Goal: Task Accomplishment & Management: Manage account settings

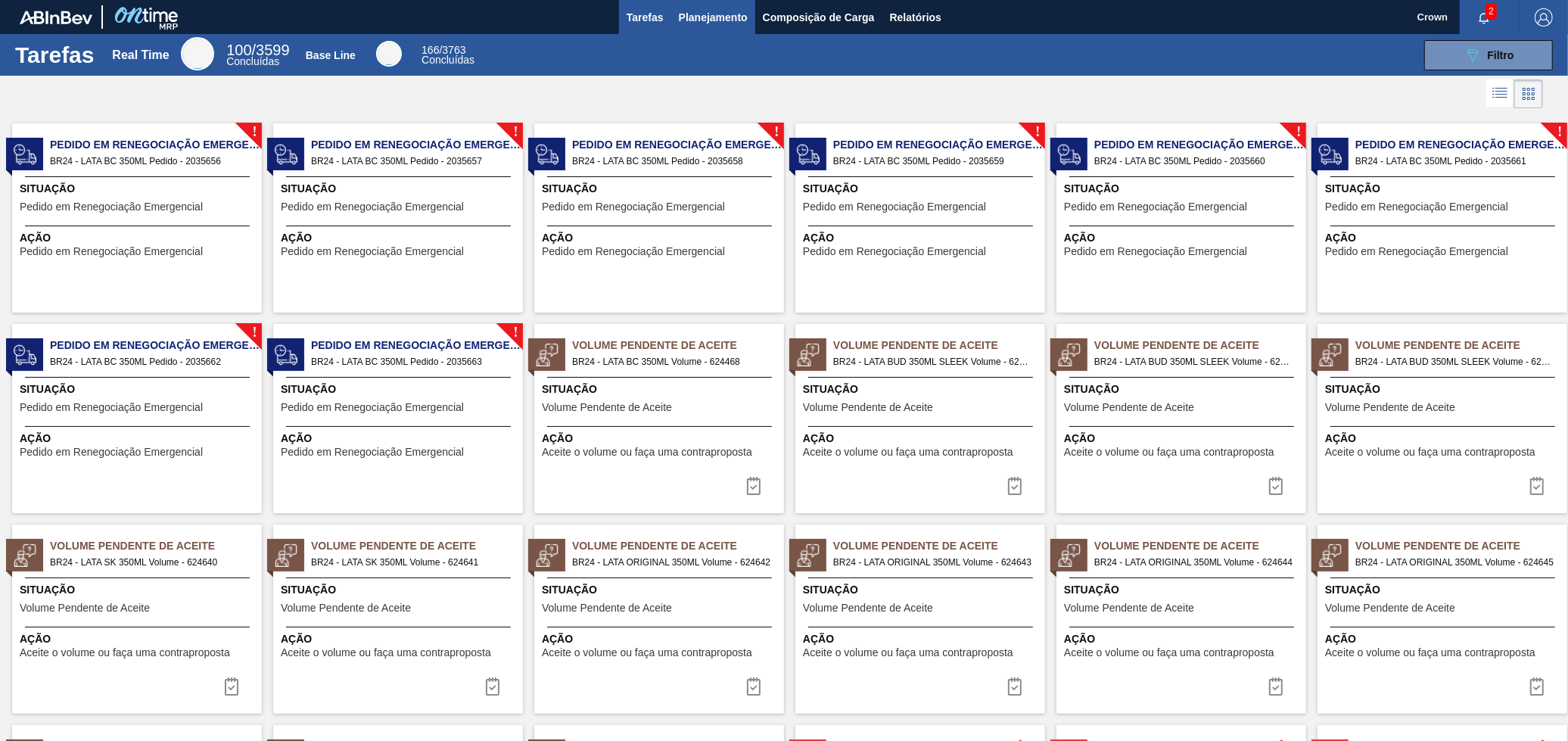
click at [732, 20] on span "Planejamento" at bounding box center [713, 17] width 69 height 18
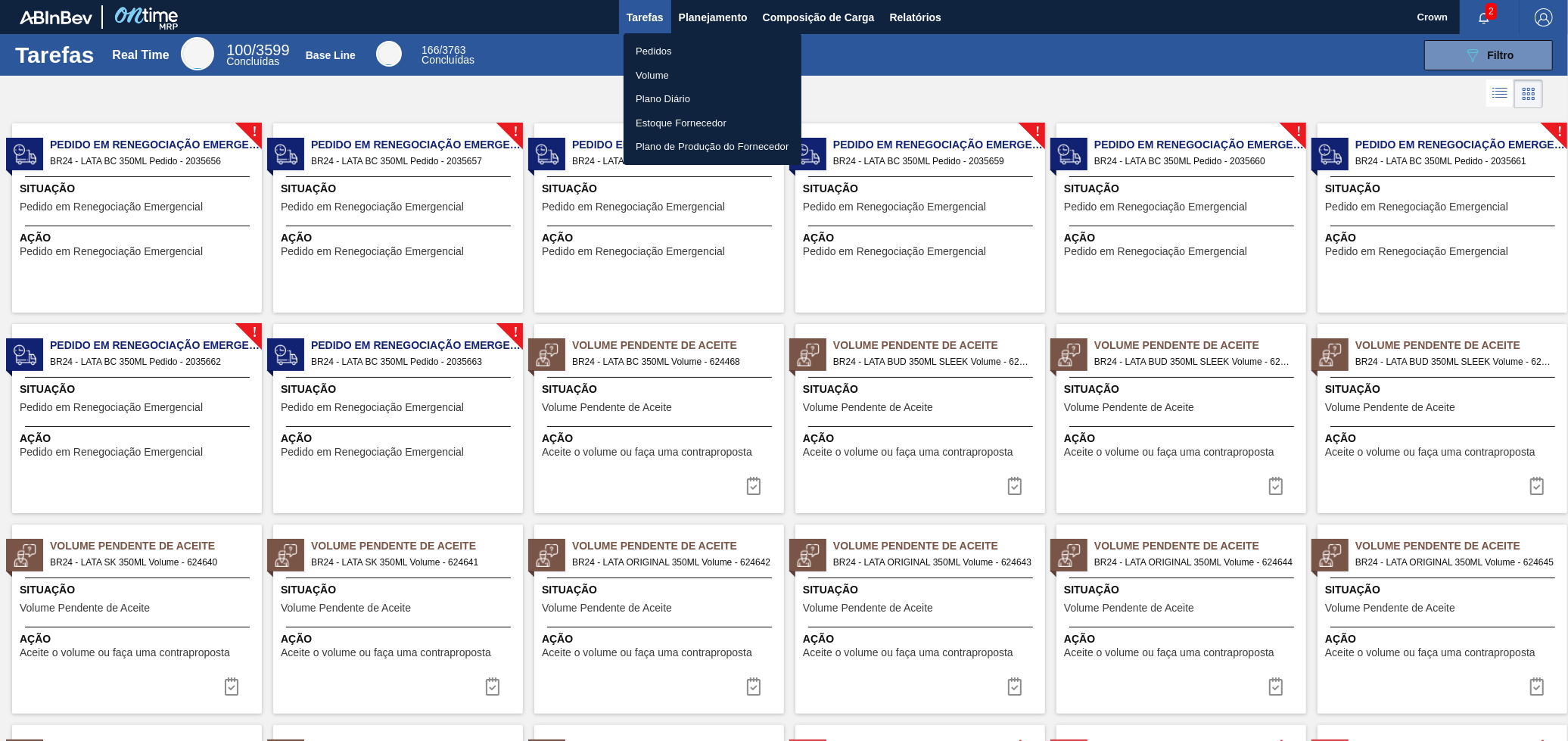
click at [657, 74] on li "Volume" at bounding box center [712, 76] width 178 height 24
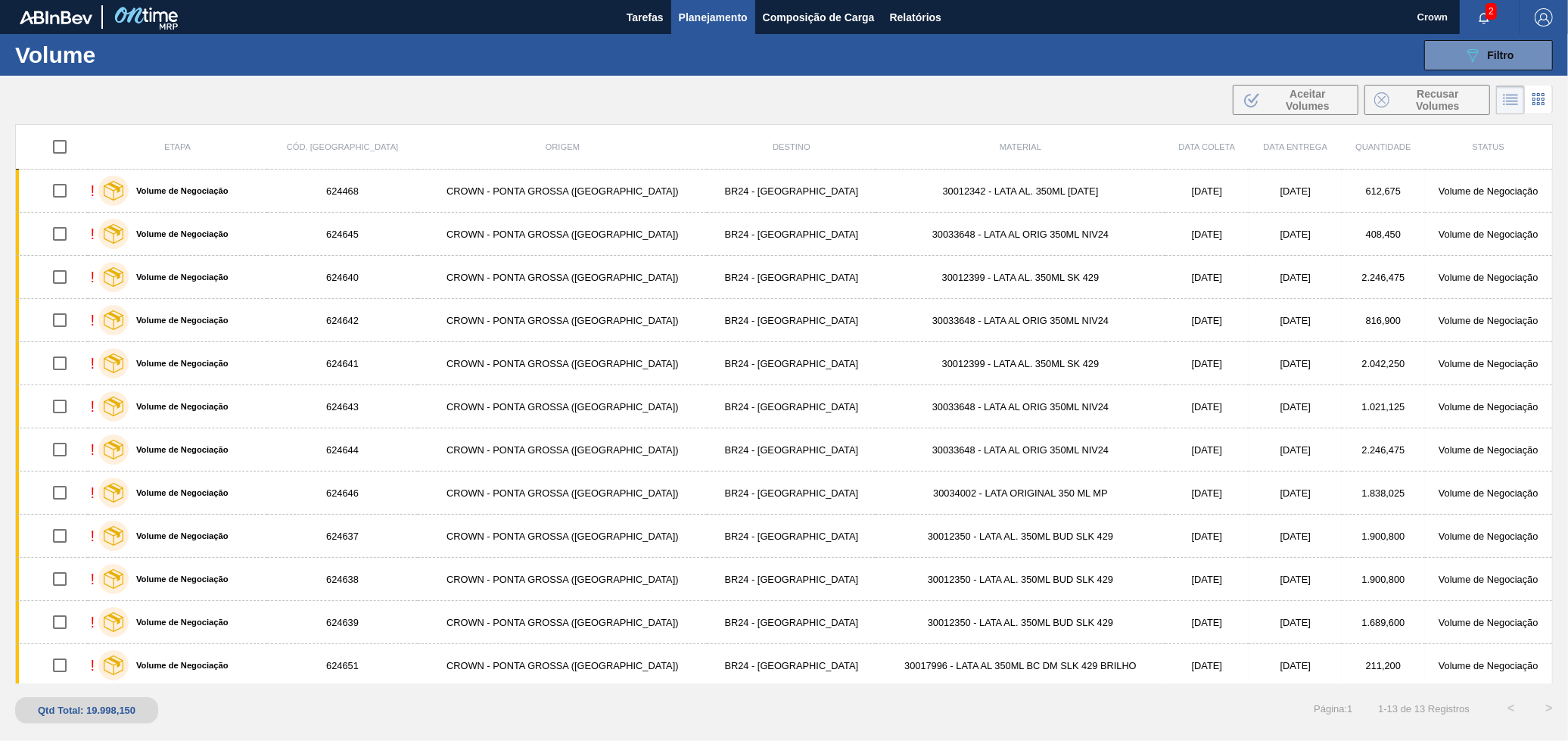
click at [726, 9] on span "Planejamento" at bounding box center [713, 17] width 69 height 18
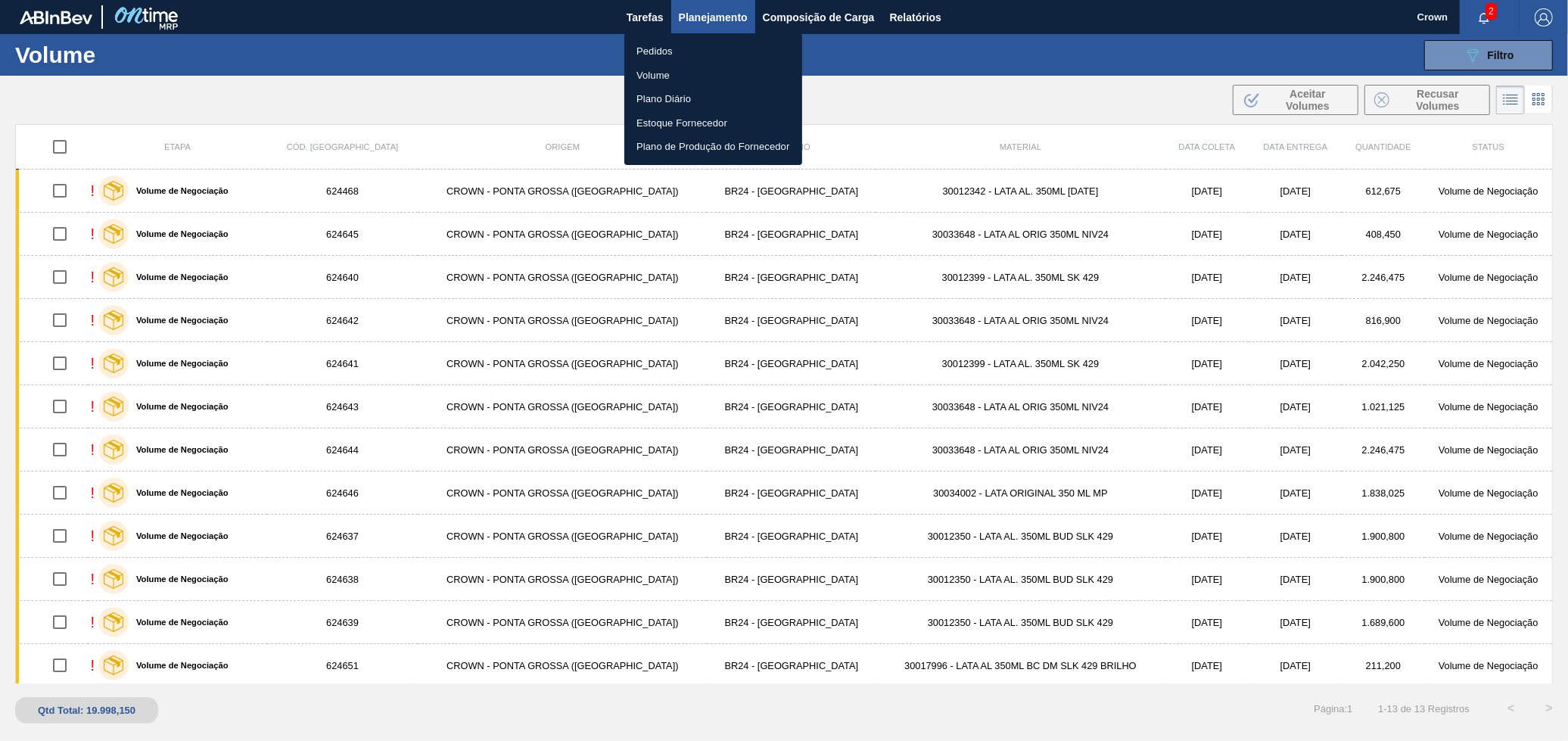
click at [657, 42] on li "Pedidos" at bounding box center [713, 51] width 178 height 24
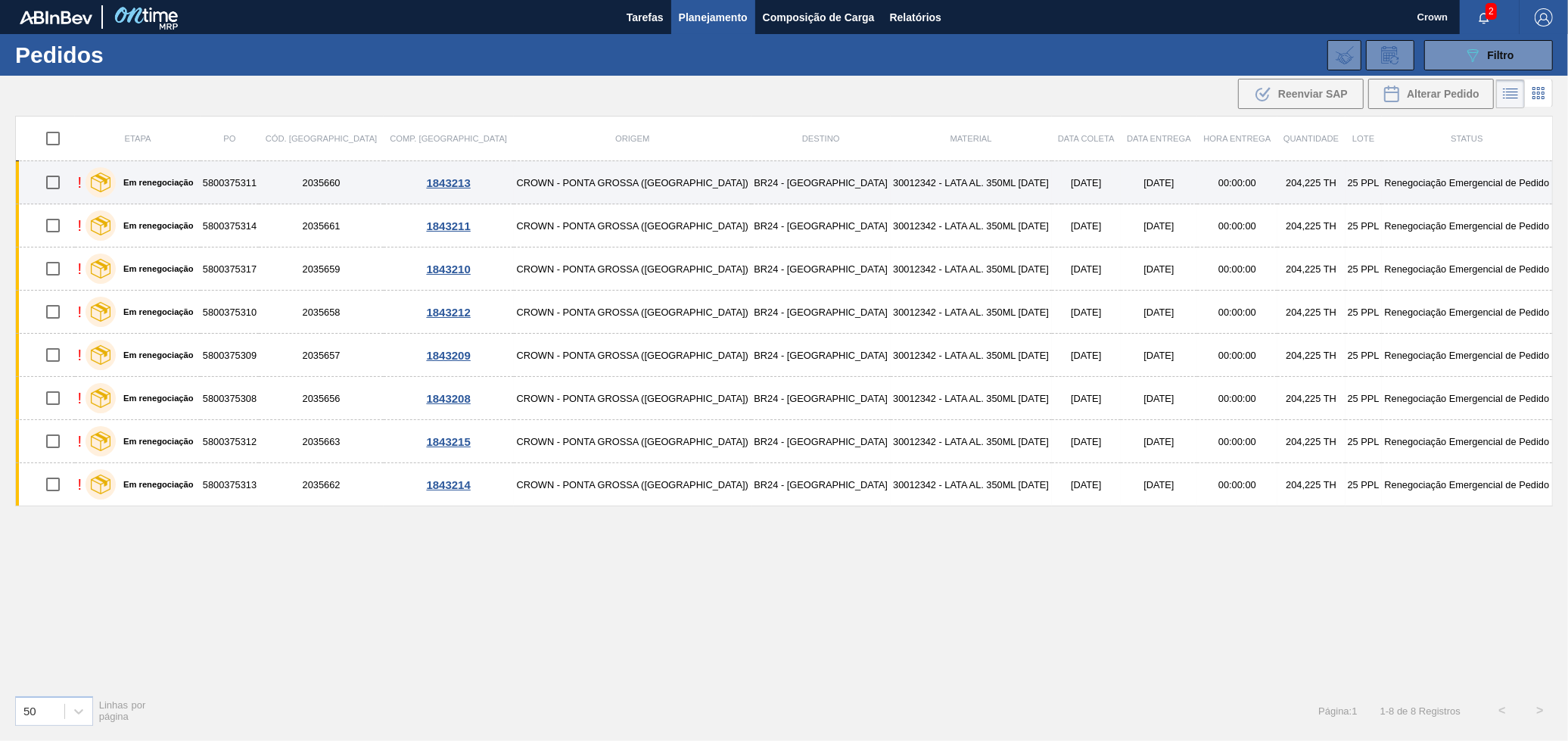
click at [751, 170] on td "BR24 - [GEOGRAPHIC_DATA]" at bounding box center [820, 182] width 139 height 43
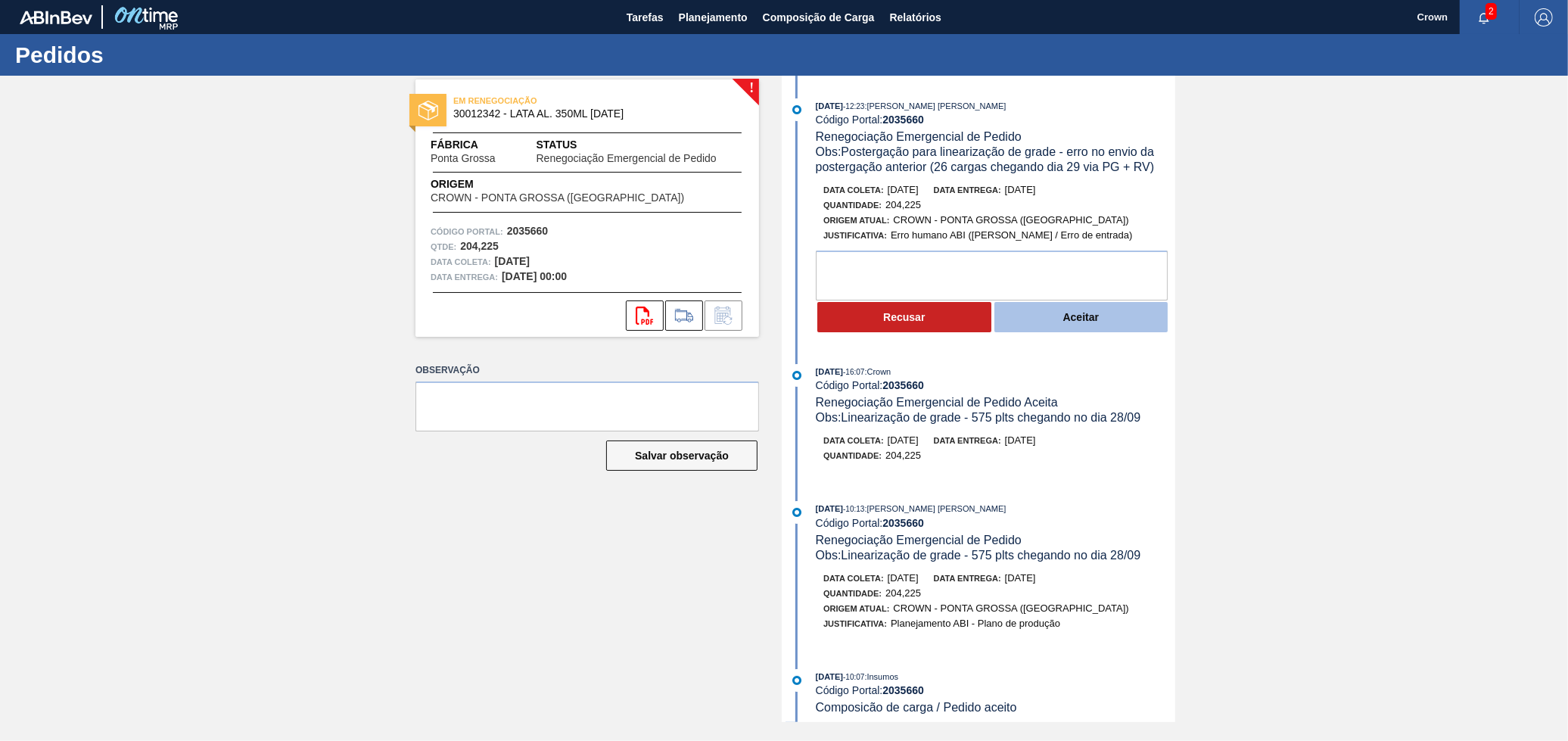
click at [1087, 332] on button "Aceitar" at bounding box center [1081, 317] width 174 height 30
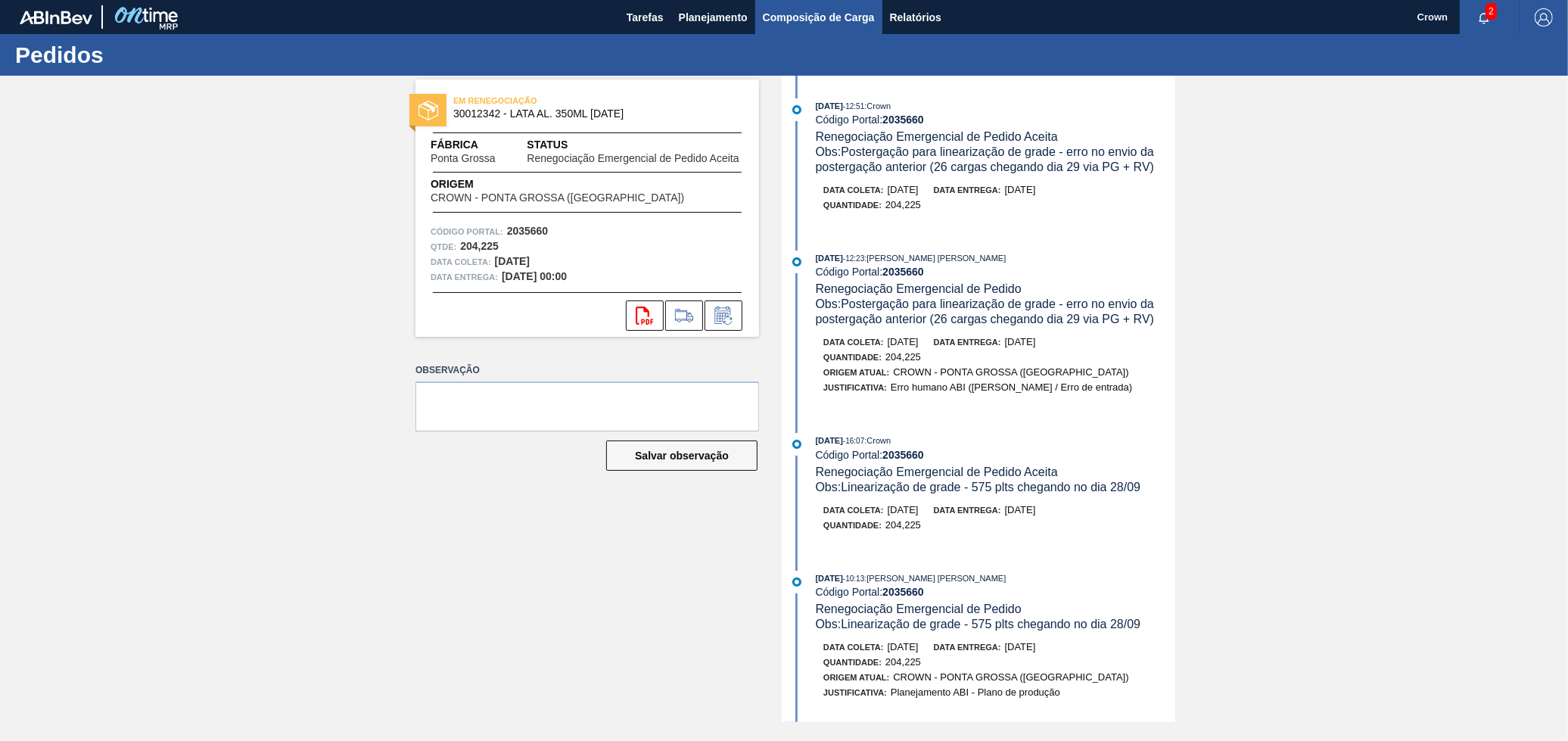
click at [758, 13] on button "Composição de Carga" at bounding box center [819, 17] width 127 height 34
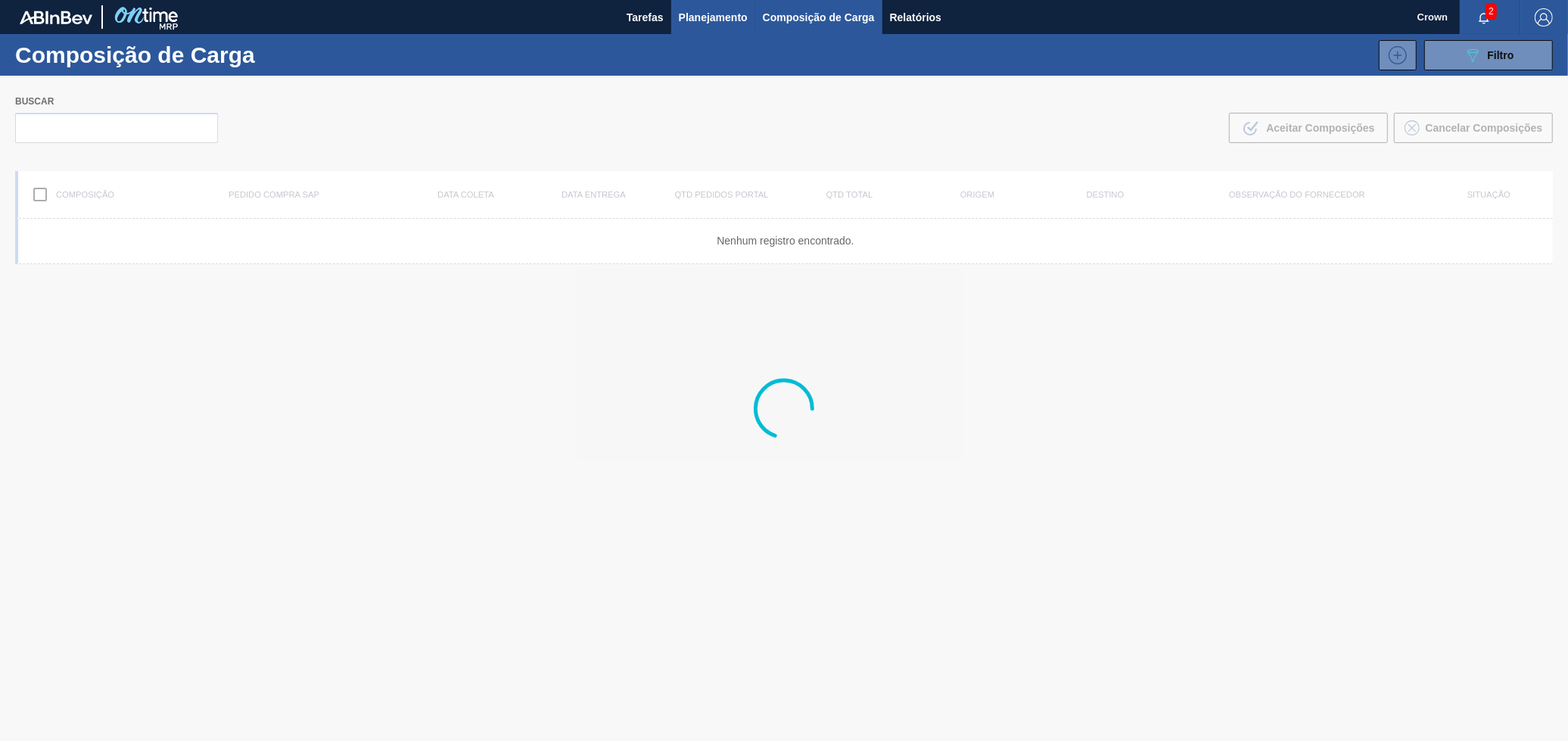
click at [737, 20] on span "Planejamento" at bounding box center [713, 17] width 69 height 18
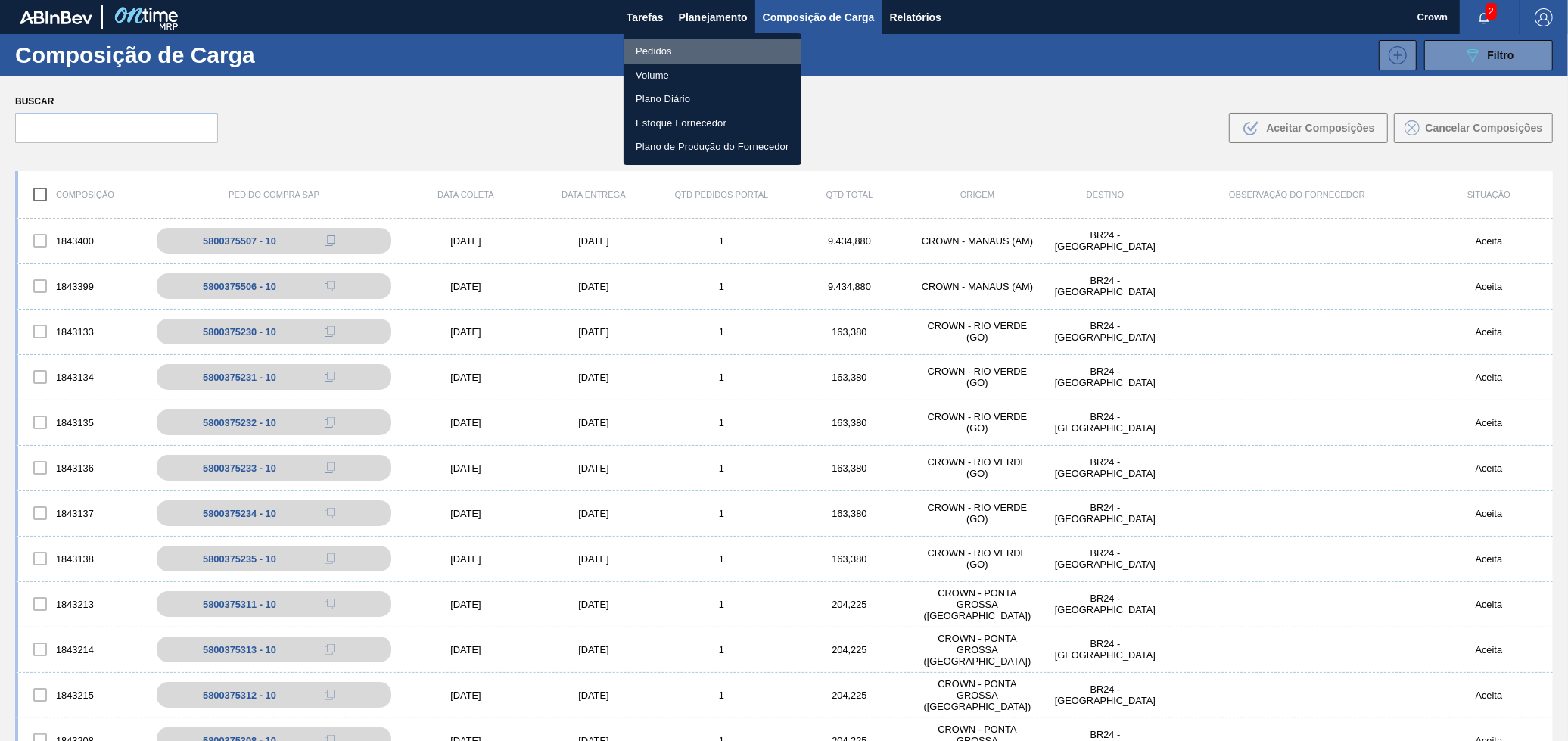
click at [670, 50] on li "Pedidos" at bounding box center [712, 51] width 178 height 24
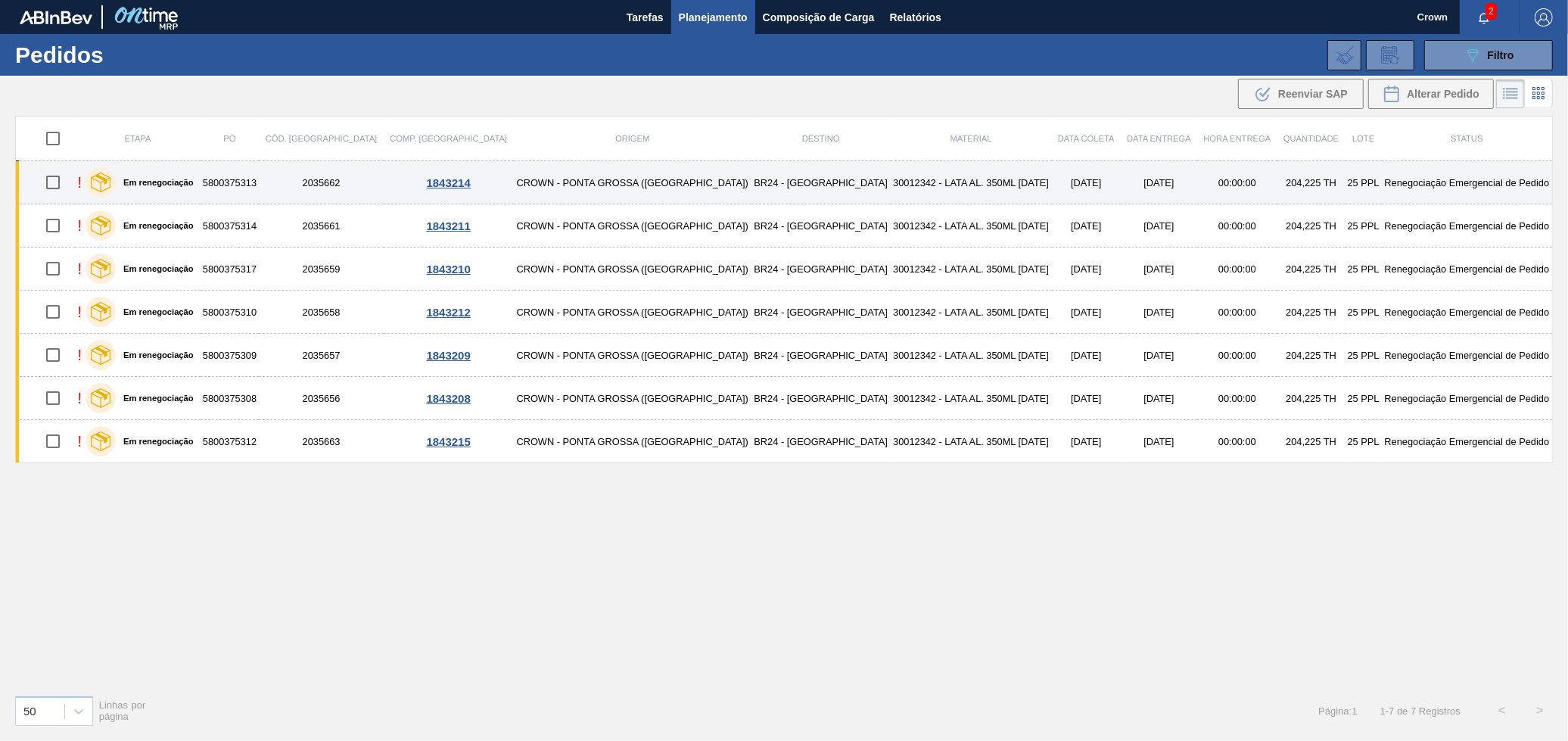
click at [520, 180] on td "CROWN - PONTA GROSSA ([GEOGRAPHIC_DATA])" at bounding box center [633, 182] width 237 height 43
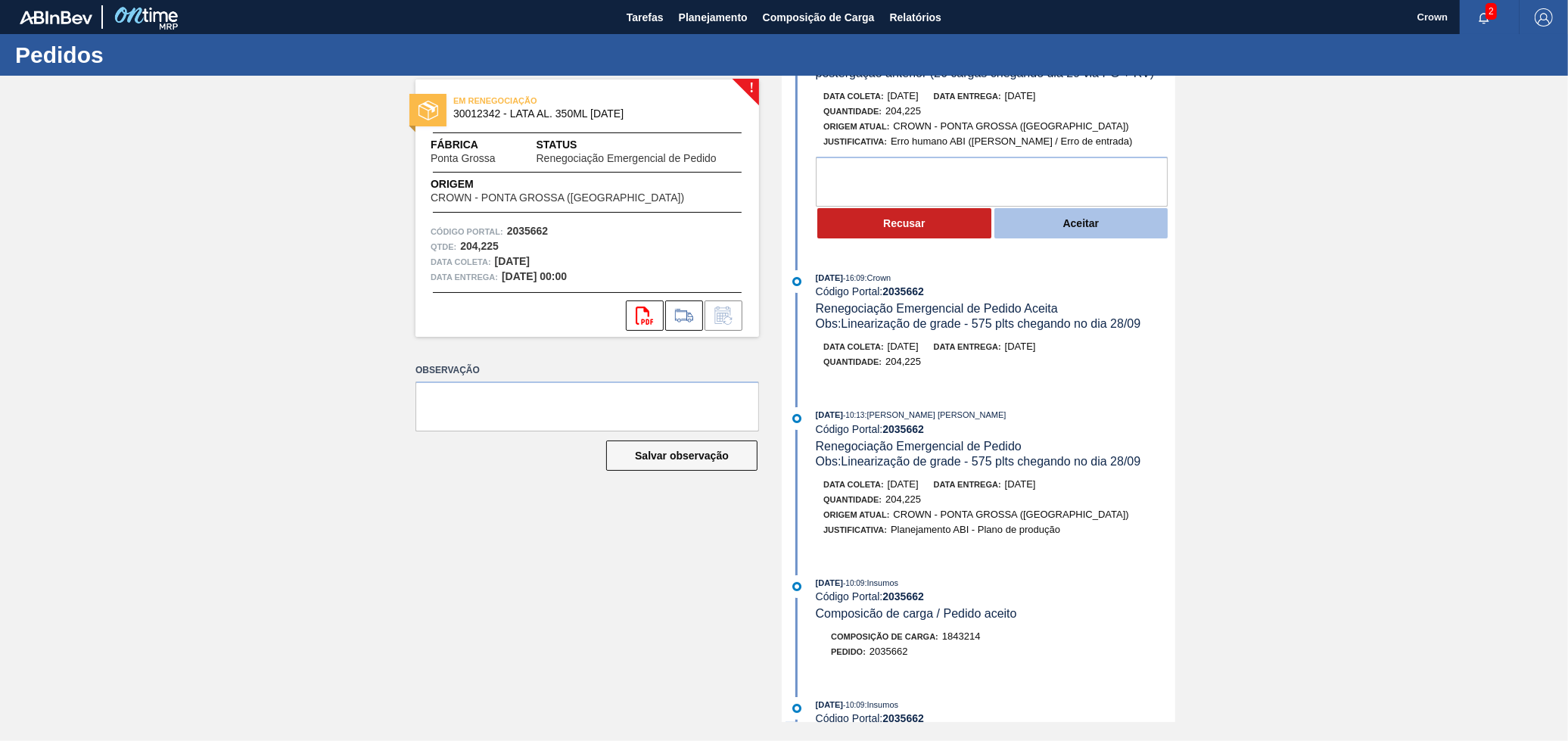
scroll to position [84, 0]
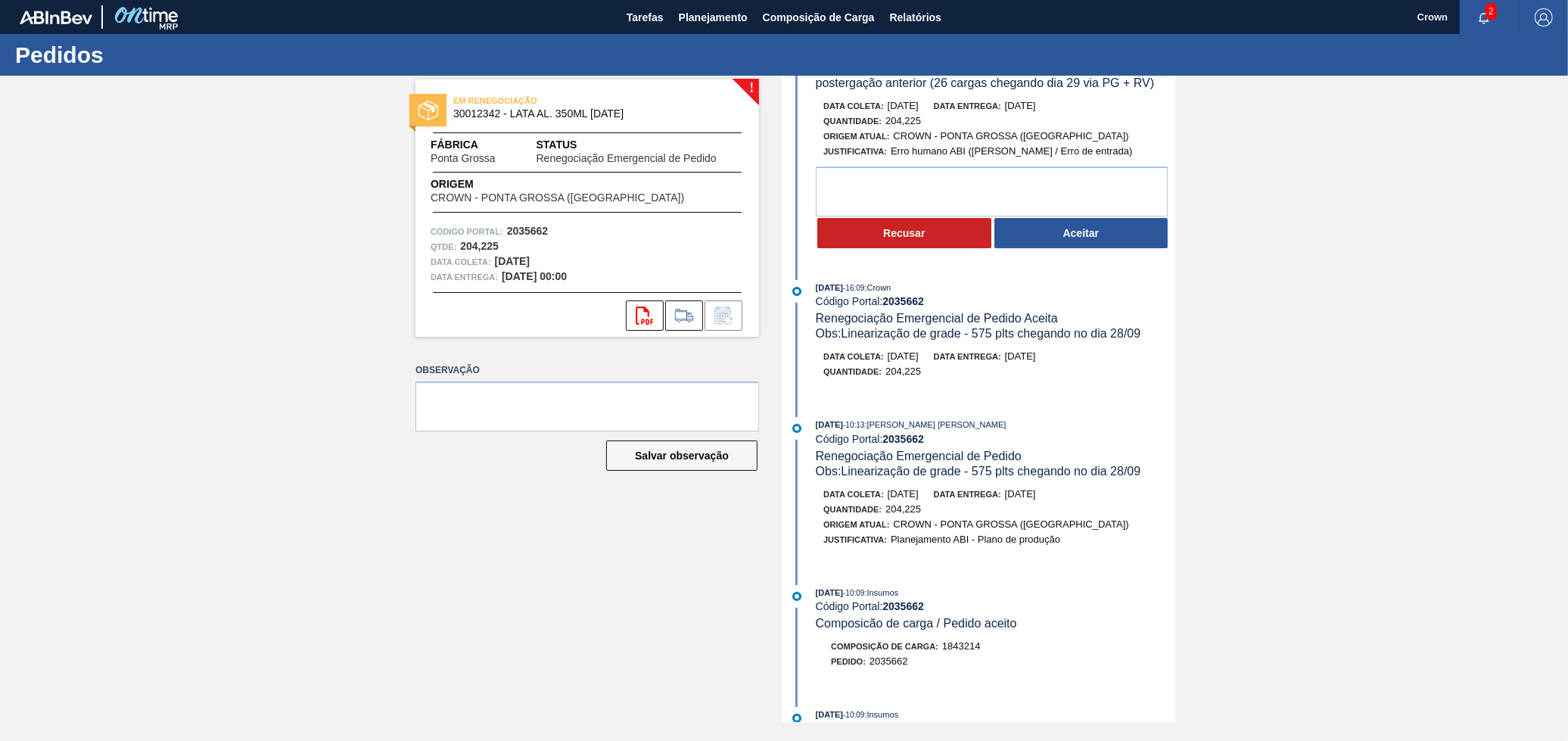
click at [1008, 240] on button "Aceitar" at bounding box center [1081, 233] width 174 height 30
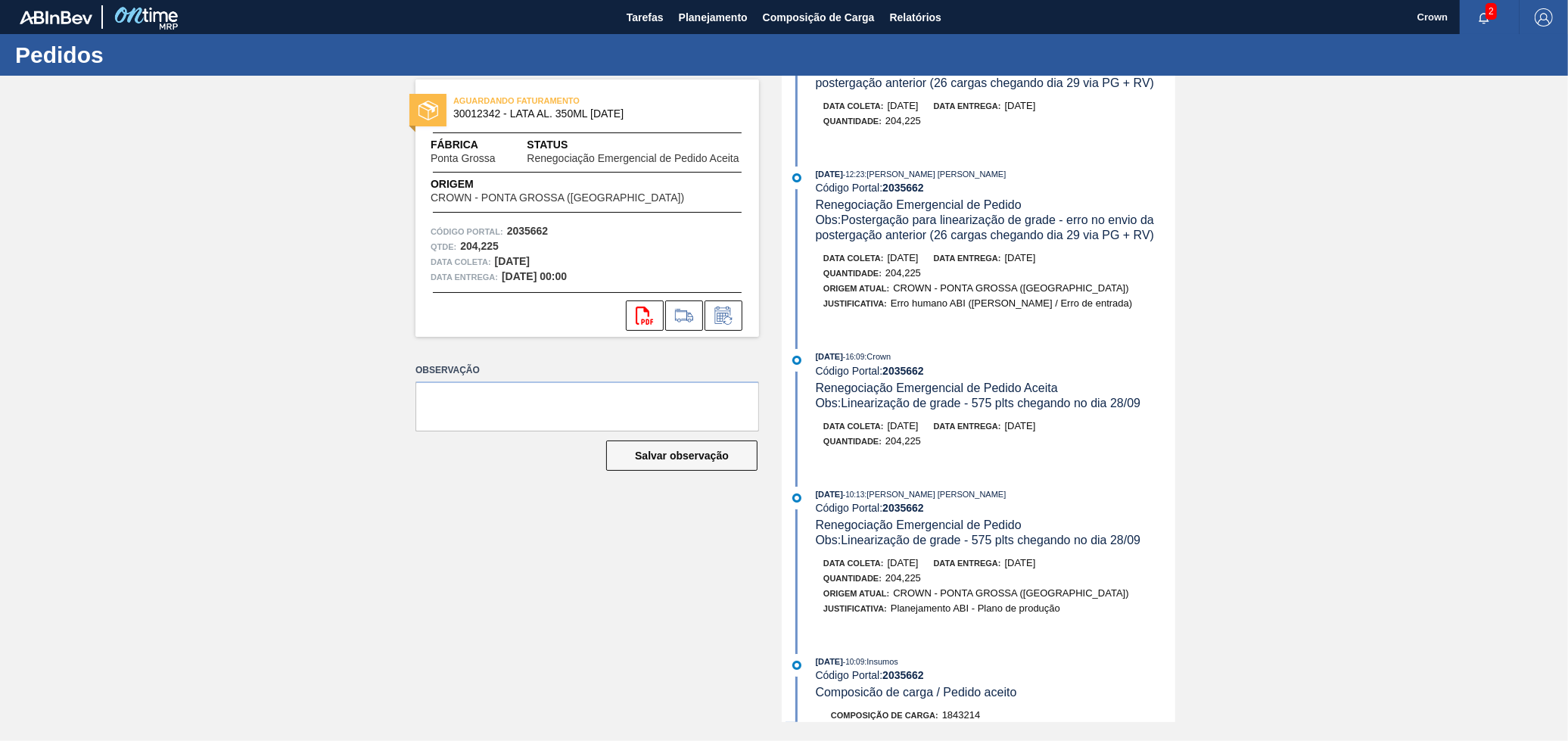
scroll to position [237, 0]
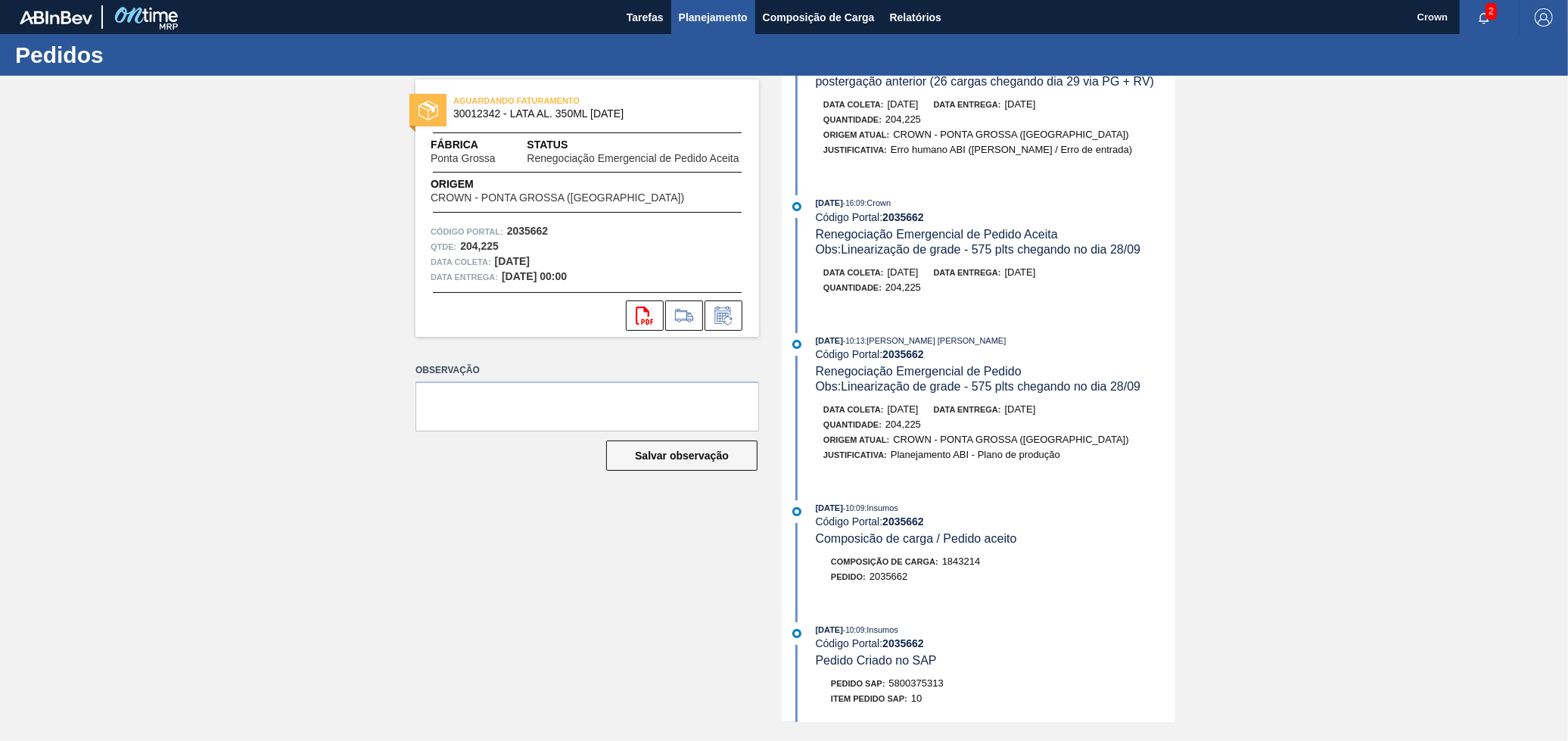
click at [708, 25] on button "Planejamento" at bounding box center [713, 17] width 84 height 34
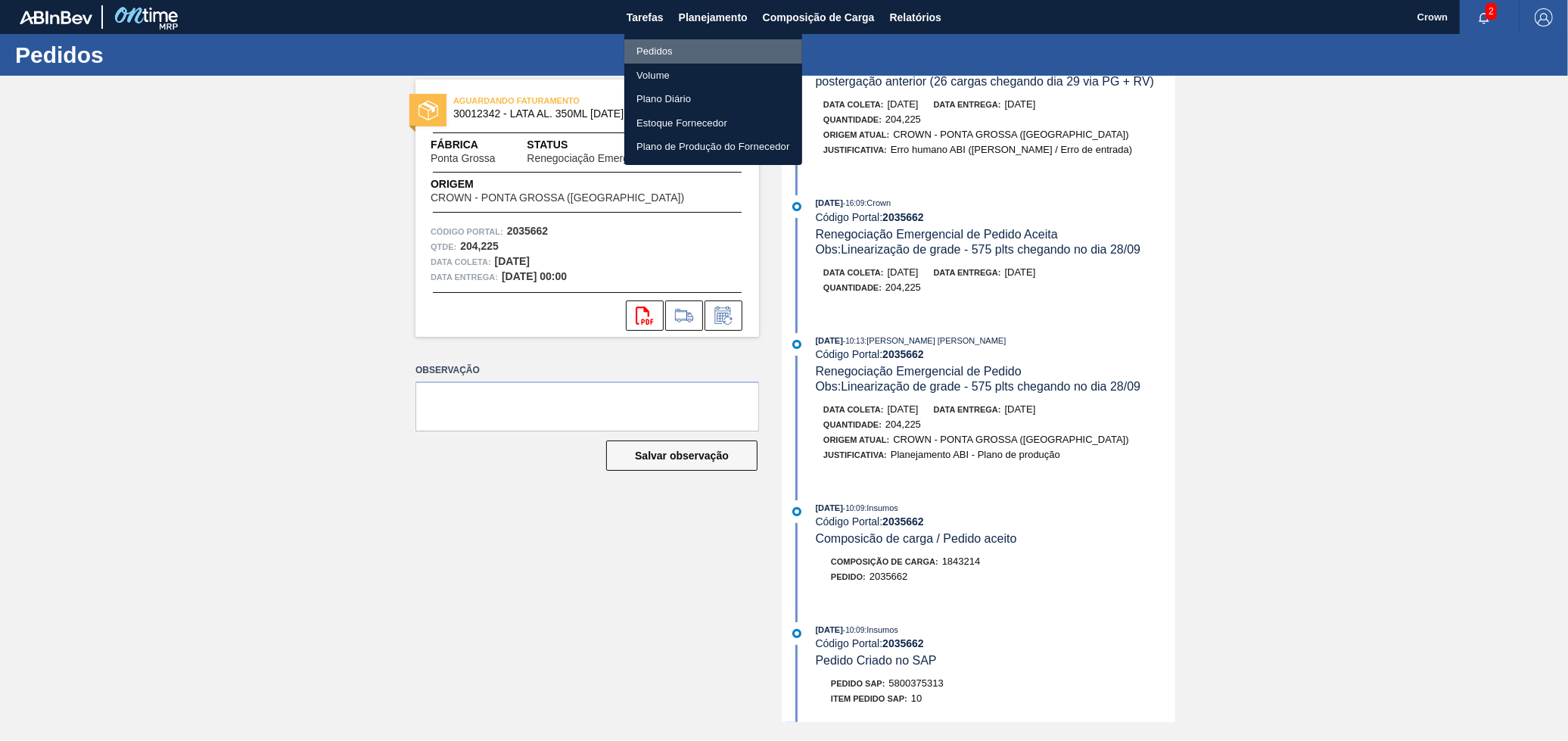
click at [672, 51] on li "Pedidos" at bounding box center [713, 51] width 178 height 24
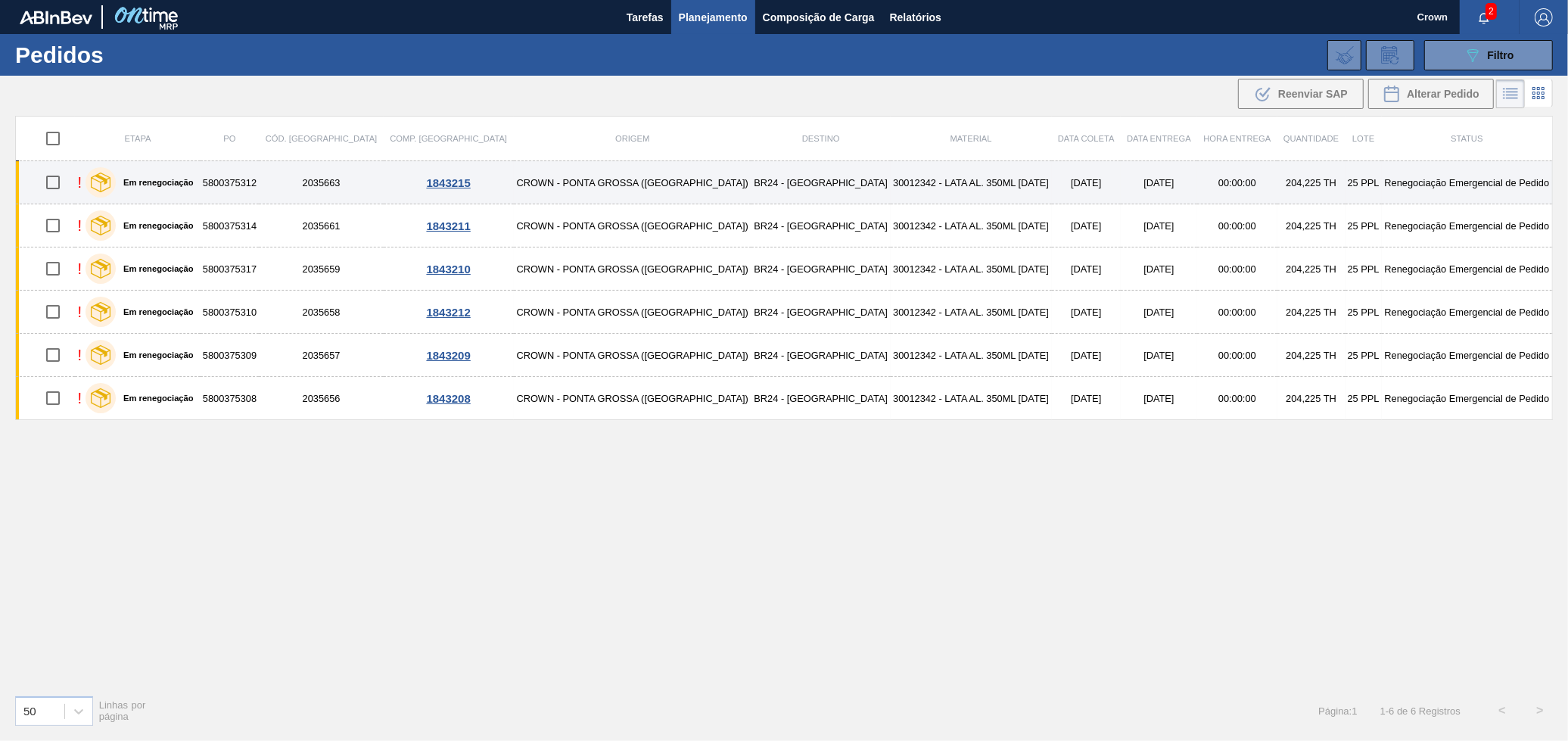
click at [891, 178] on td "30012342 - LATA AL. 350ML [DATE]" at bounding box center [971, 182] width 161 height 43
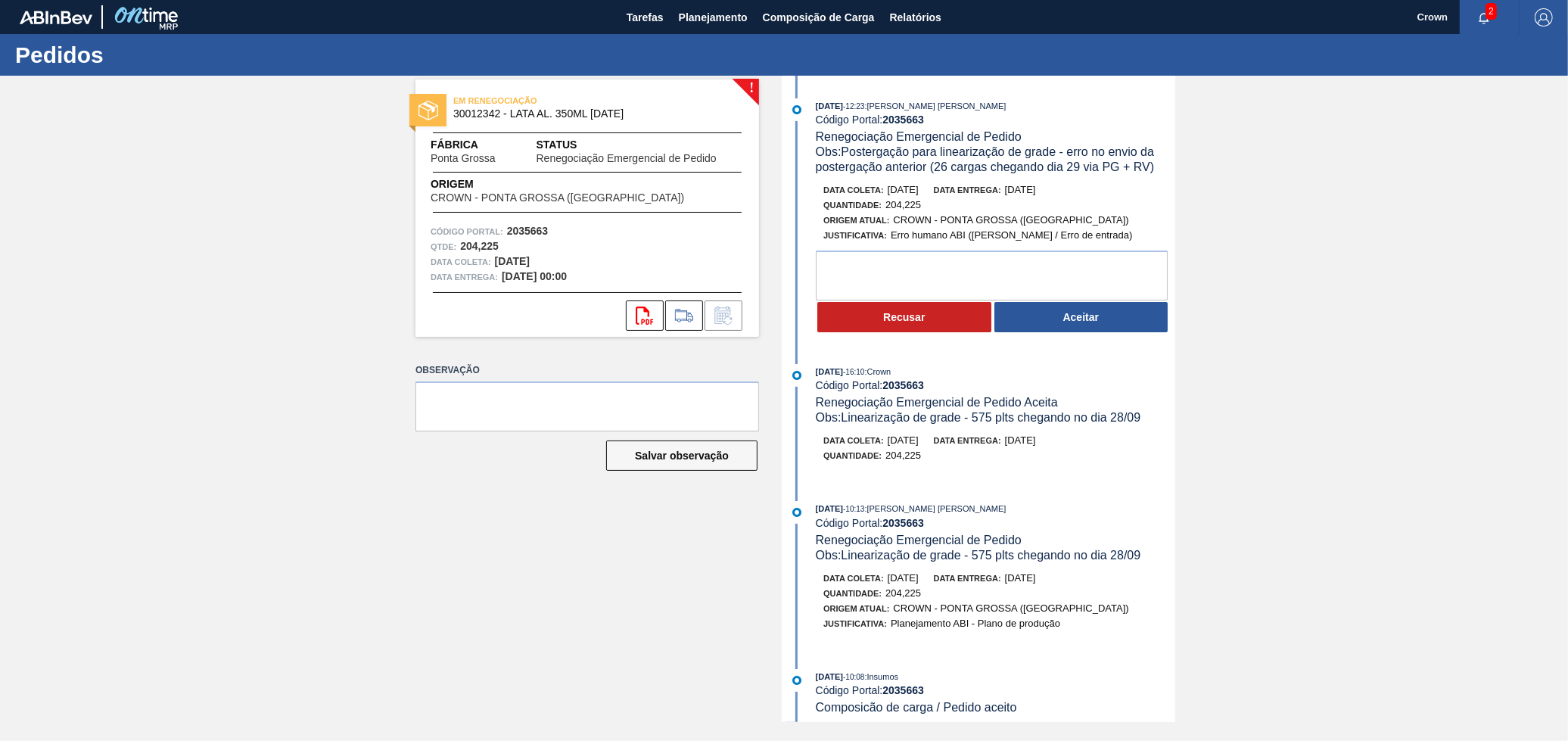
click at [1067, 327] on button "Aceitar" at bounding box center [1081, 317] width 174 height 30
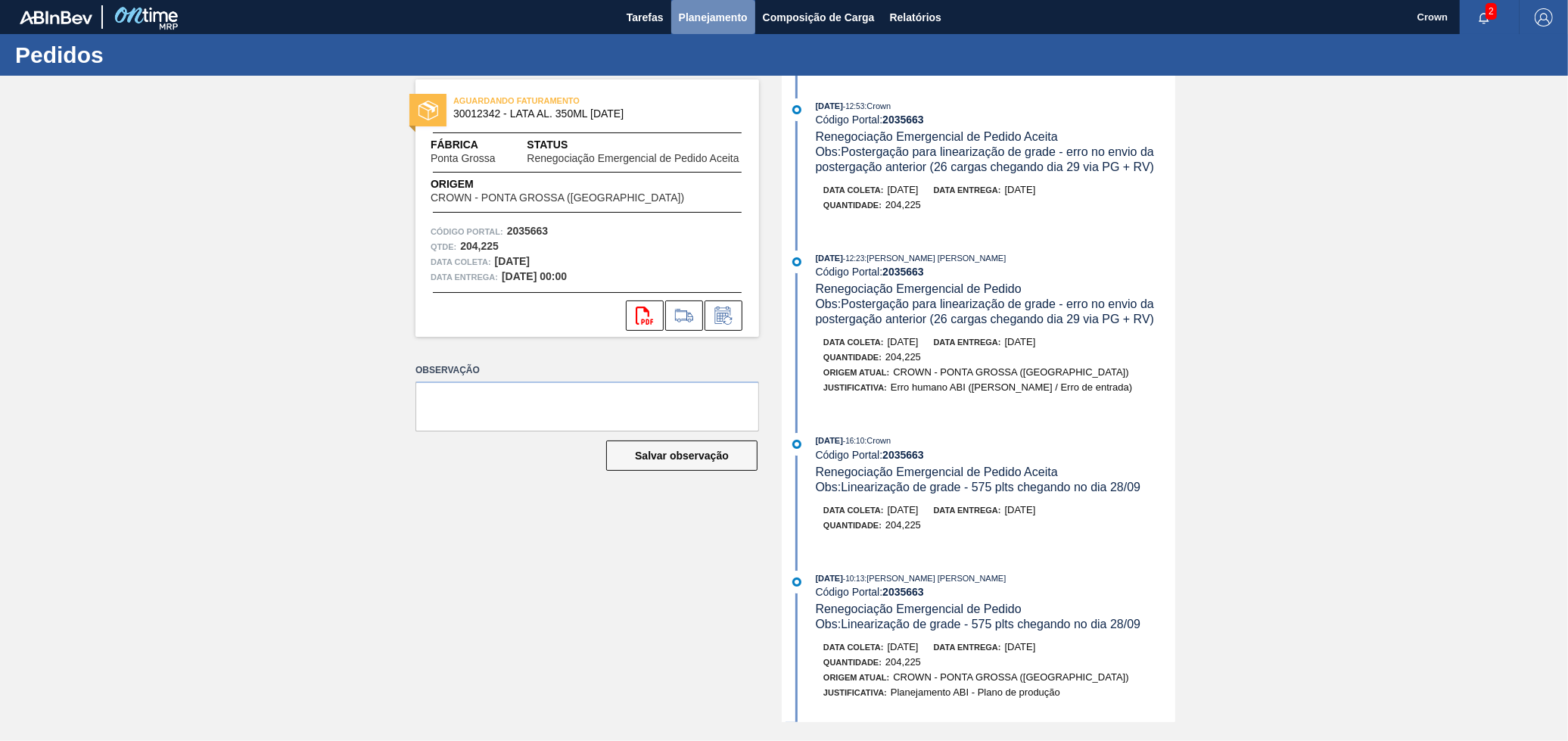
click at [713, 26] on button "Planejamento" at bounding box center [713, 17] width 84 height 34
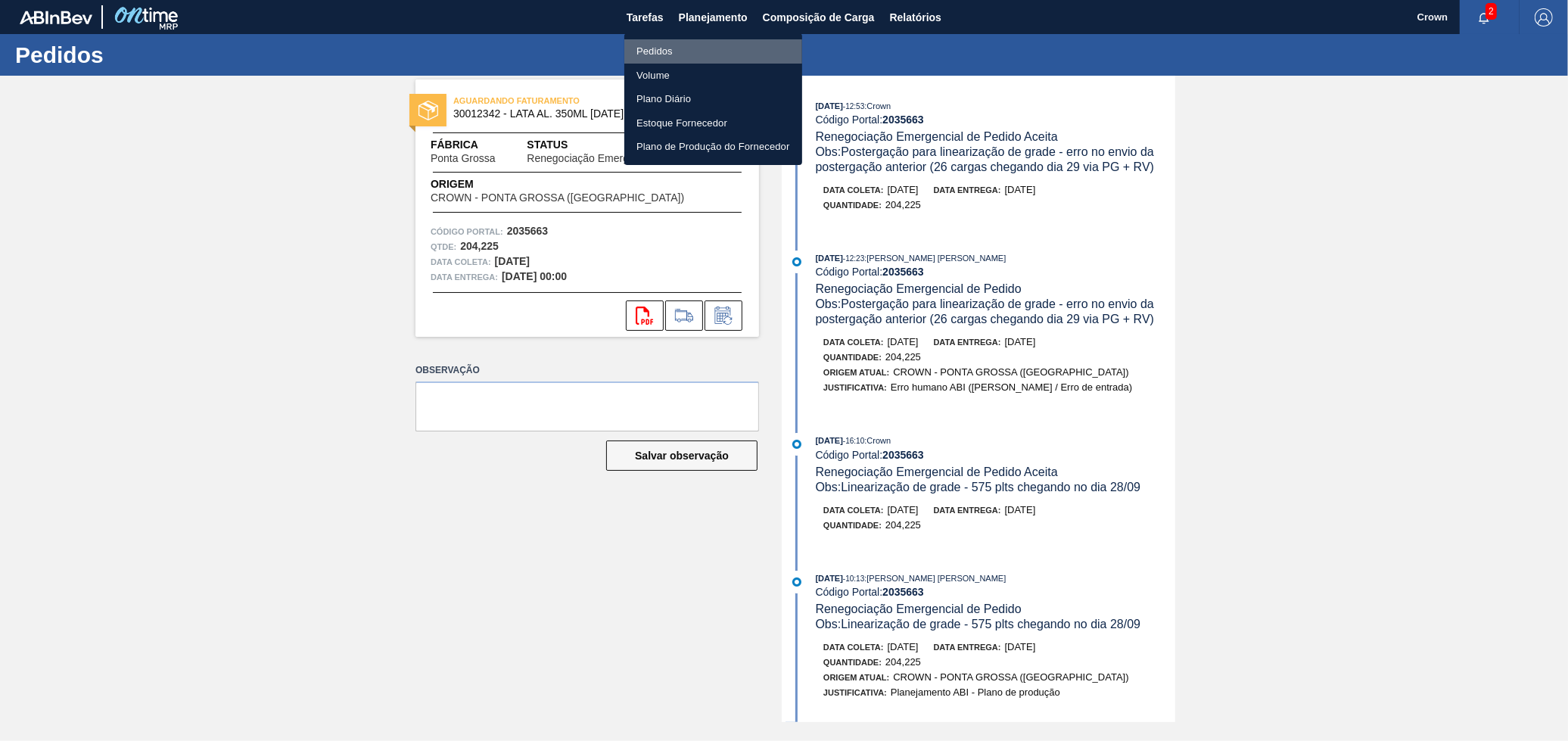
click at [718, 53] on li "Pedidos" at bounding box center [713, 51] width 178 height 24
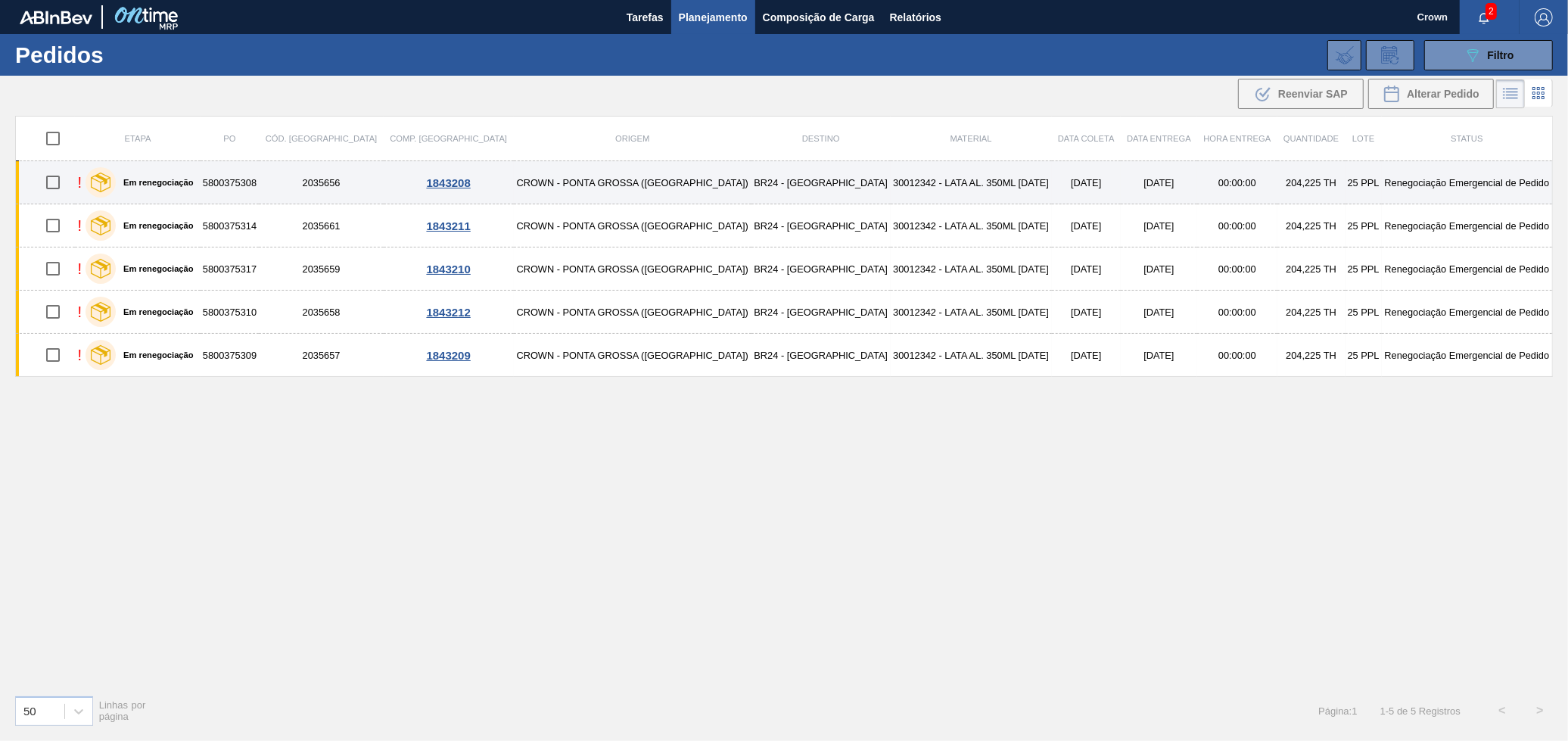
click at [751, 168] on td "BR24 - [GEOGRAPHIC_DATA]" at bounding box center [820, 182] width 139 height 43
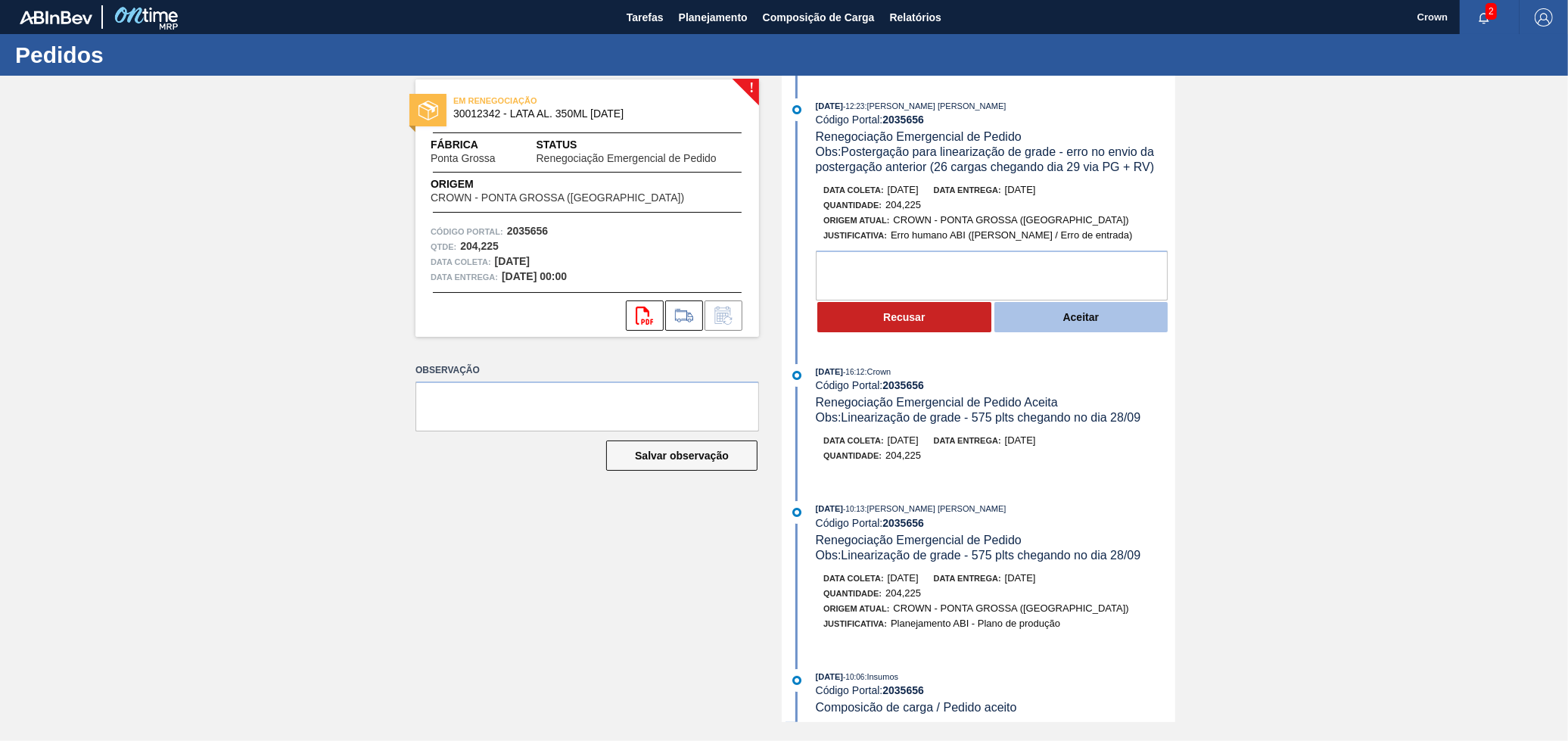
click at [1095, 318] on button "Aceitar" at bounding box center [1081, 317] width 174 height 30
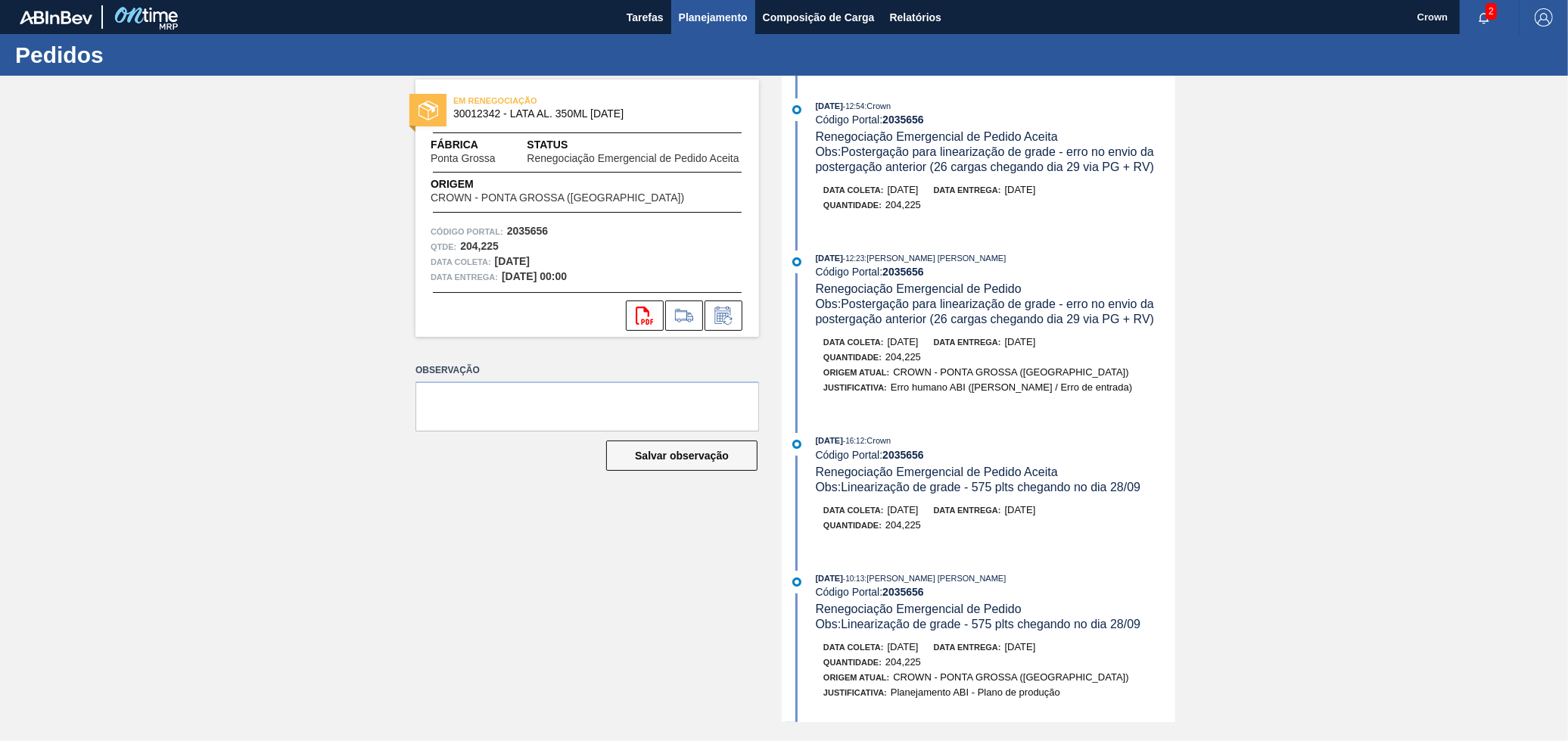
click at [706, 26] on button "Planejamento" at bounding box center [713, 17] width 84 height 34
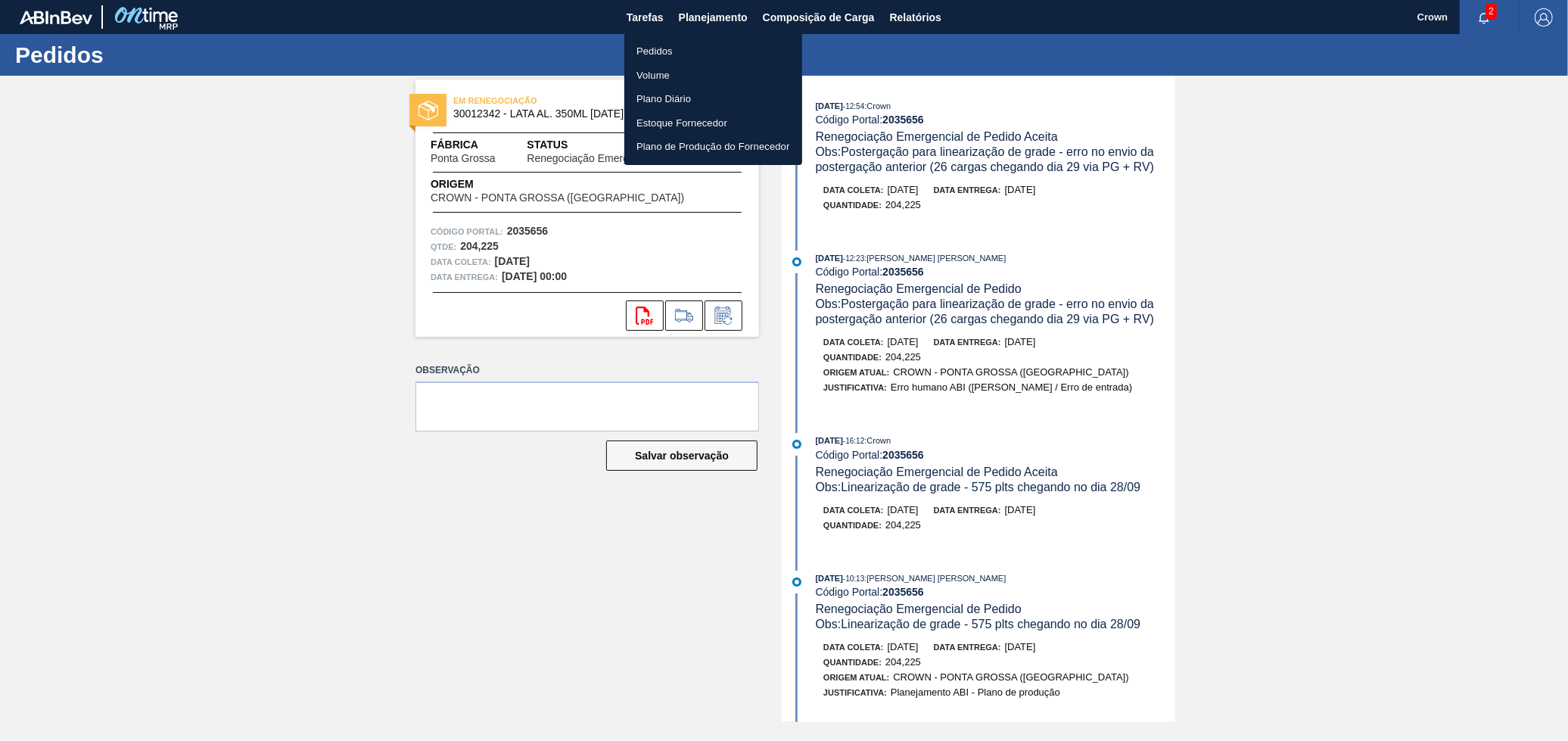
click at [690, 43] on li "Pedidos" at bounding box center [713, 51] width 178 height 24
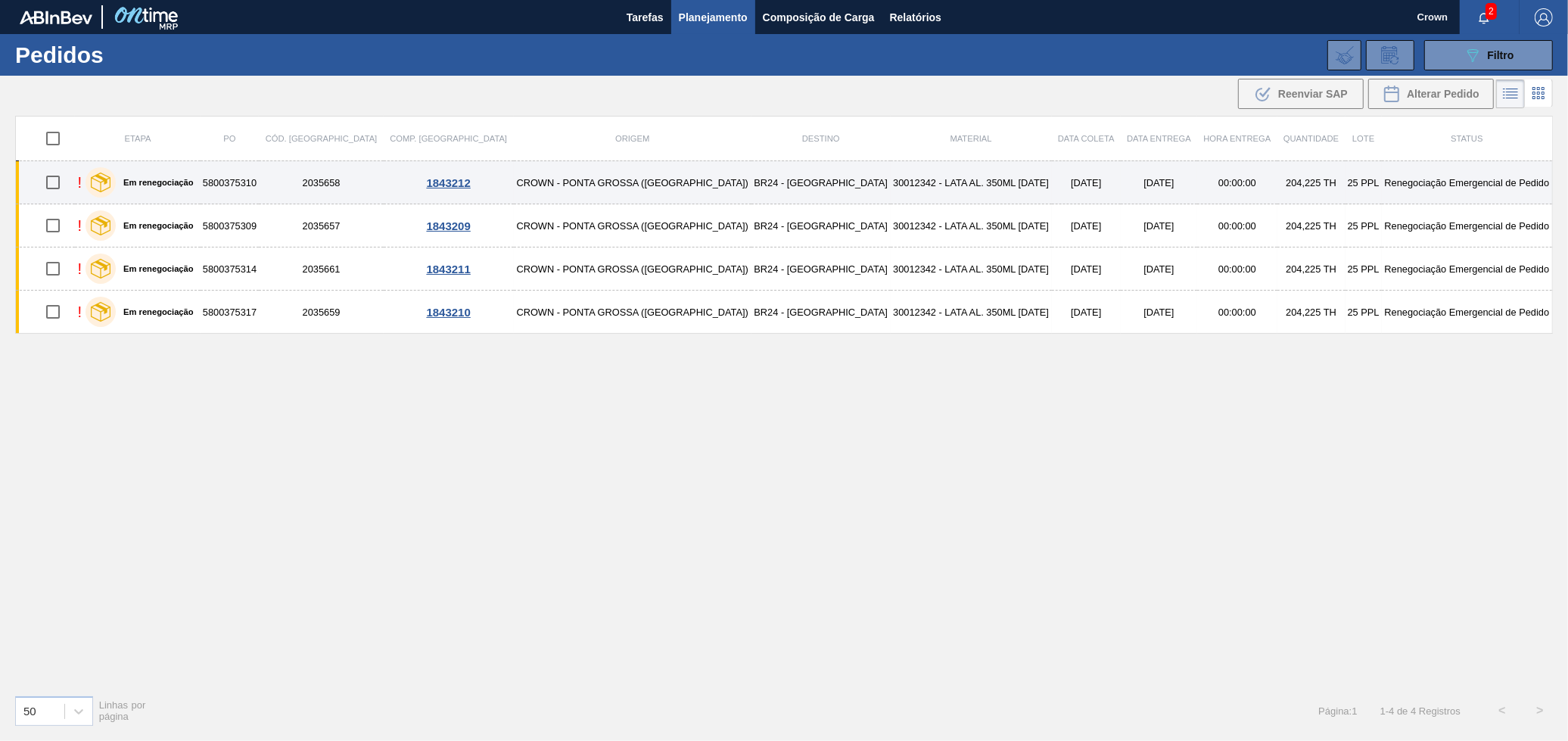
click at [900, 191] on td "30012342 - LATA AL. 350ML [DATE]" at bounding box center [971, 182] width 161 height 43
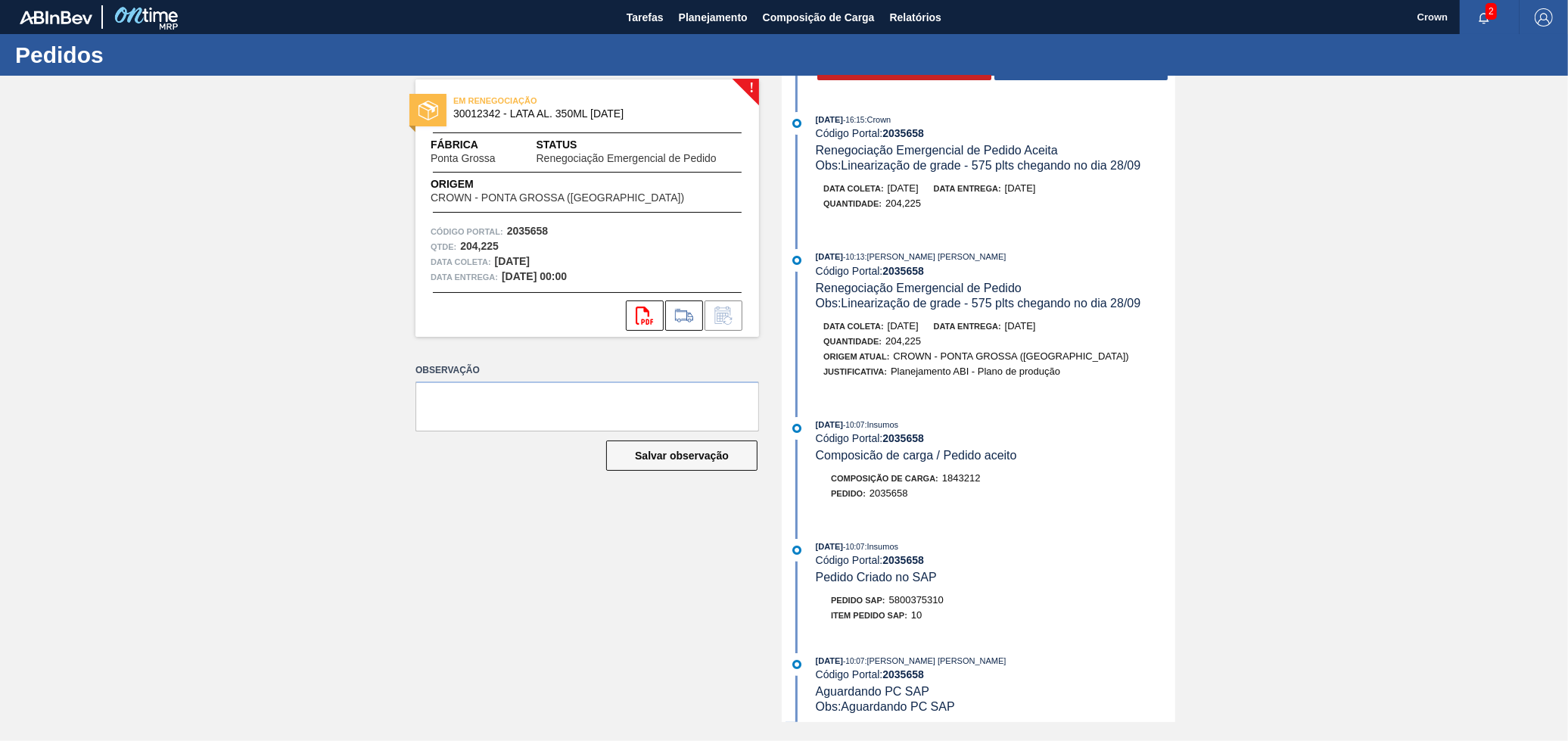
scroll to position [168, 0]
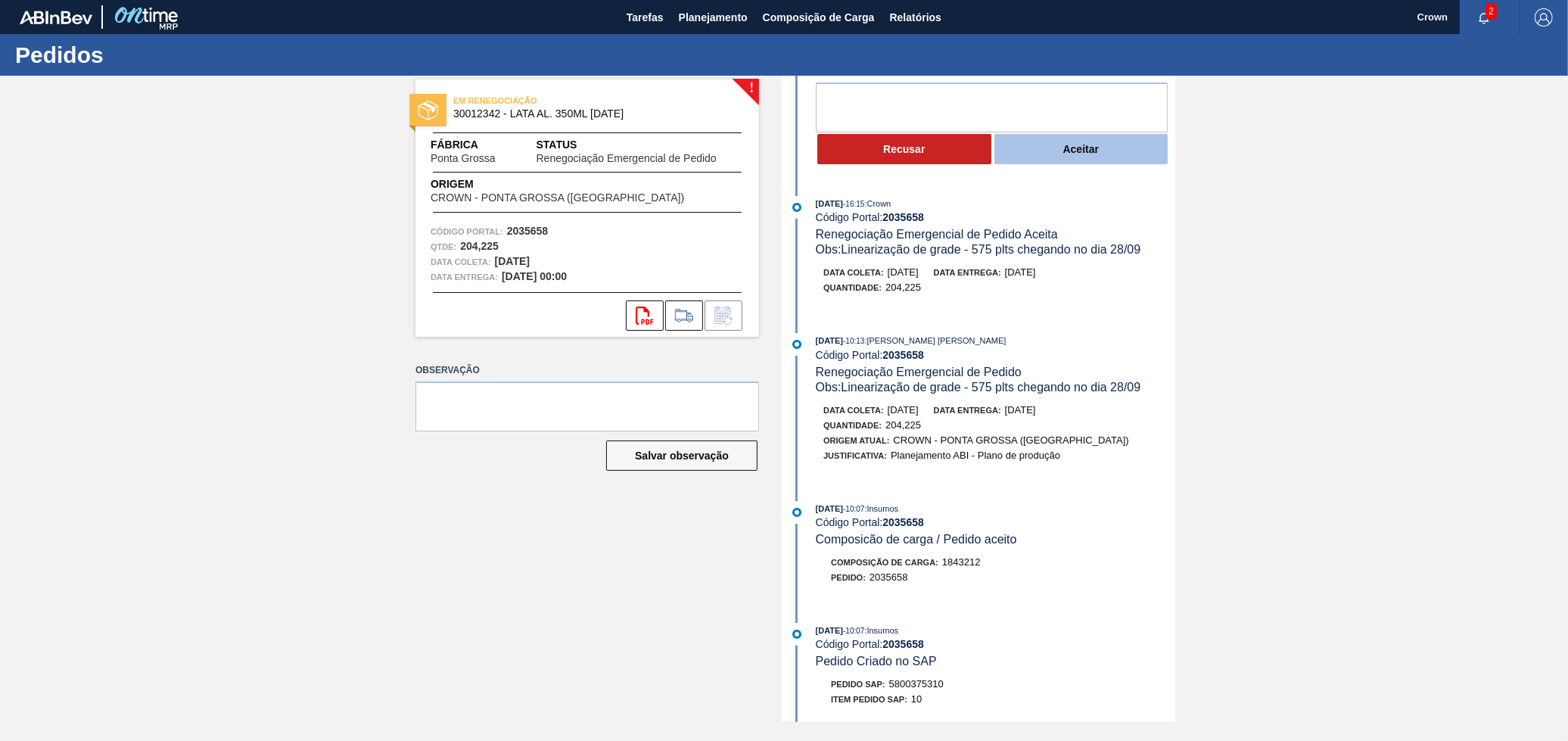
click at [1053, 165] on div "Recusar Aceitar" at bounding box center [995, 150] width 360 height 34
click at [1049, 152] on button "Aceitar" at bounding box center [1081, 149] width 174 height 30
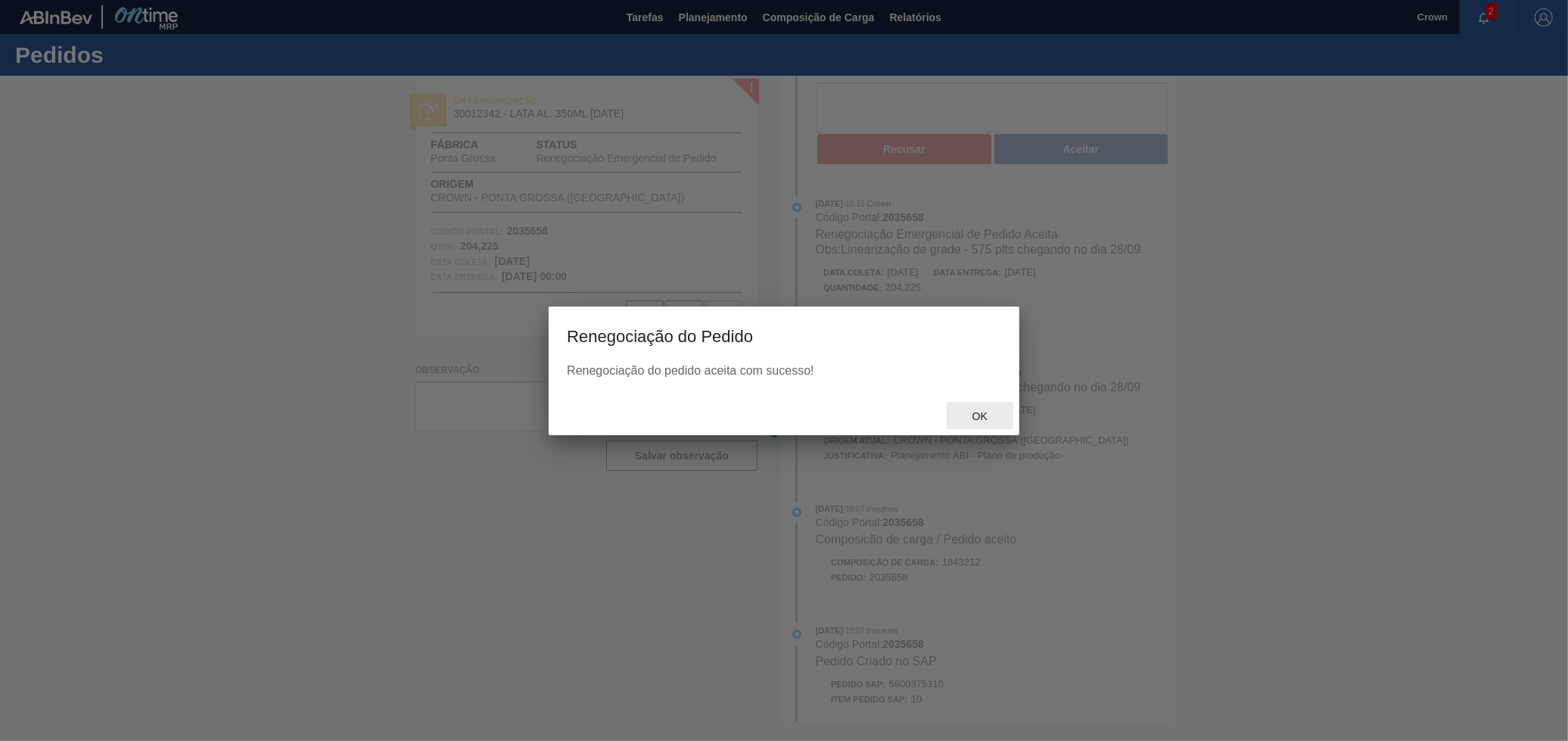
click at [979, 406] on div "Ok" at bounding box center [979, 416] width 66 height 28
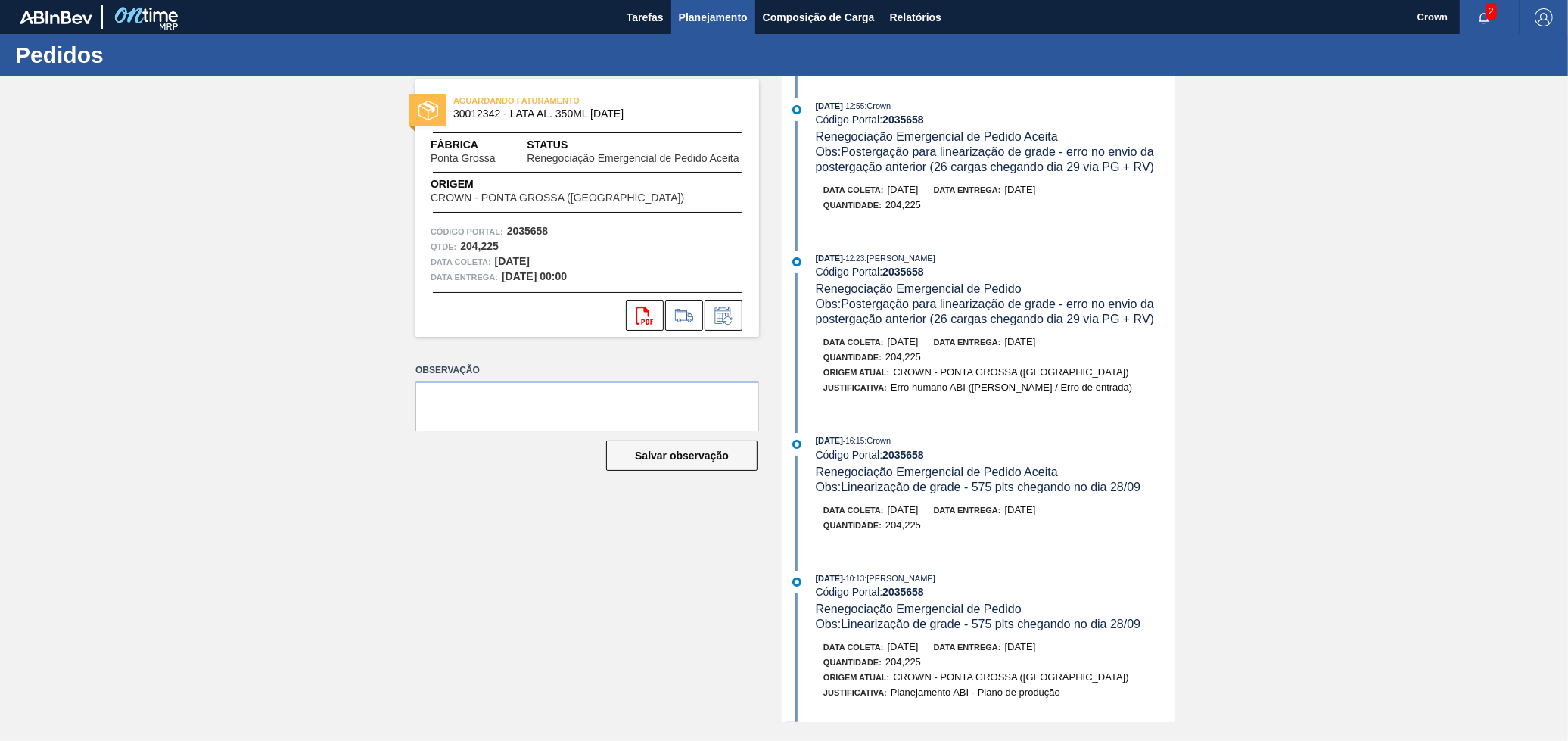
click at [709, 18] on span "Planejamento" at bounding box center [713, 17] width 69 height 18
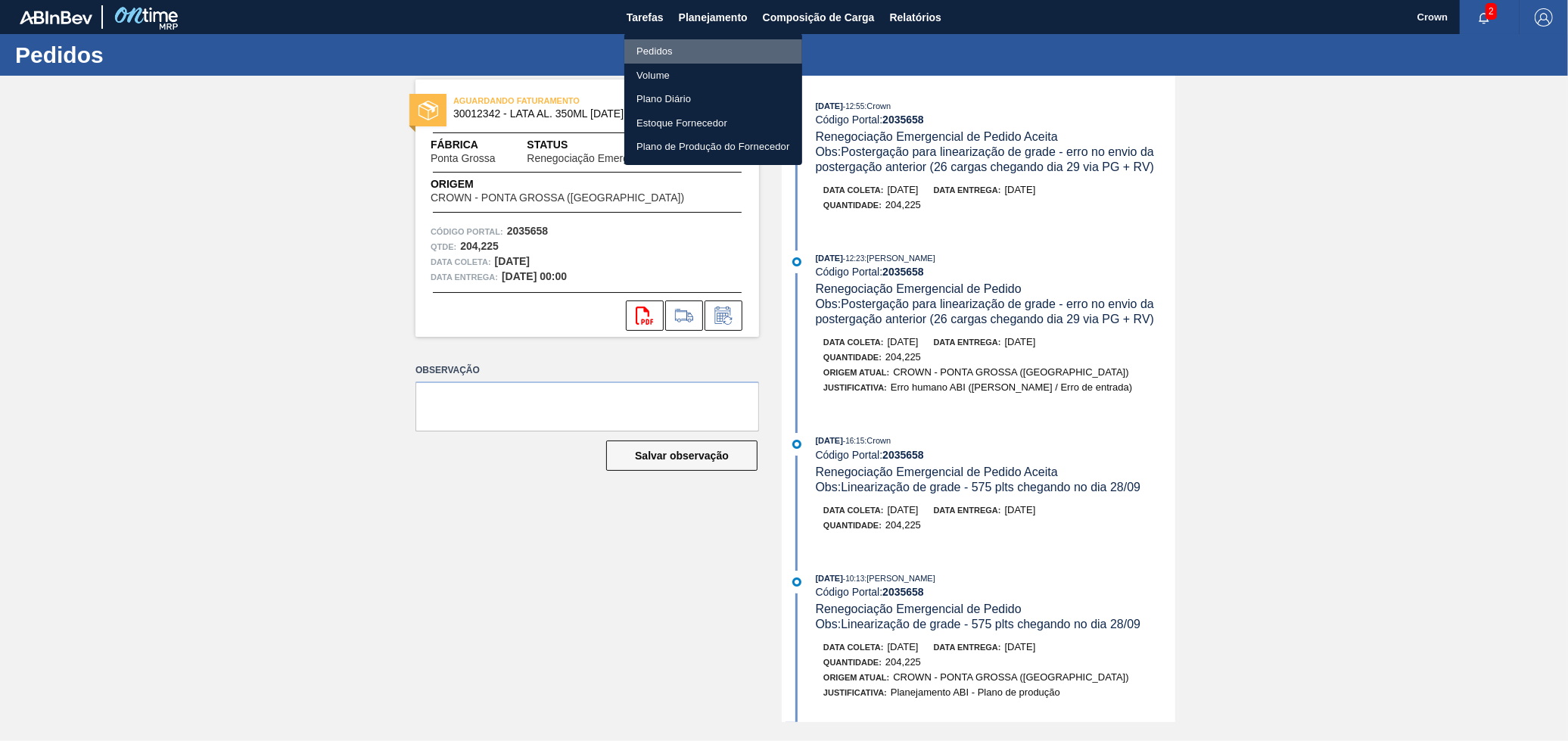
click at [692, 50] on li "Pedidos" at bounding box center [713, 51] width 178 height 24
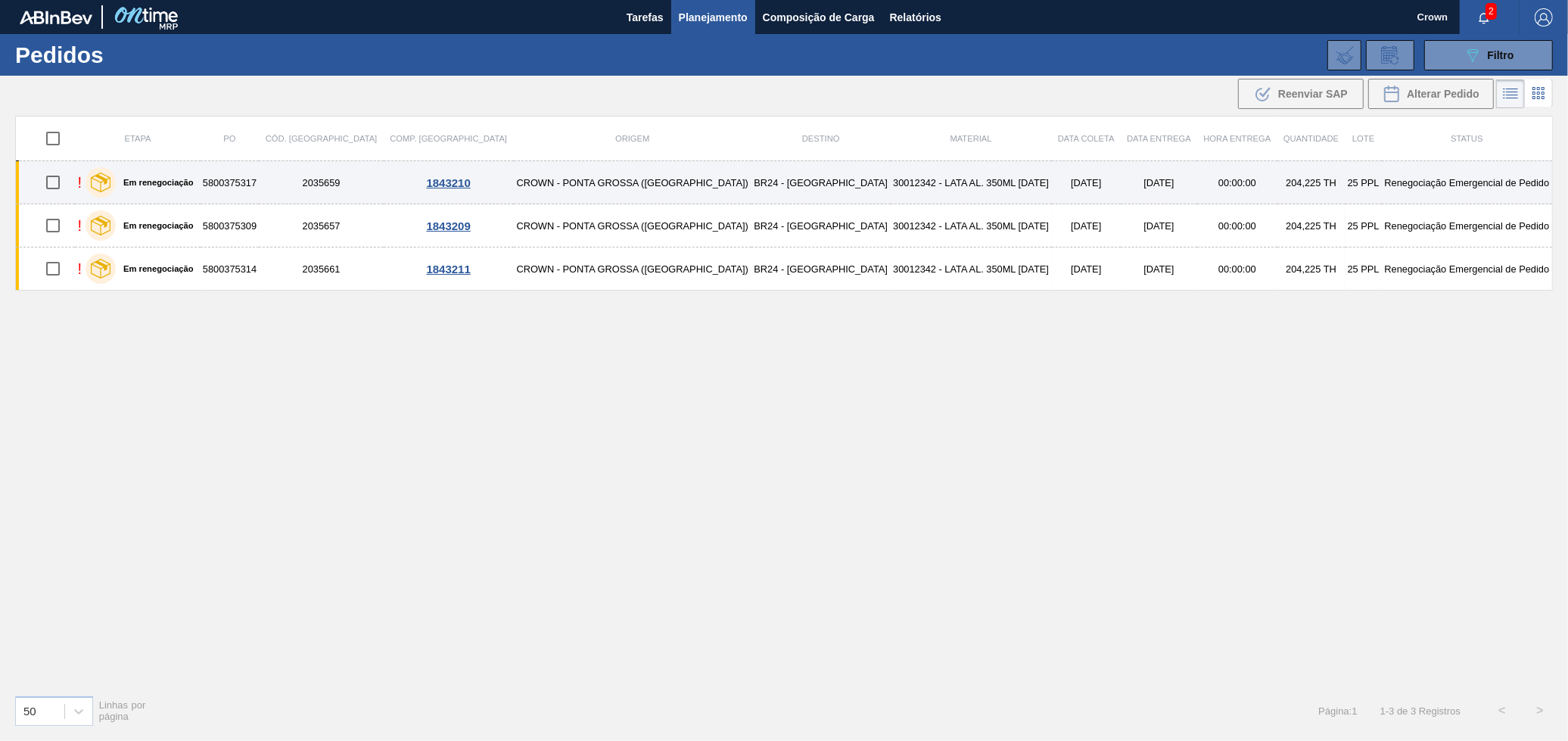
click at [891, 177] on td "30012342 - LATA AL. 350ML [DATE]" at bounding box center [971, 182] width 161 height 43
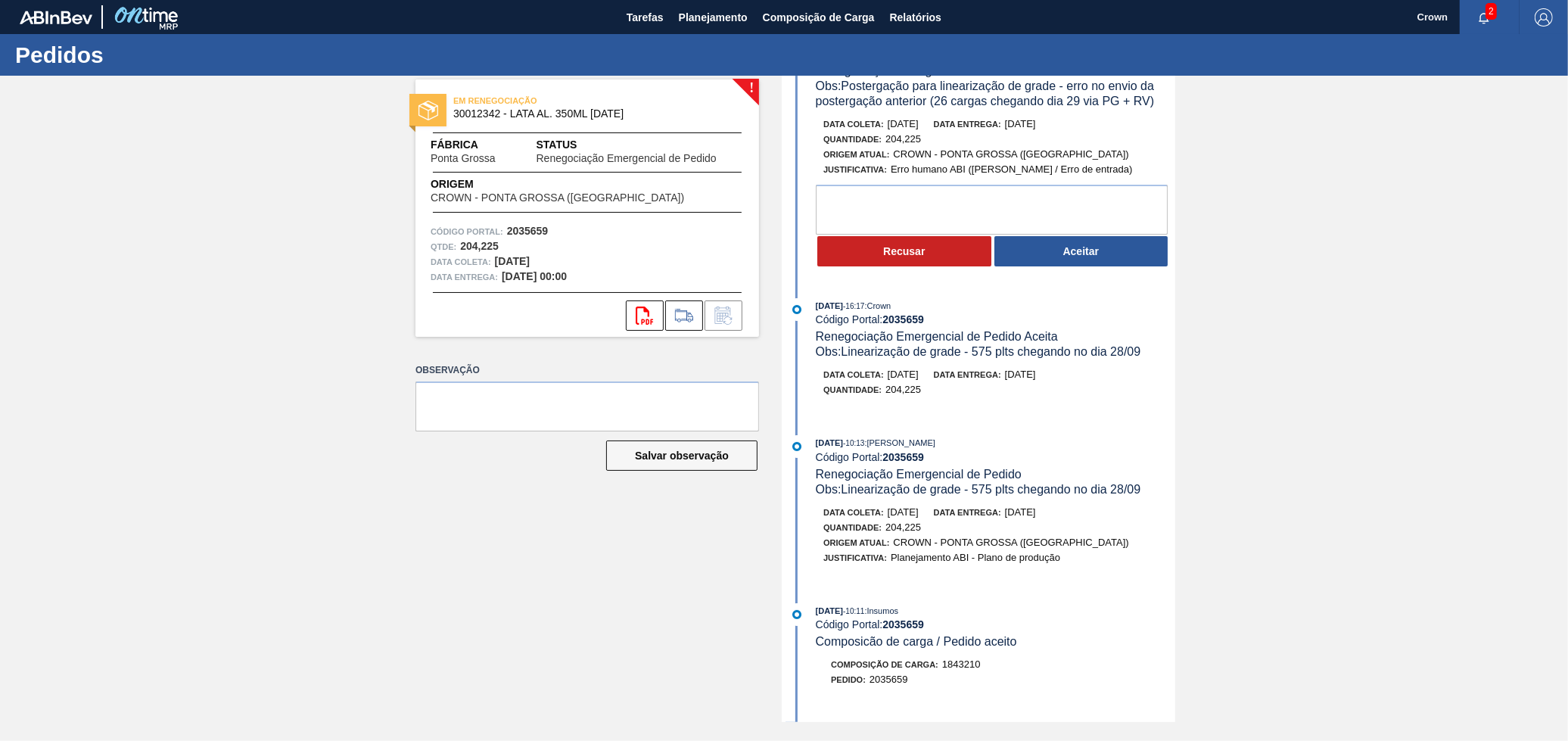
scroll to position [84, 0]
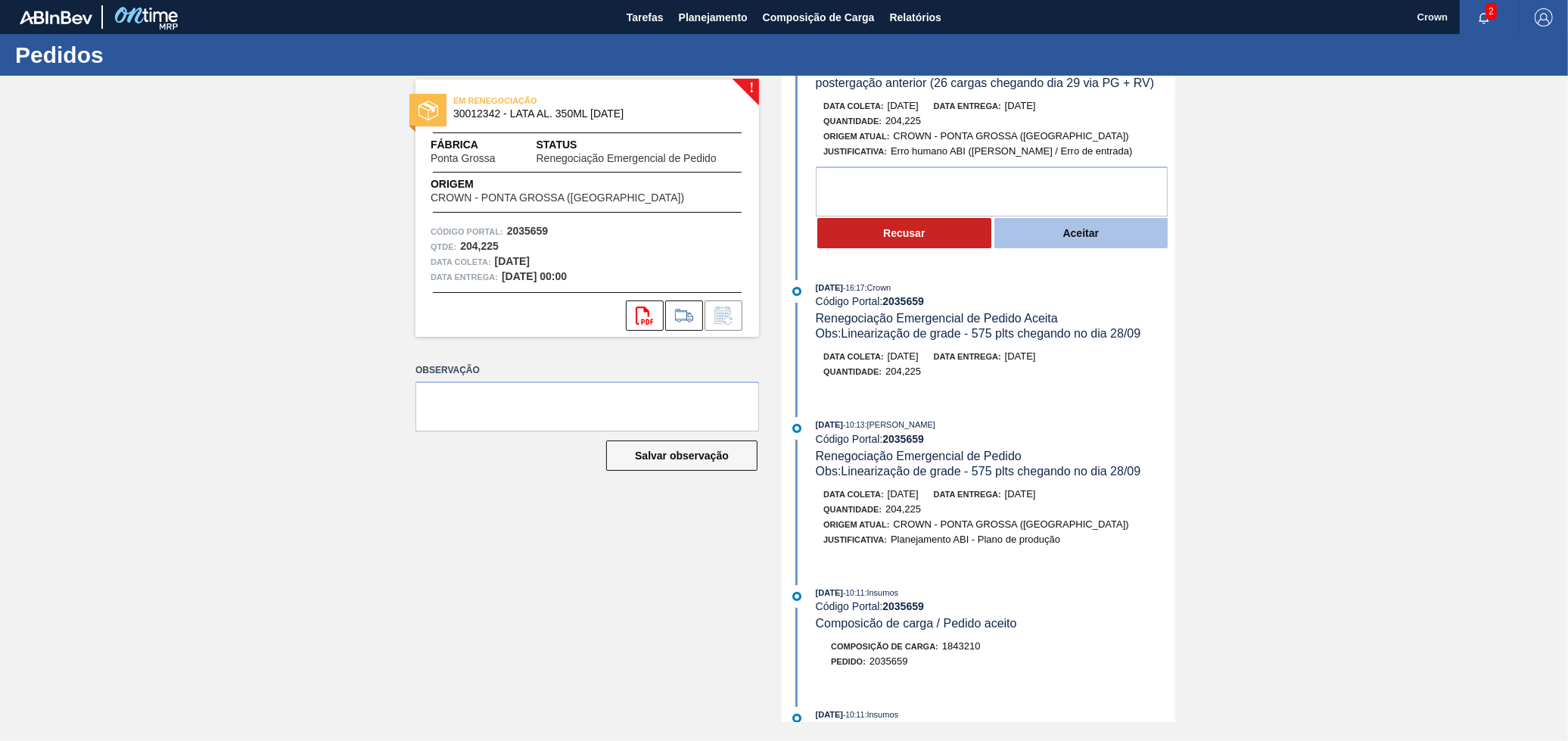
click at [1040, 239] on button "Aceitar" at bounding box center [1081, 233] width 174 height 30
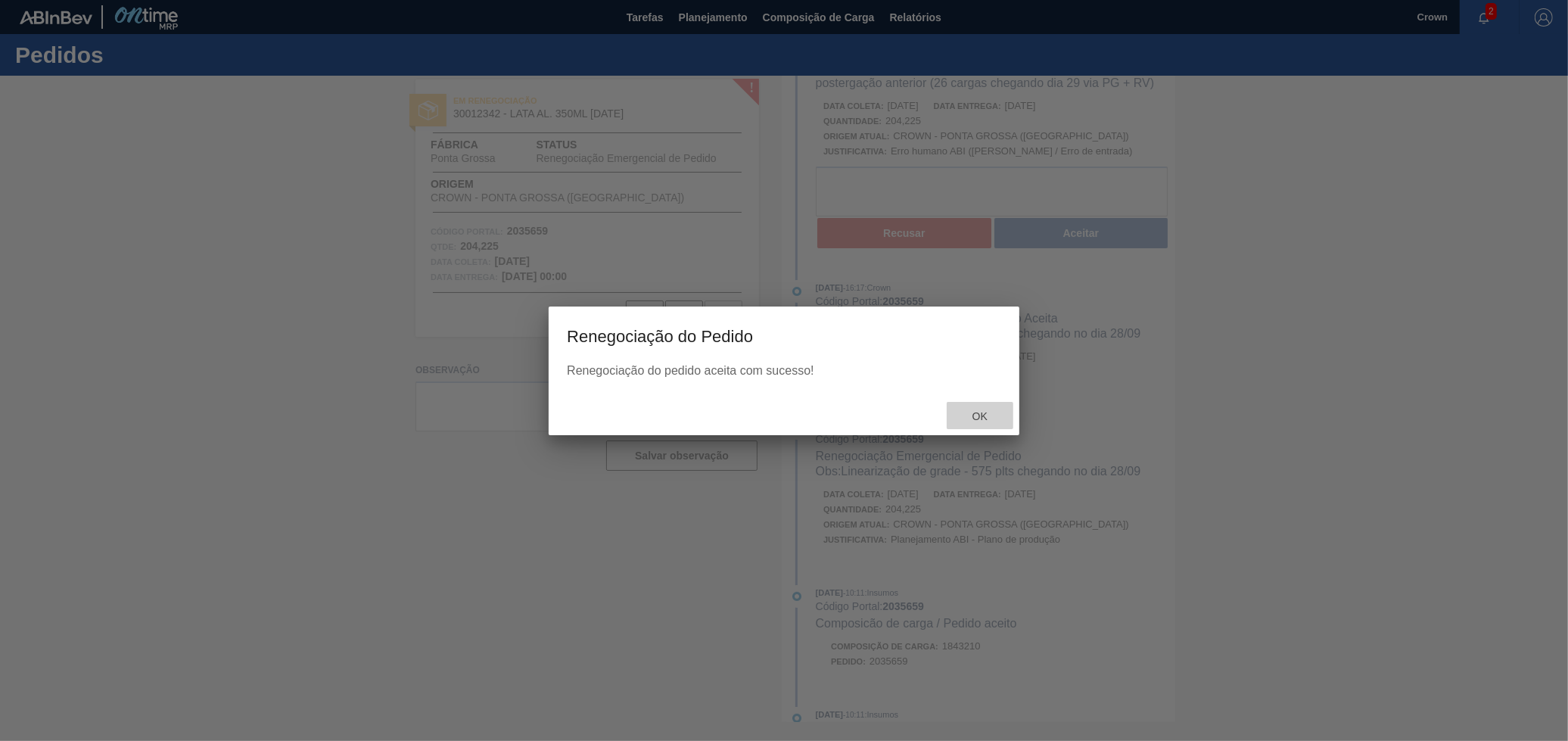
drag, startPoint x: 982, startPoint y: 404, endPoint x: 978, endPoint y: 411, distance: 8.1
click at [978, 411] on div "Ok" at bounding box center [979, 416] width 66 height 28
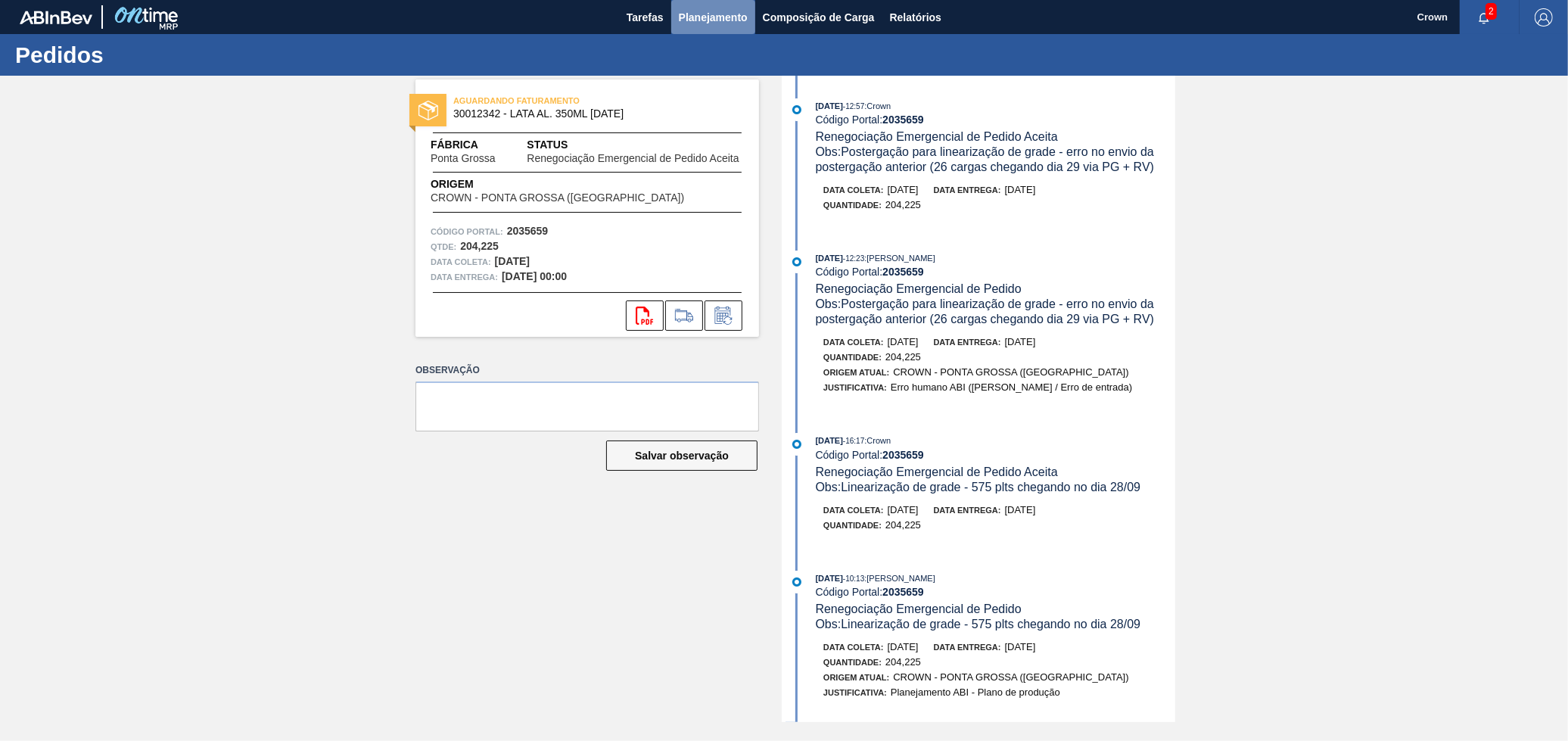
click at [720, 0] on button "Planejamento" at bounding box center [713, 17] width 84 height 34
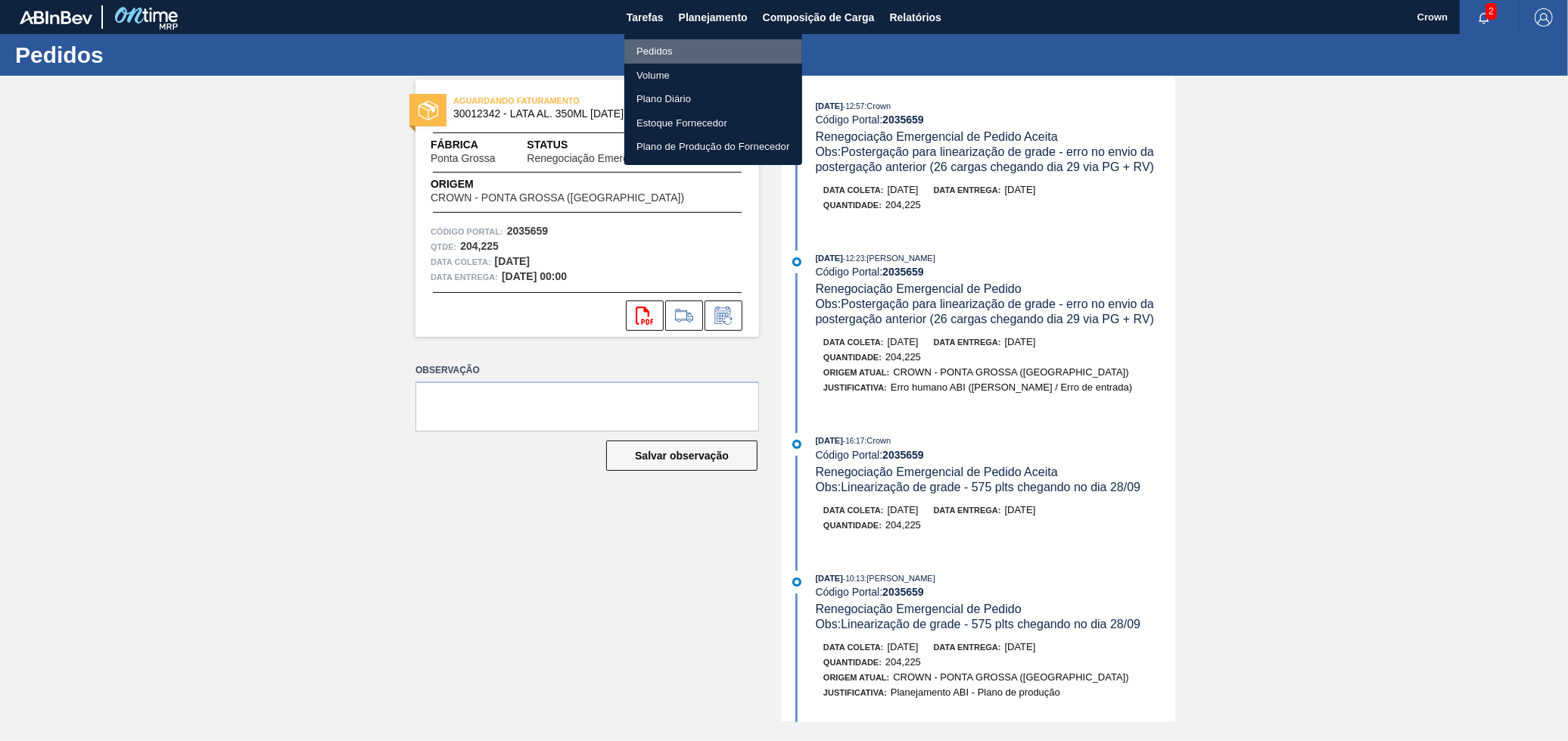
click at [672, 54] on li "Pedidos" at bounding box center [713, 51] width 178 height 24
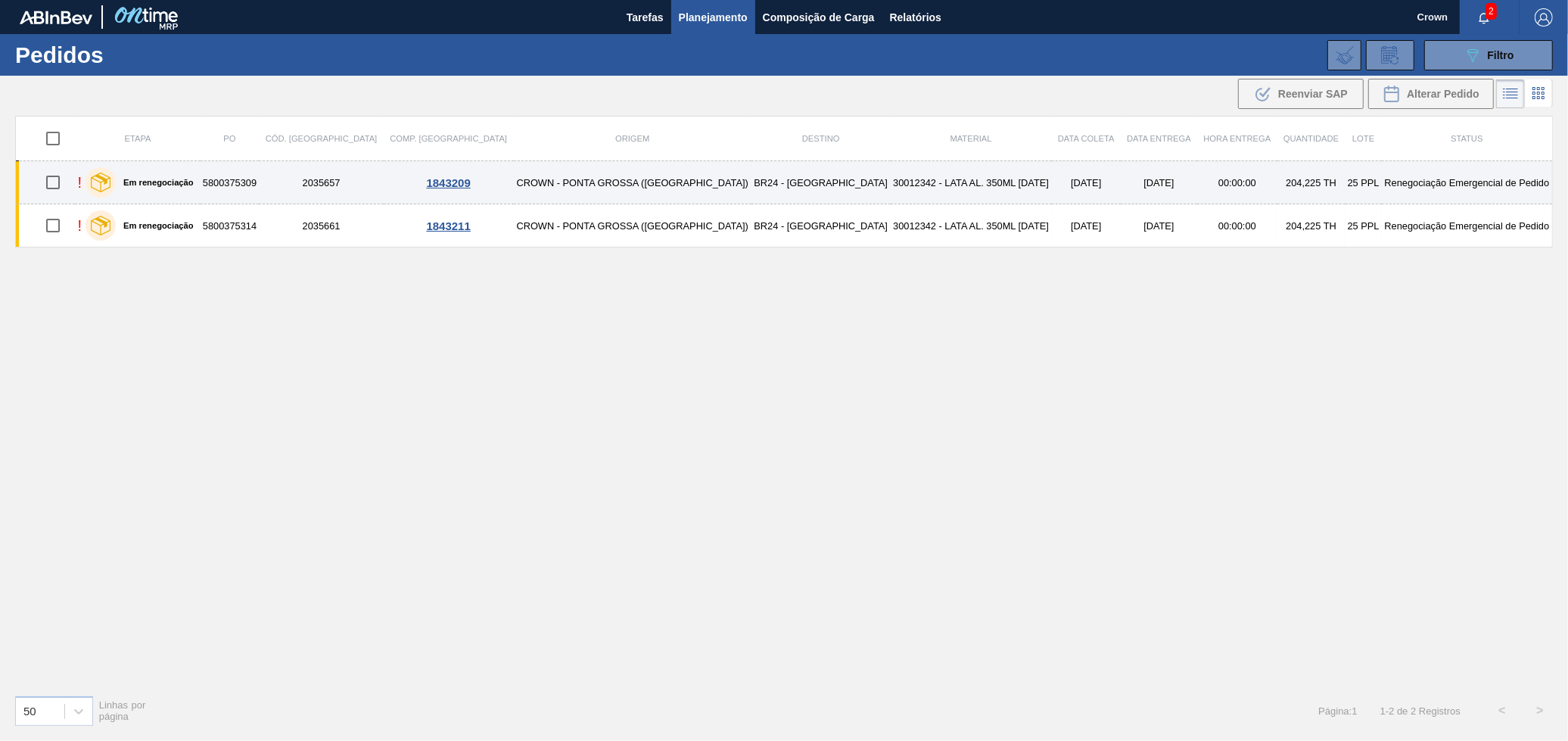
click at [1120, 190] on td "[DATE]" at bounding box center [1159, 182] width 77 height 43
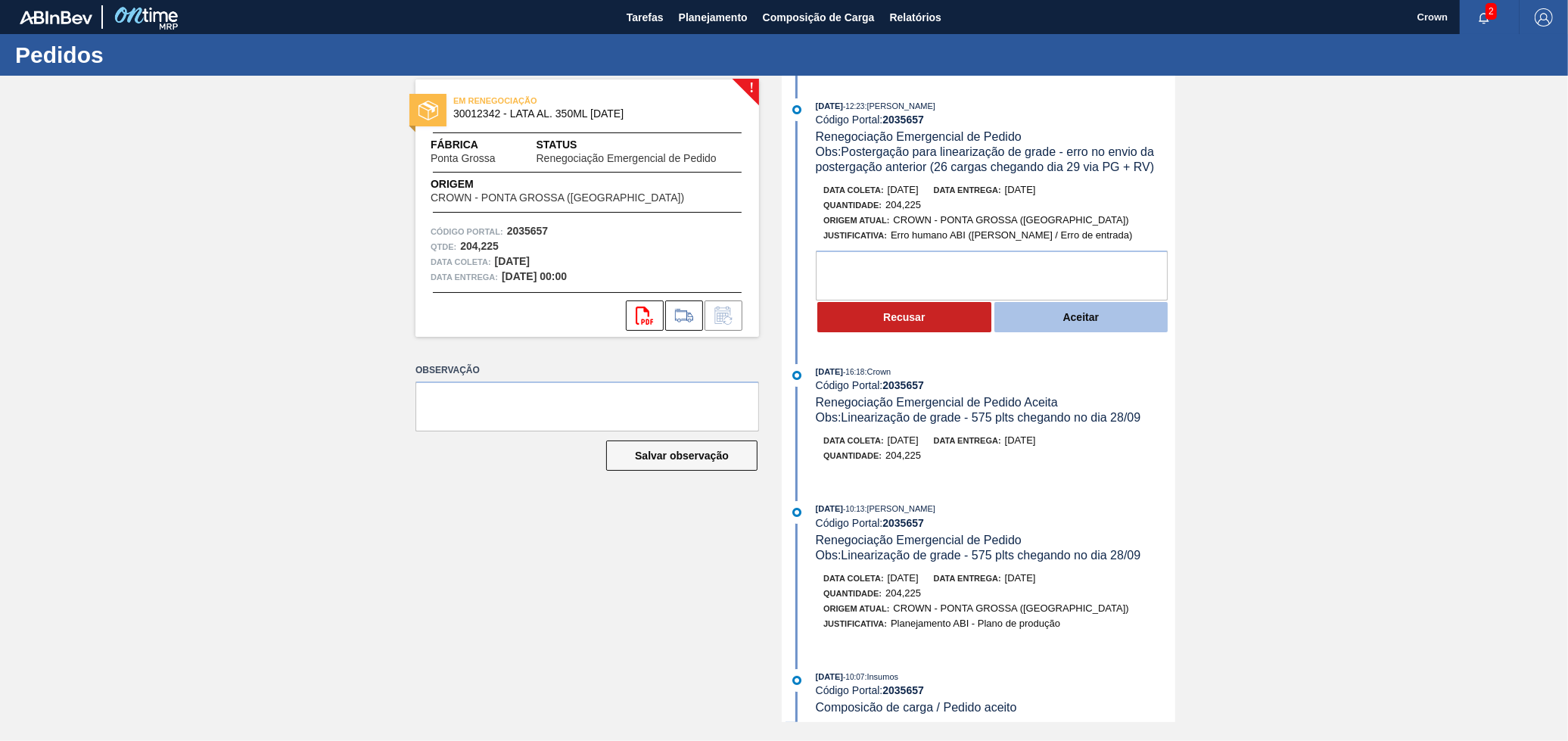
click at [1051, 320] on button "Aceitar" at bounding box center [1081, 317] width 174 height 30
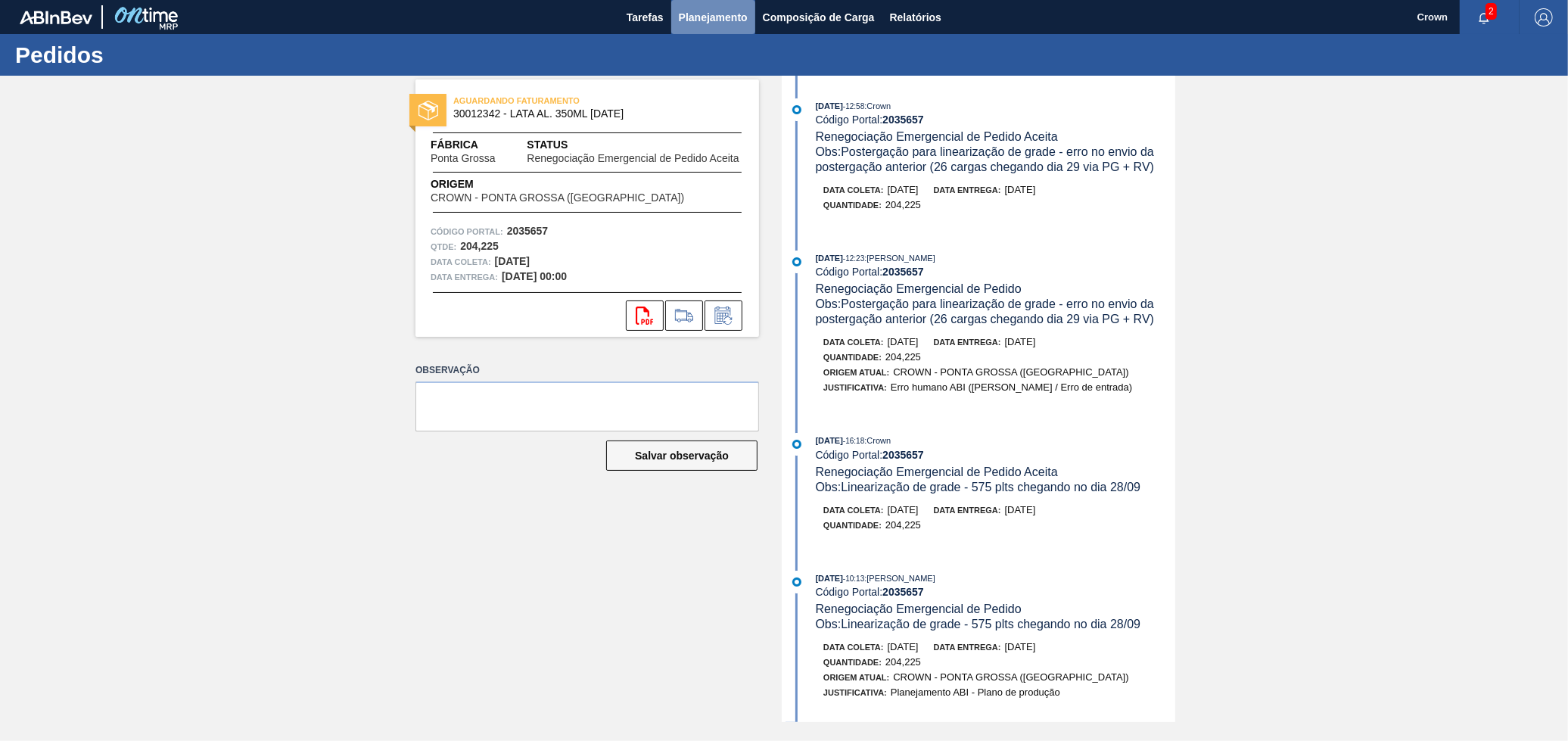
click at [738, 22] on span "Planejamento" at bounding box center [713, 17] width 69 height 18
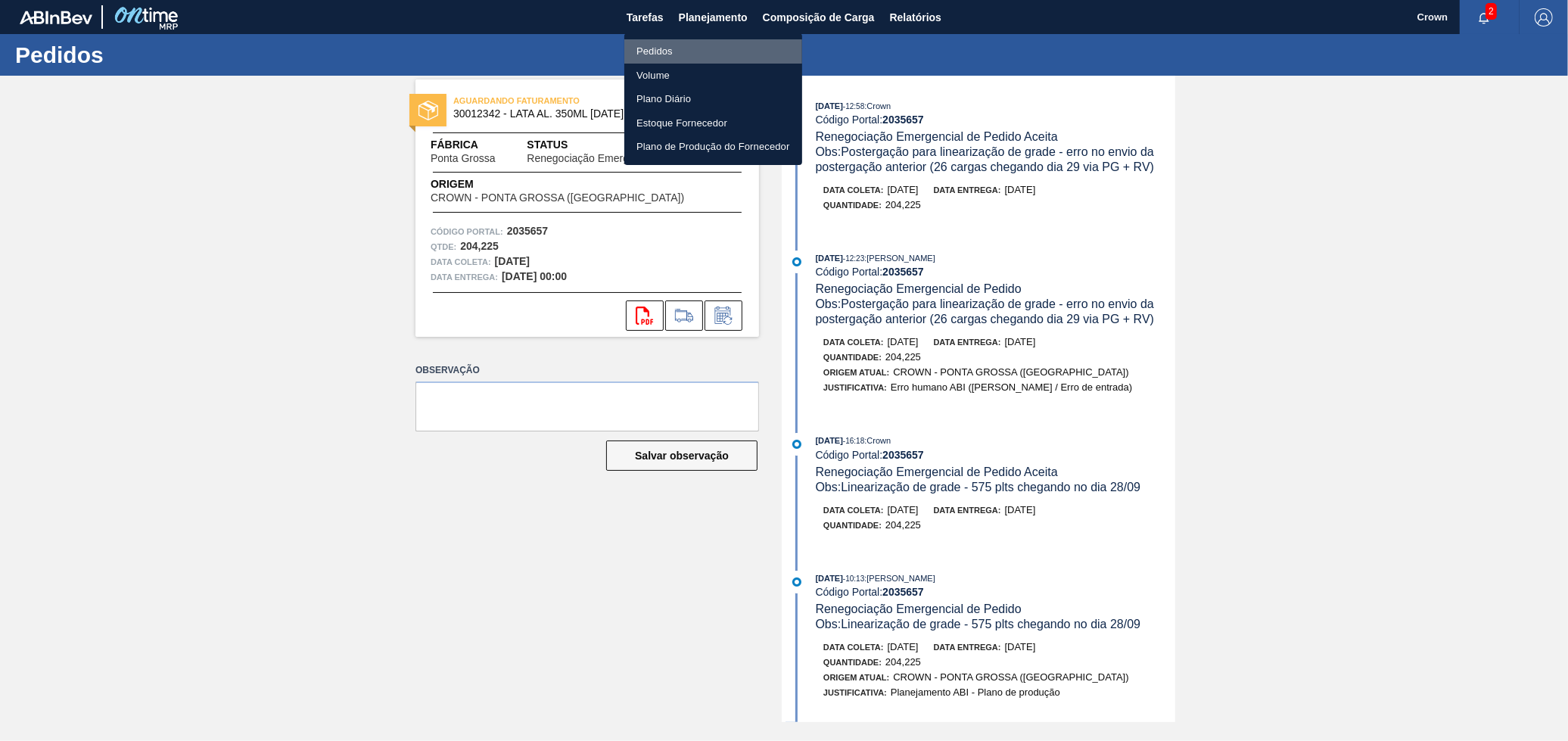
click at [683, 50] on li "Pedidos" at bounding box center [713, 51] width 178 height 24
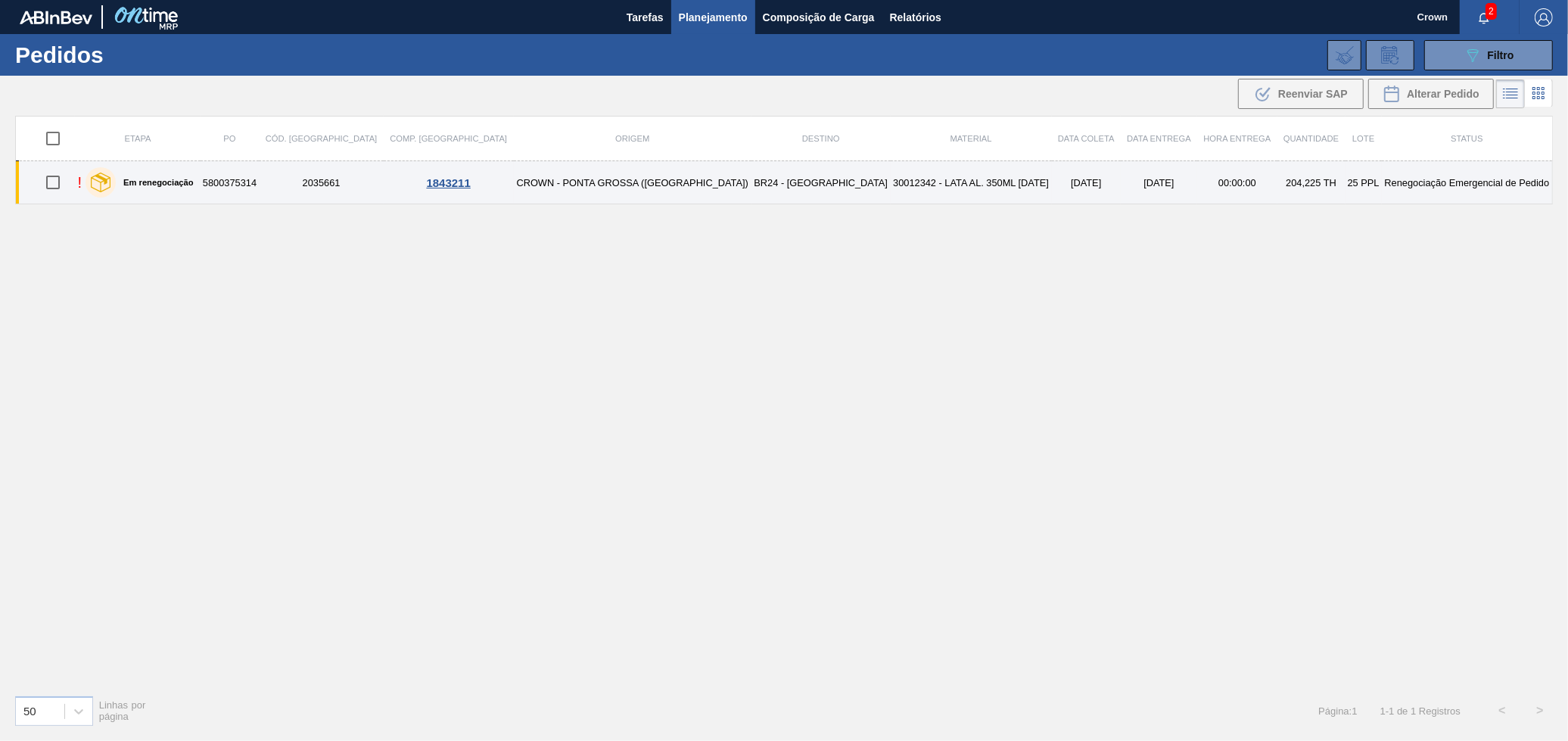
click at [751, 192] on td "BR24 - [GEOGRAPHIC_DATA]" at bounding box center [820, 182] width 139 height 43
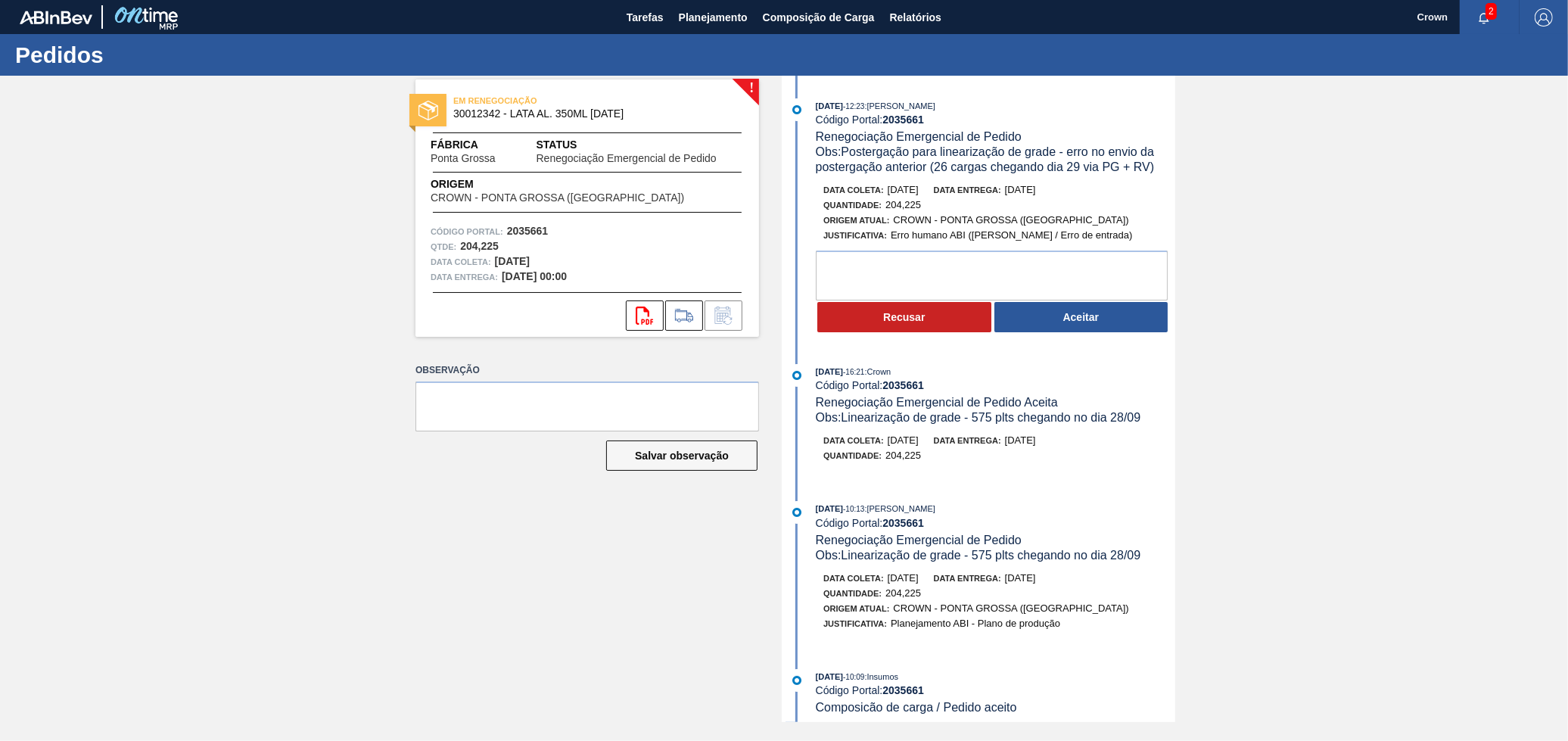
click at [1016, 321] on button "Aceitar" at bounding box center [1081, 317] width 174 height 30
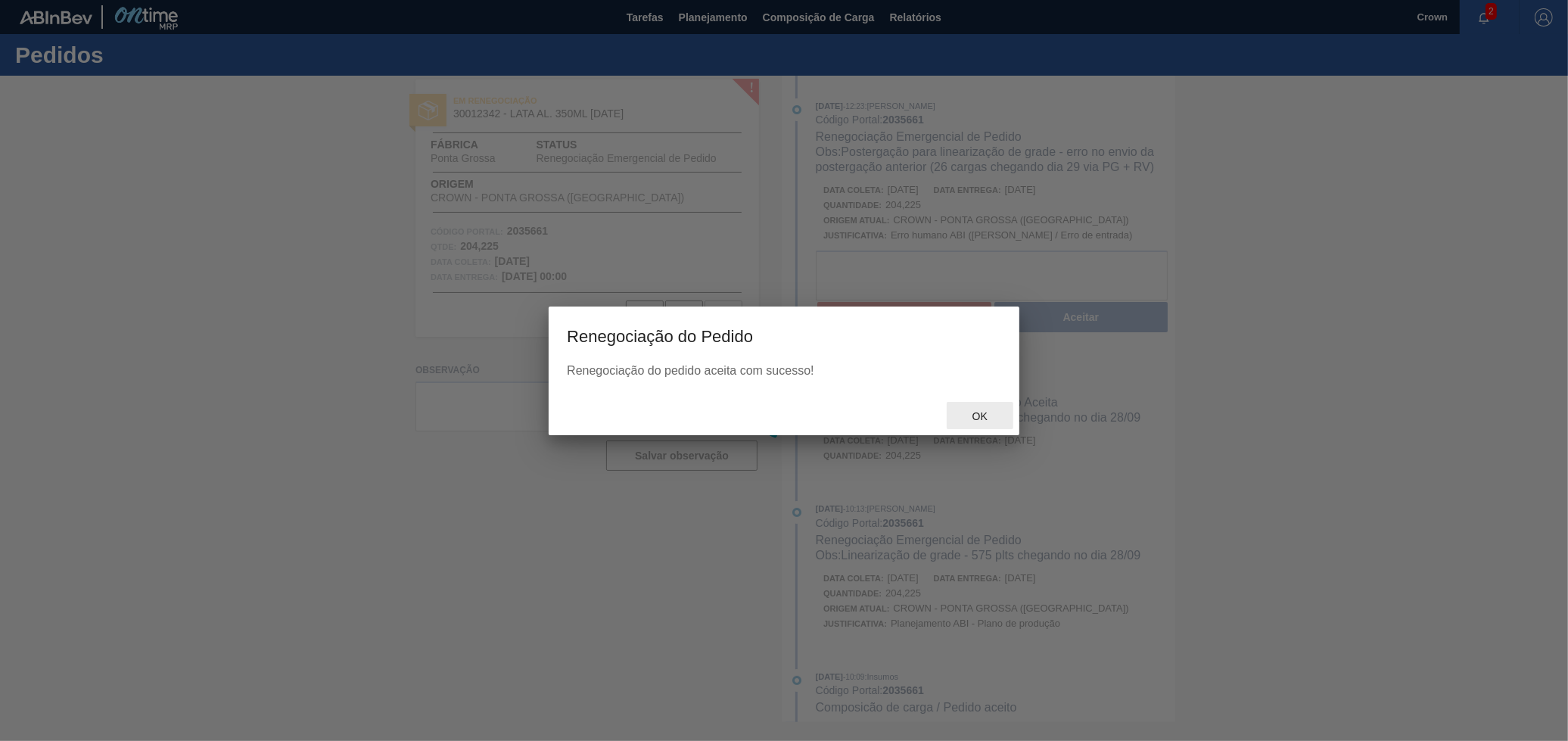
click at [976, 415] on span "Ok" at bounding box center [980, 416] width 39 height 12
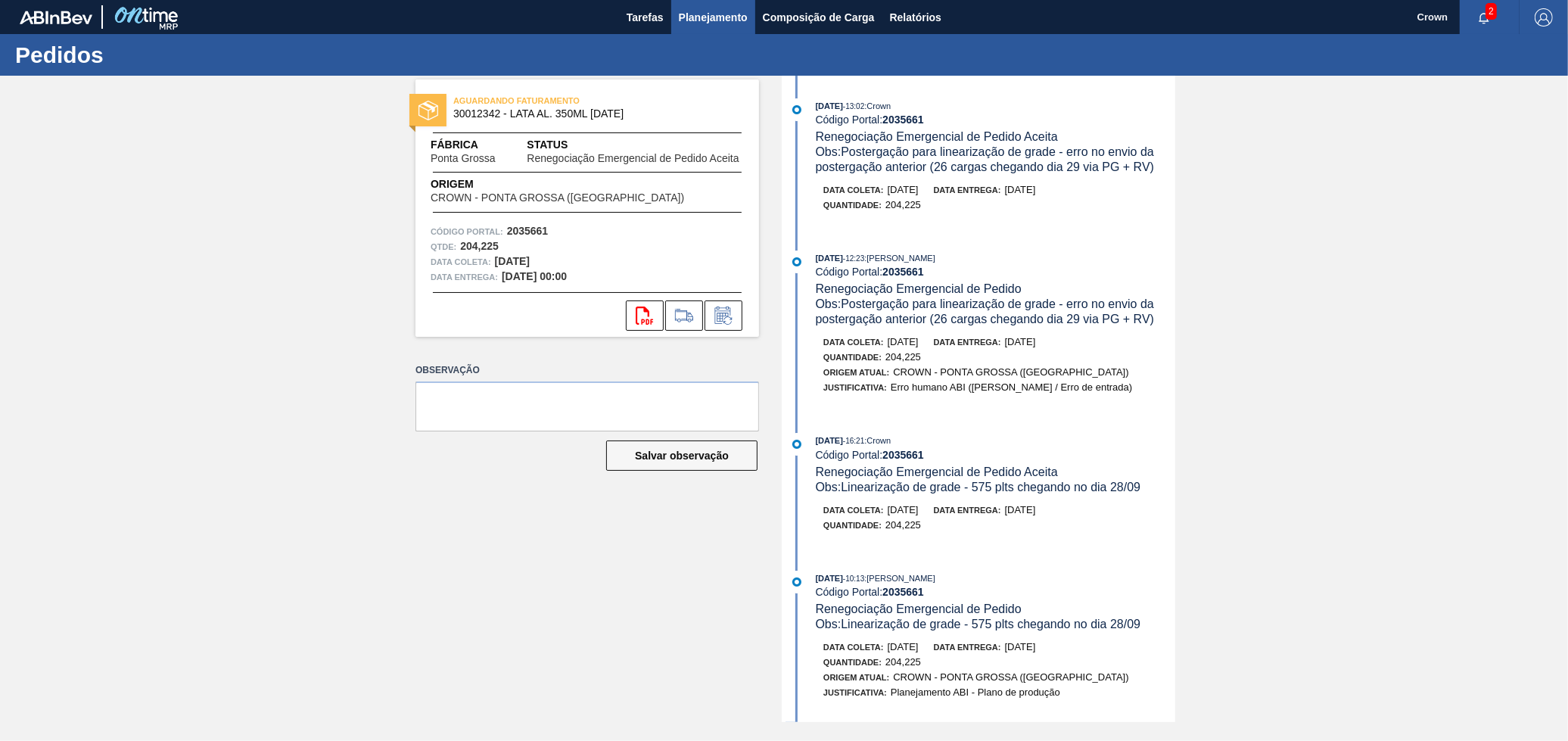
click at [686, 21] on span "Planejamento" at bounding box center [713, 17] width 69 height 18
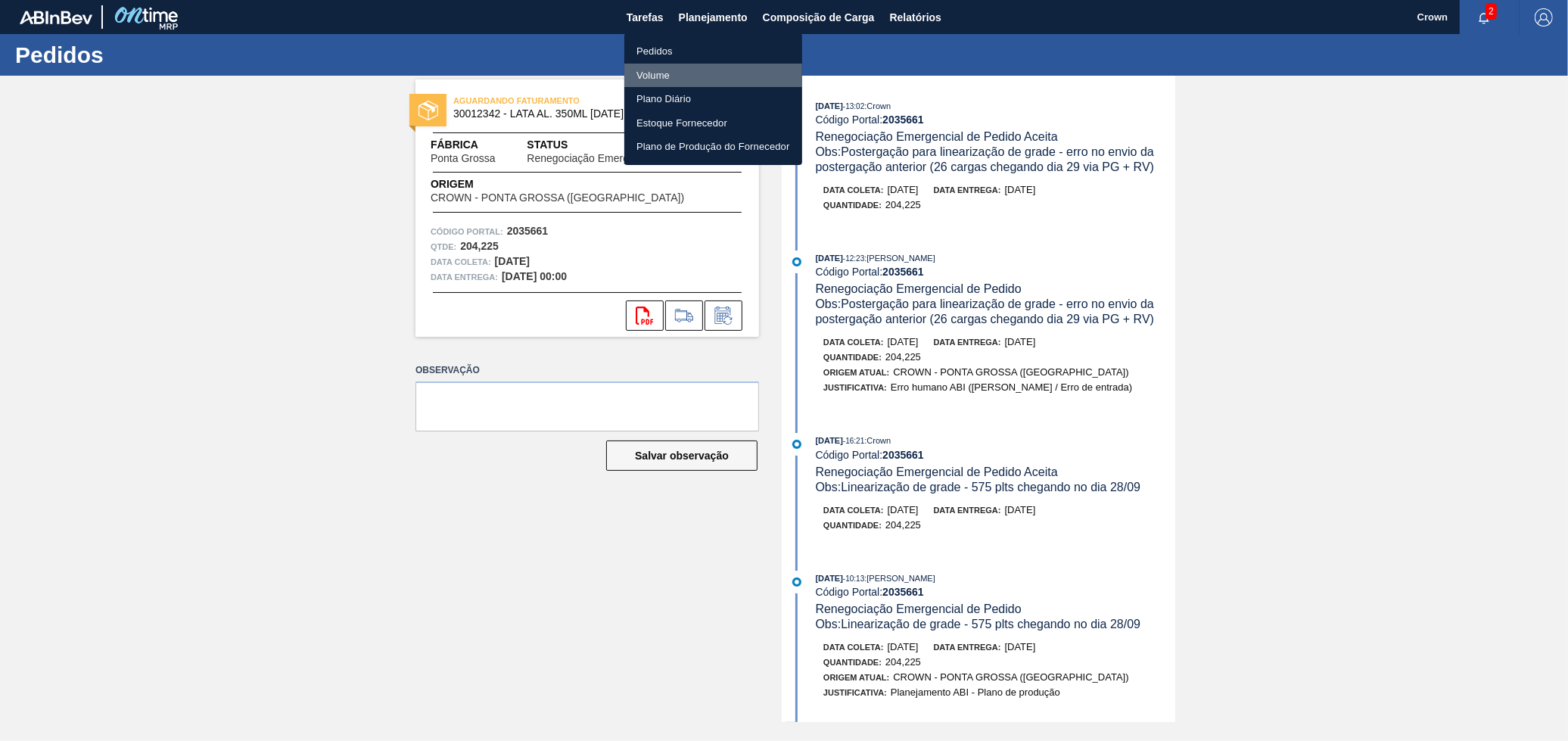
click at [666, 74] on li "Volume" at bounding box center [713, 76] width 178 height 24
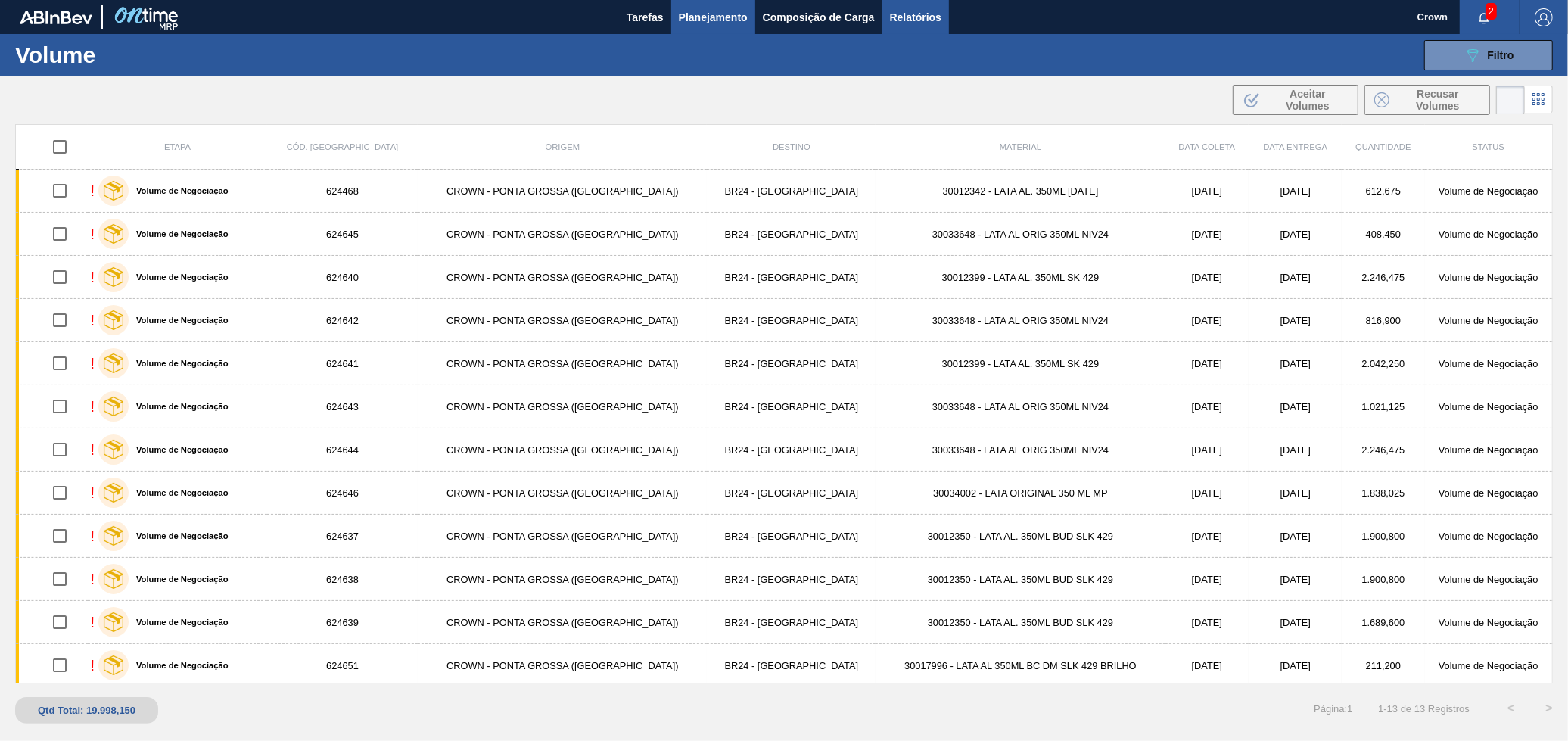
click at [905, 4] on button "Relatórios" at bounding box center [915, 17] width 66 height 34
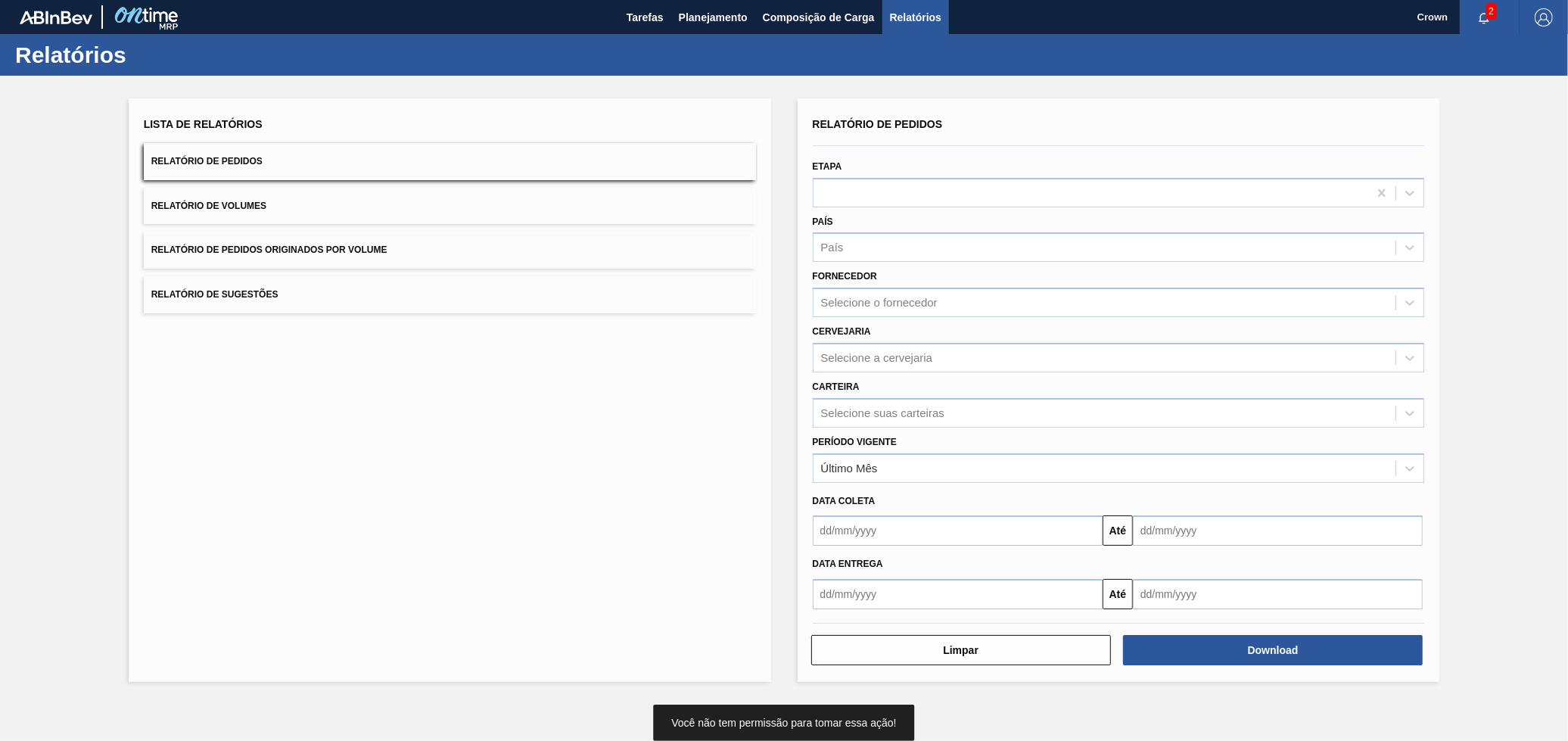
click at [406, 220] on button "Relatório de Volumes" at bounding box center [449, 207] width 612 height 37
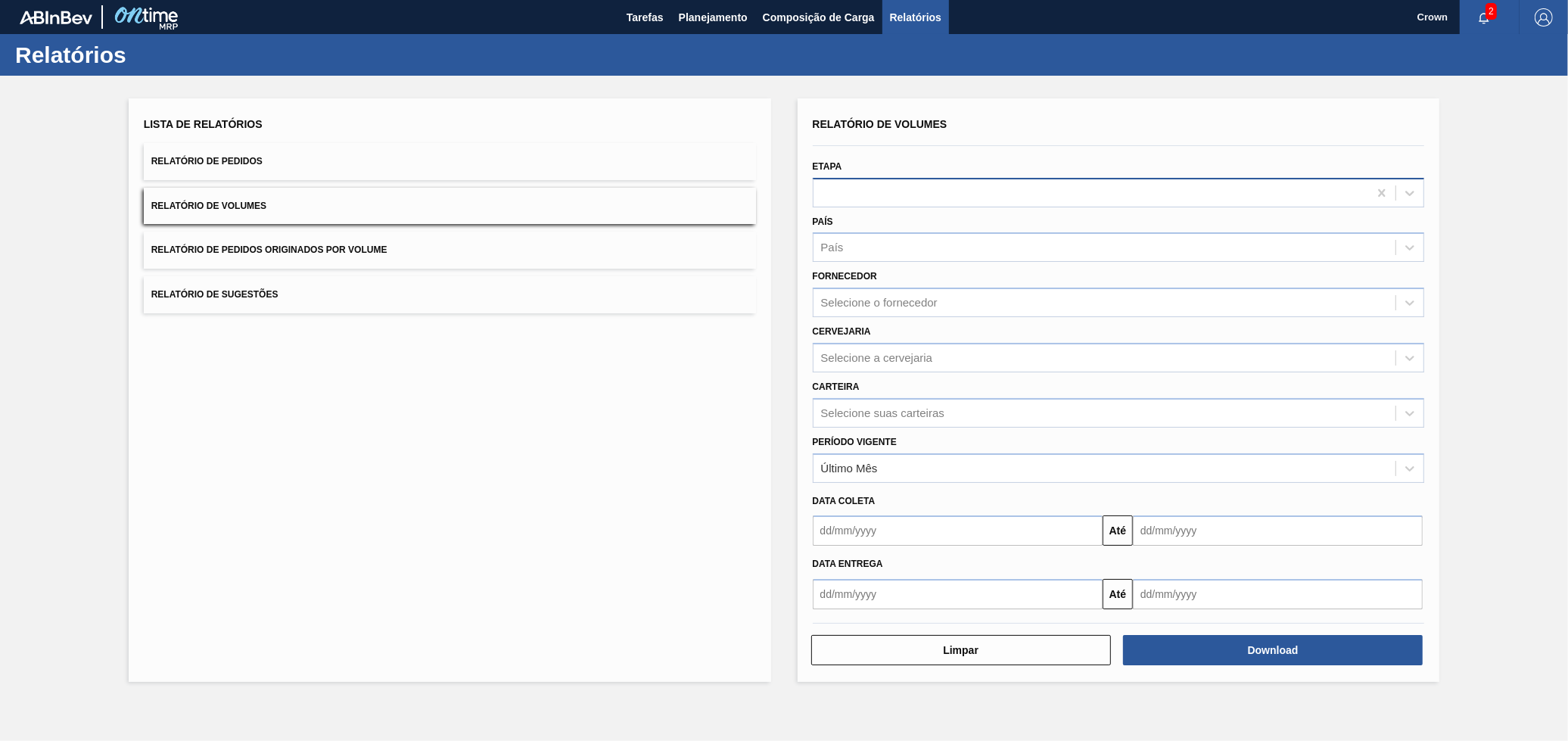
click at [908, 185] on div at bounding box center [1090, 192] width 555 height 21
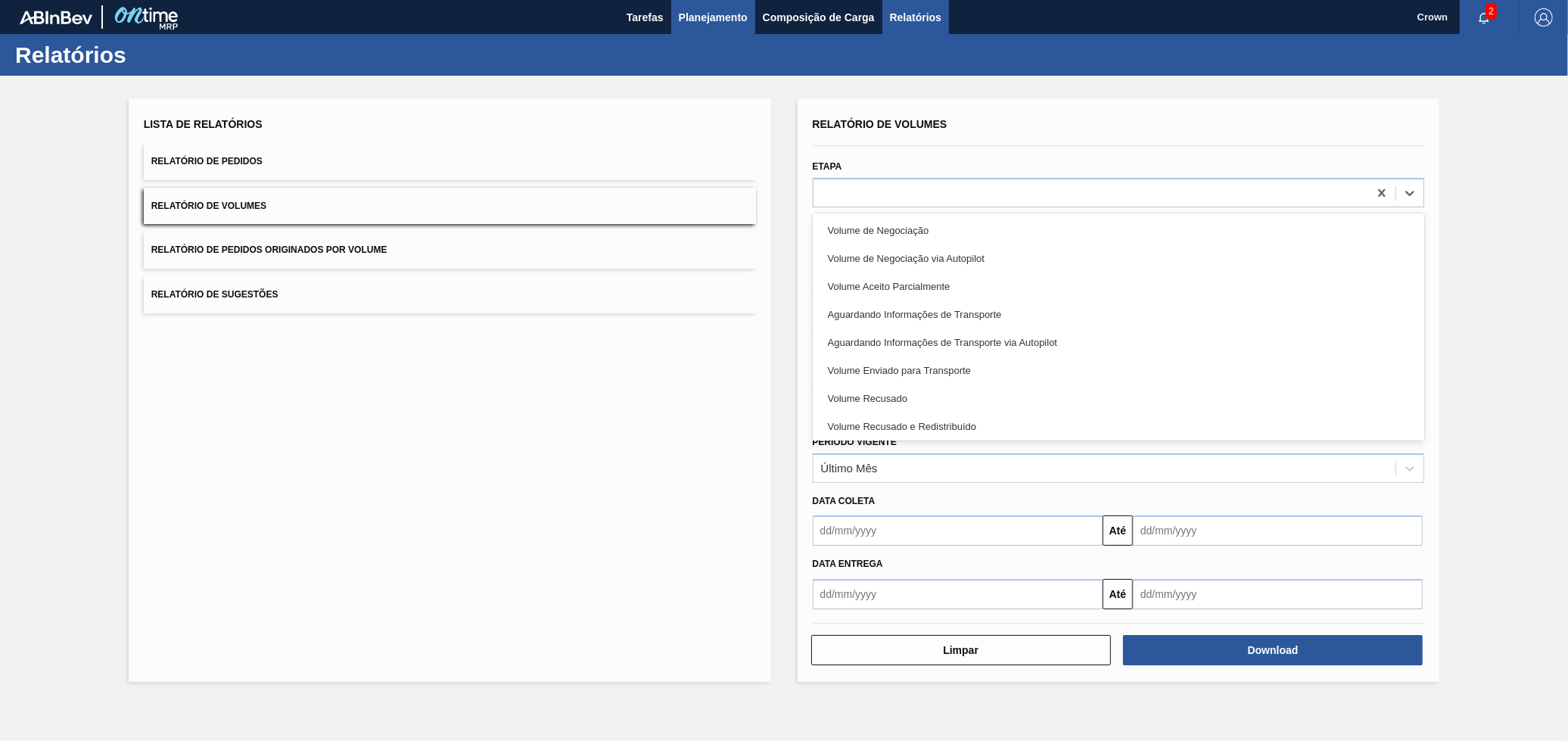
click at [723, 10] on span "Planejamento" at bounding box center [713, 17] width 69 height 18
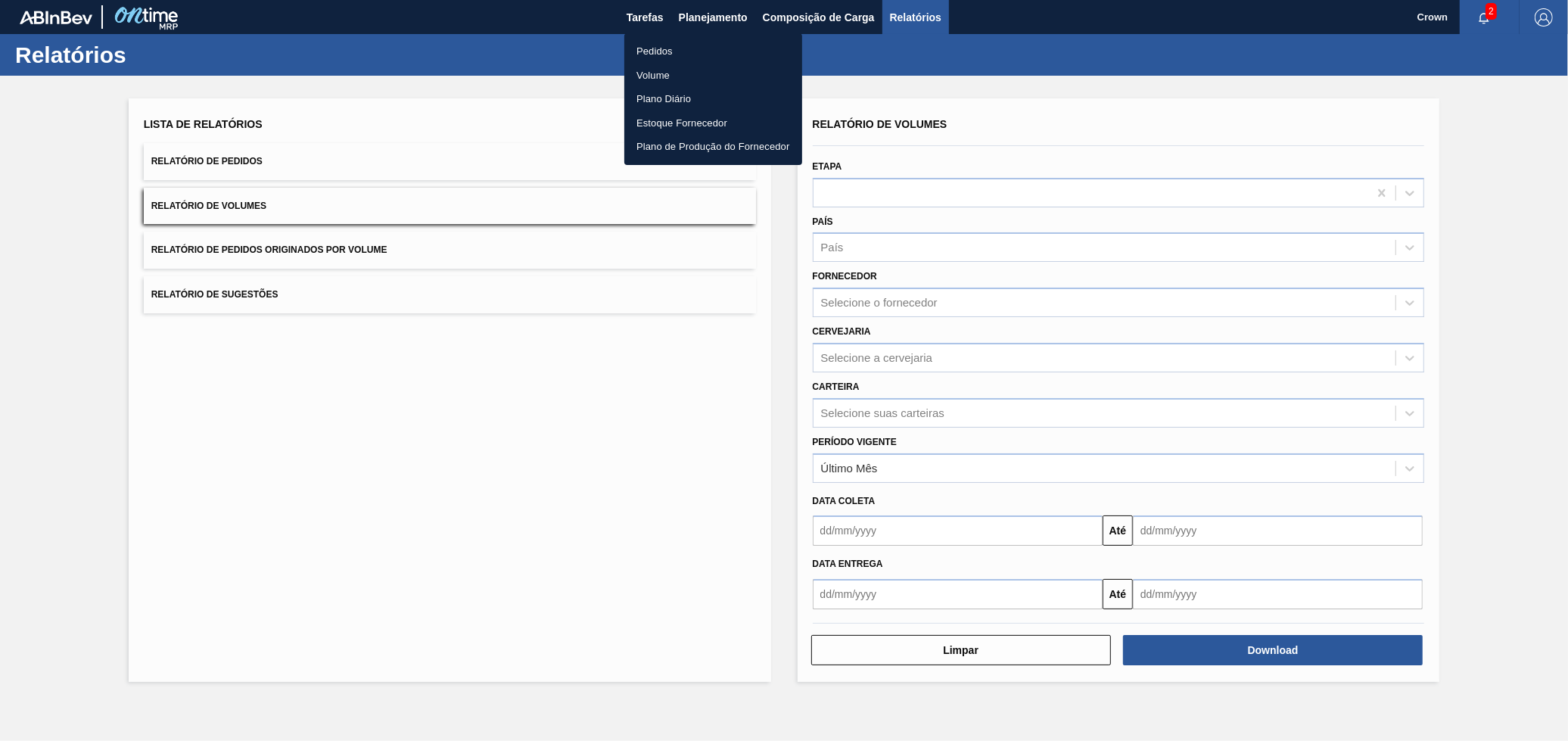
click at [672, 74] on li "Volume" at bounding box center [713, 76] width 178 height 24
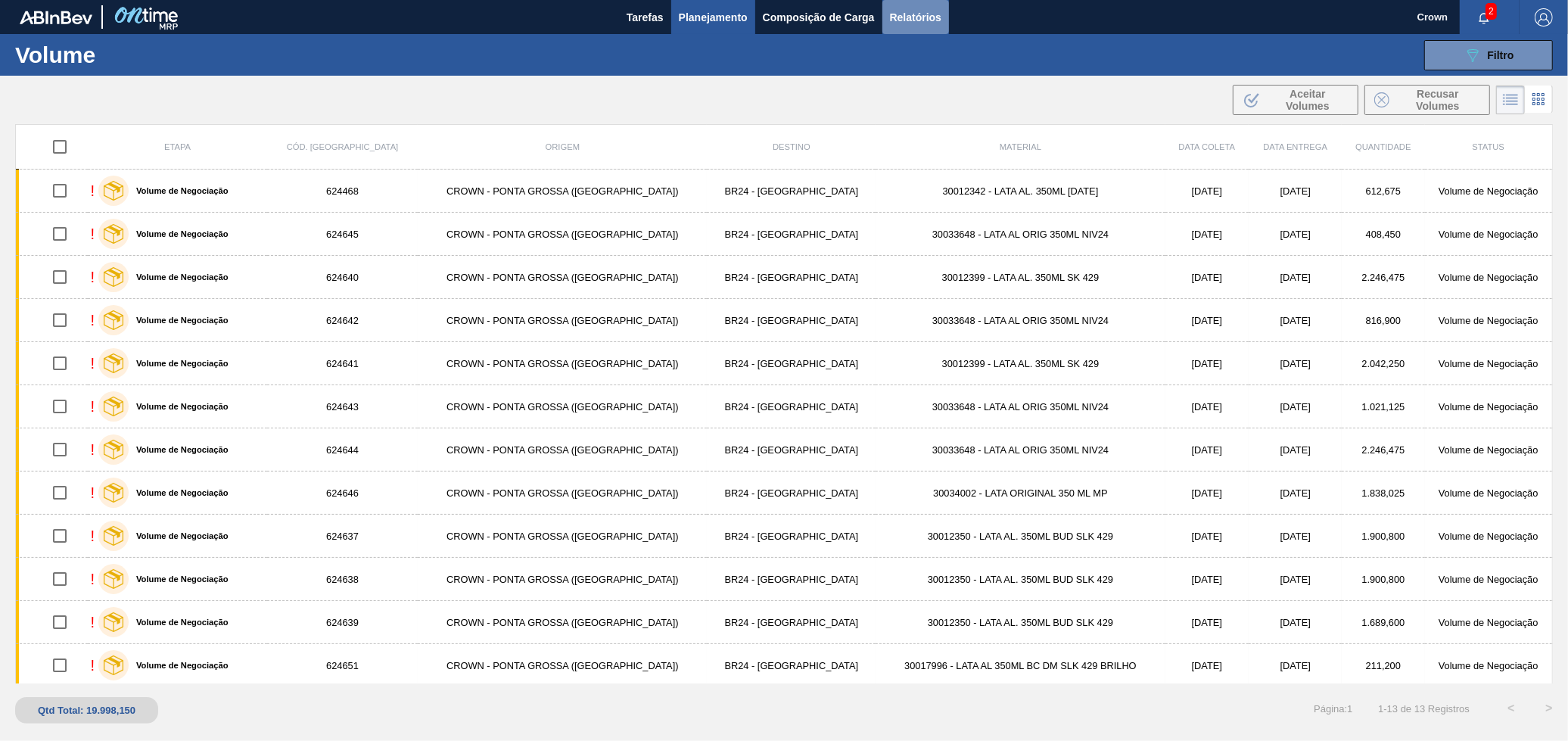
click at [904, 11] on span "Relatórios" at bounding box center [915, 17] width 51 height 18
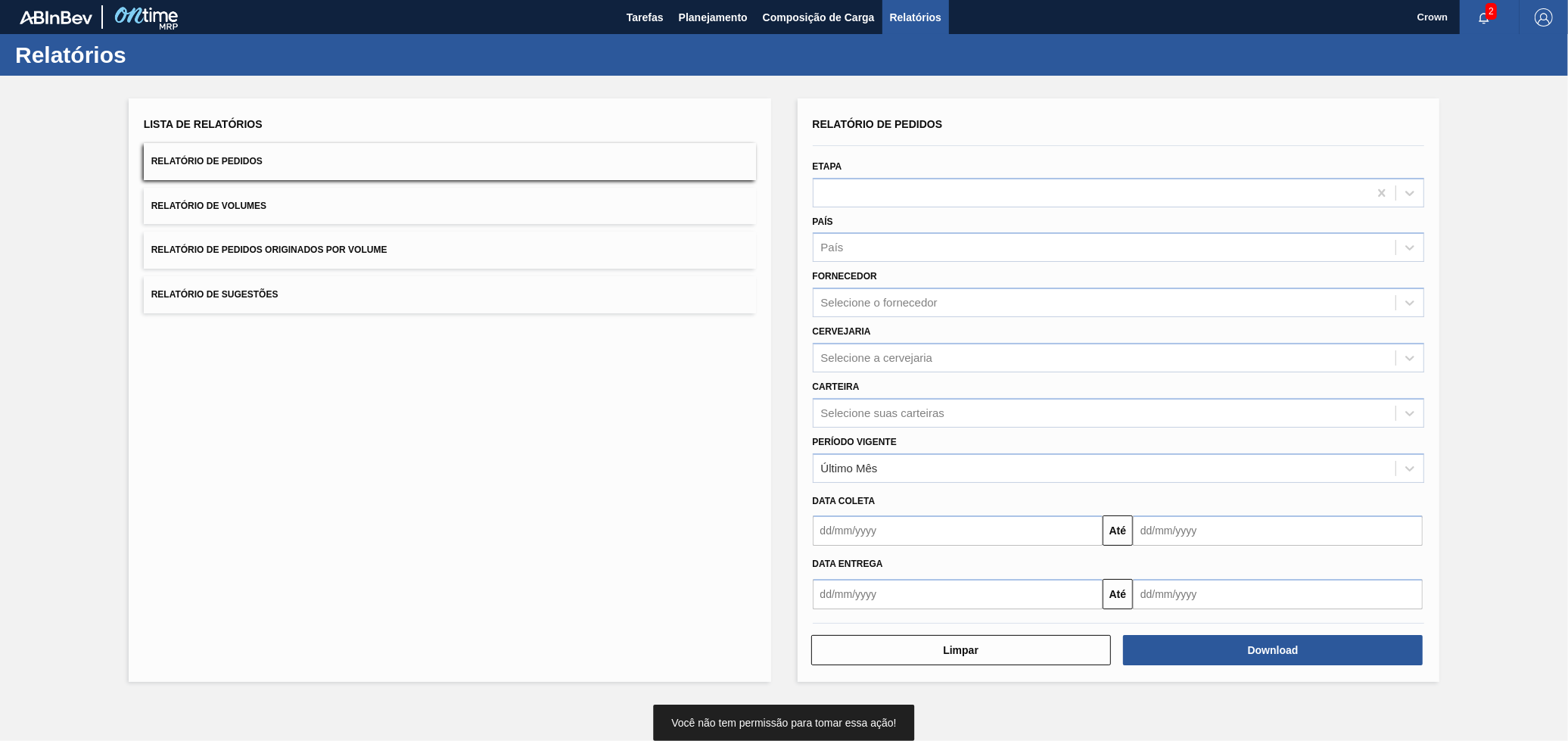
click at [526, 216] on button "Relatório de Volumes" at bounding box center [449, 207] width 612 height 37
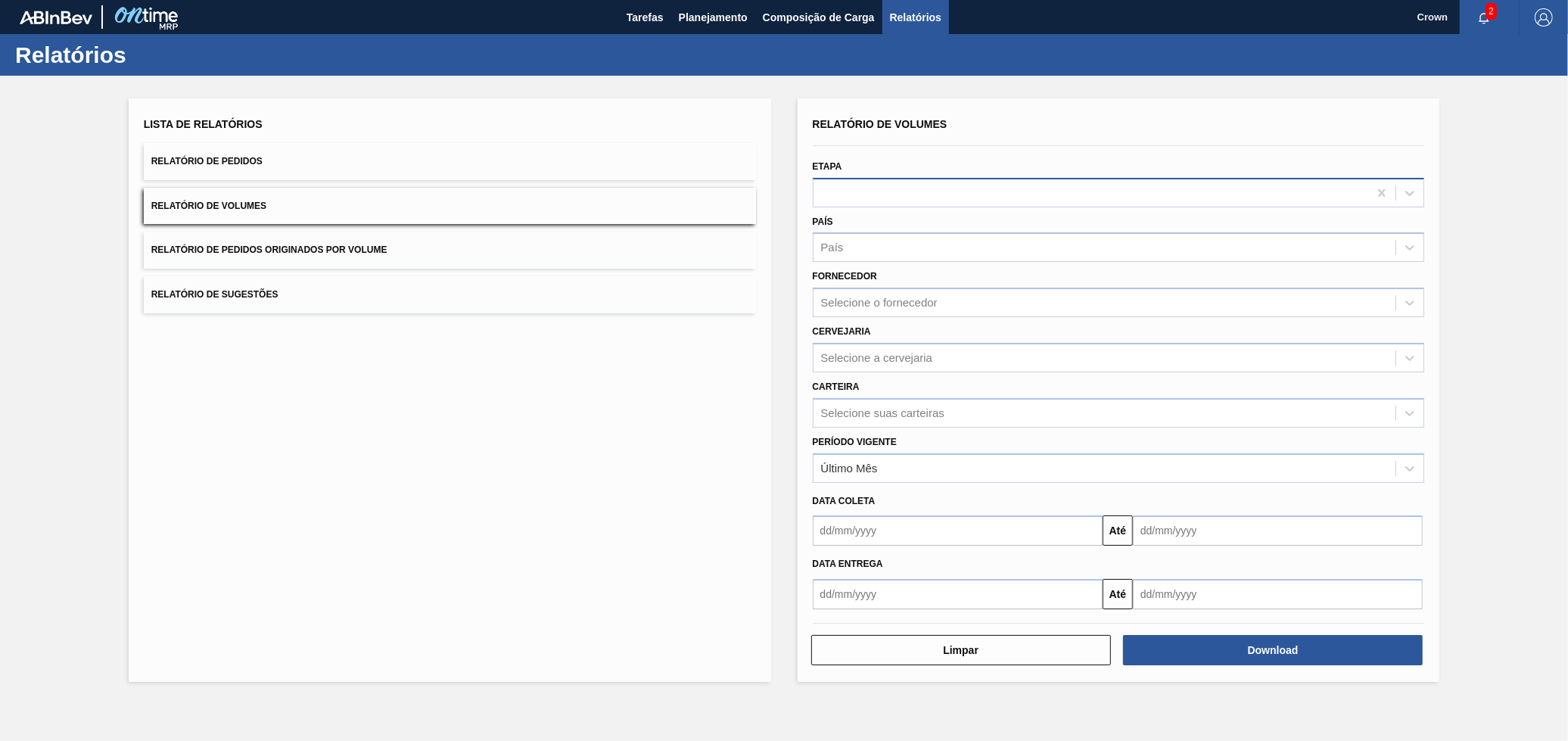
click at [855, 178] on div at bounding box center [1119, 192] width 612 height 30
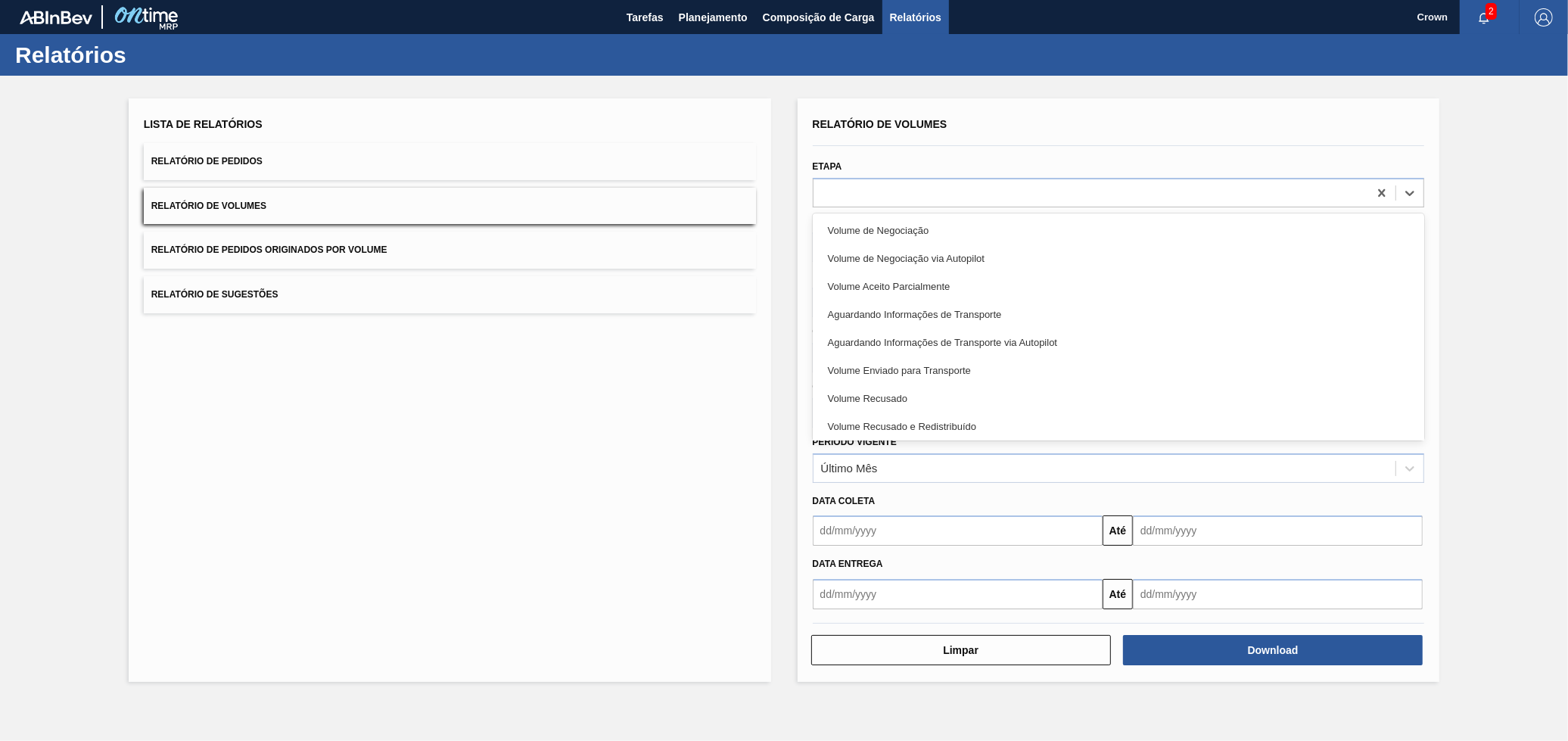
click at [938, 227] on div "Volume de Negociação" at bounding box center [1119, 231] width 612 height 28
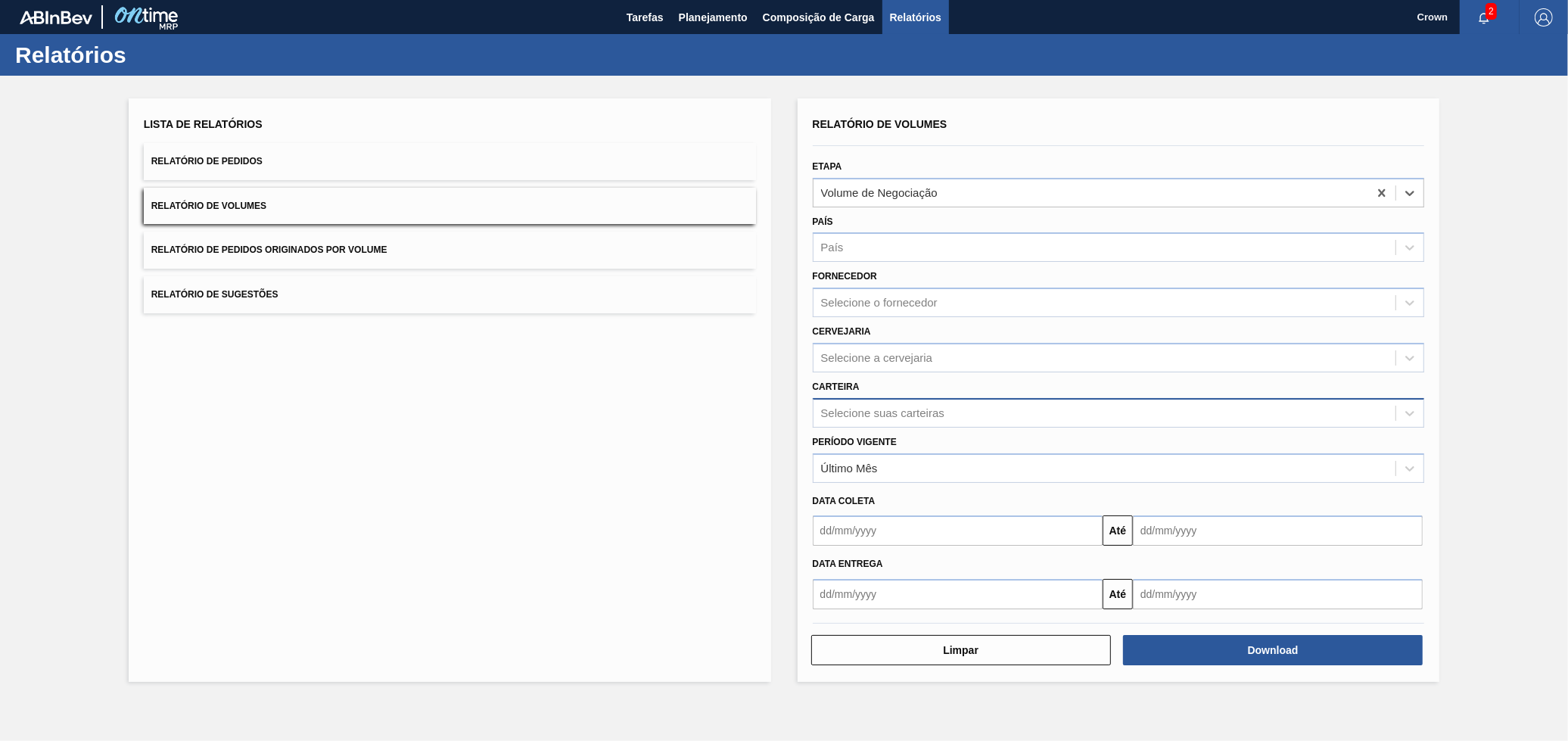
click at [887, 406] on div "Selecione suas carteiras" at bounding box center [883, 413] width 123 height 13
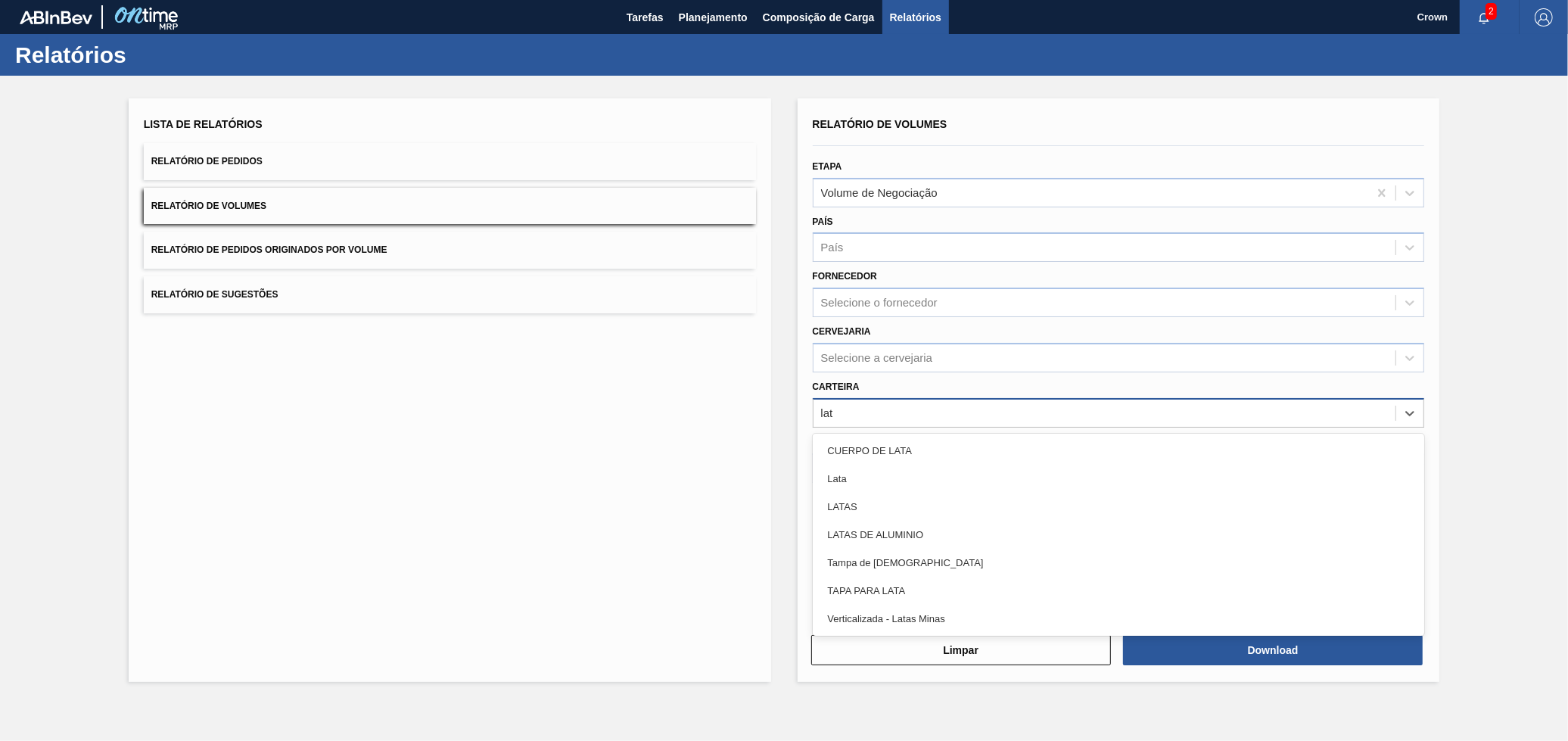
type input "lata"
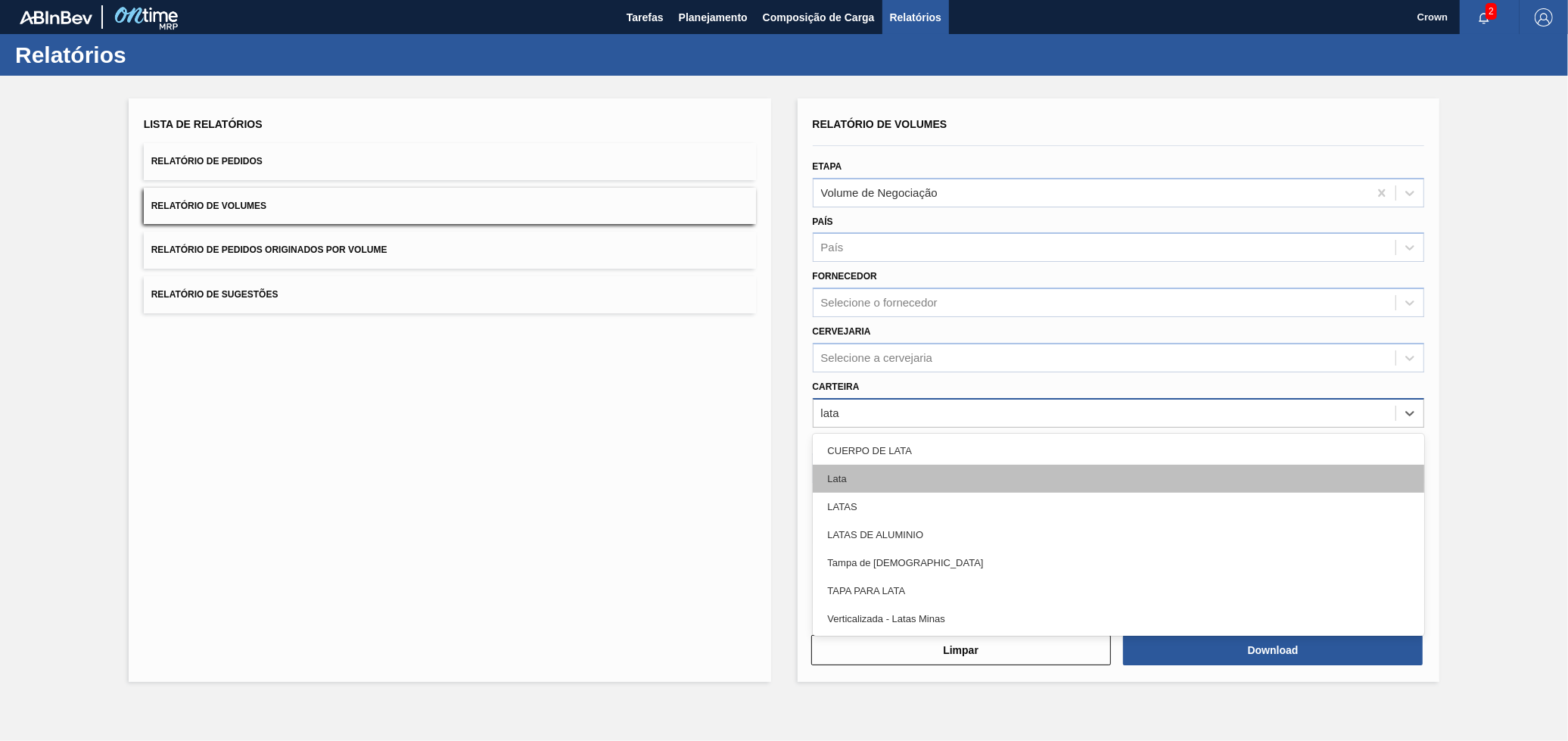
click at [900, 484] on div "Lata" at bounding box center [1119, 478] width 612 height 28
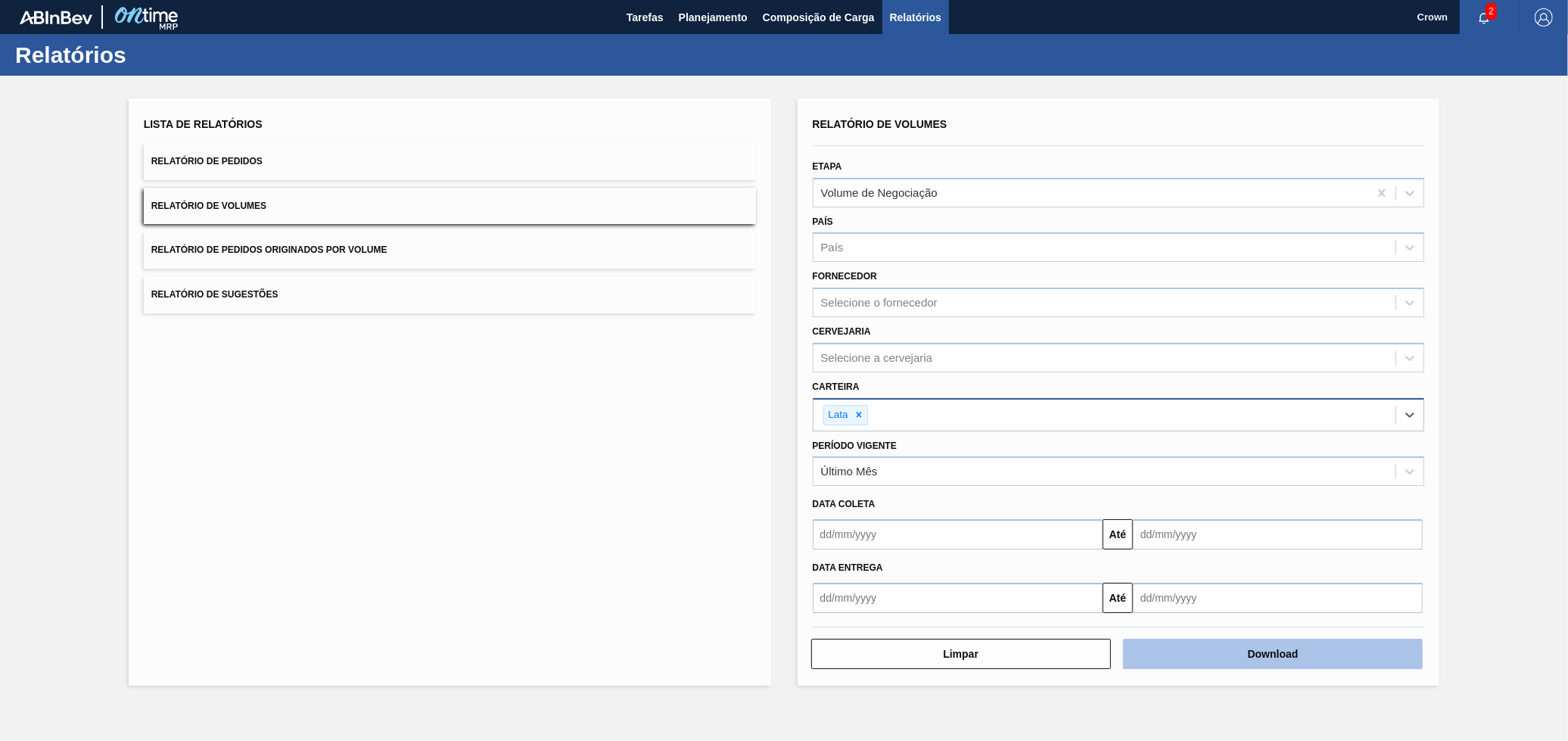
click at [1204, 642] on button "Download" at bounding box center [1273, 653] width 300 height 30
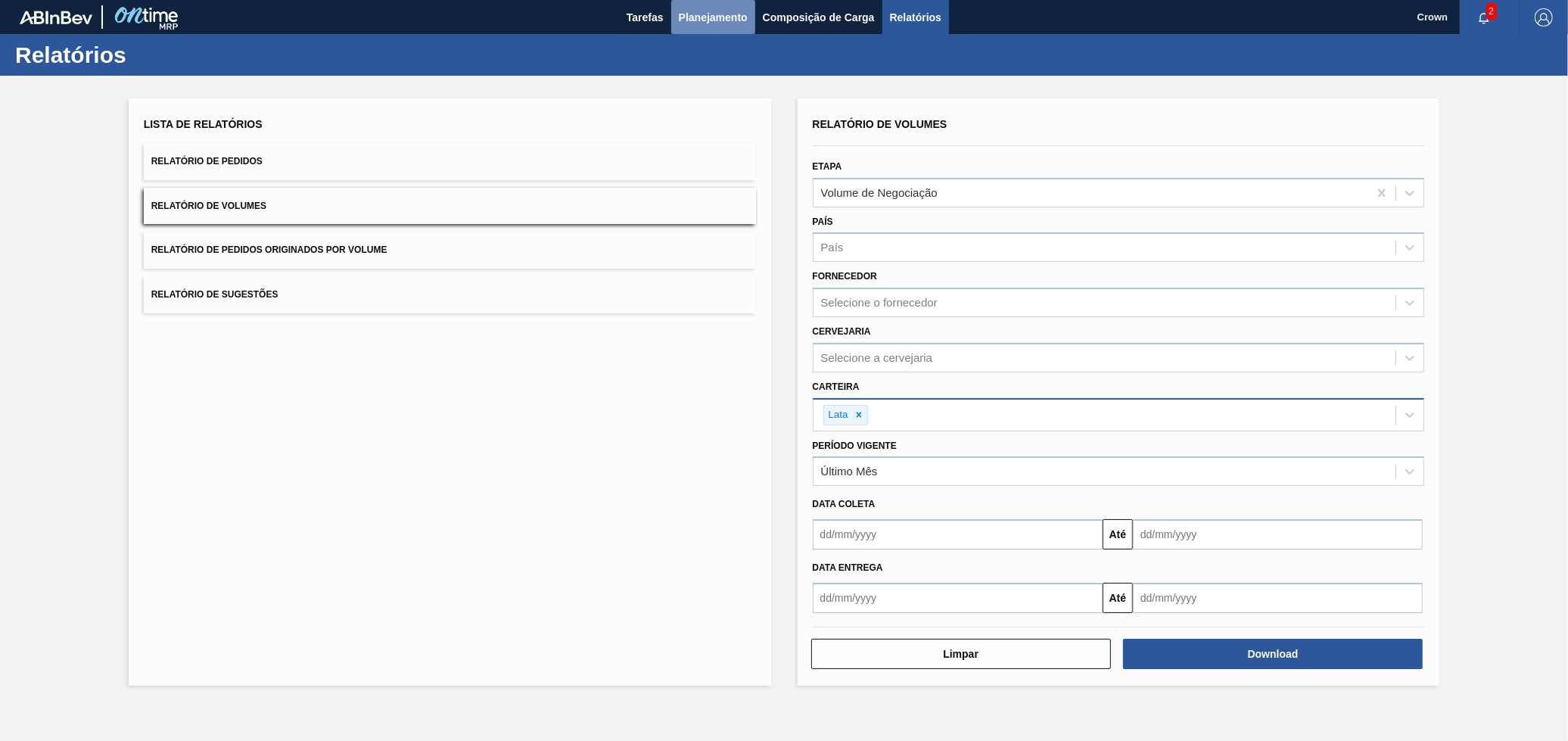
click at [739, 14] on span "Planejamento" at bounding box center [713, 17] width 69 height 18
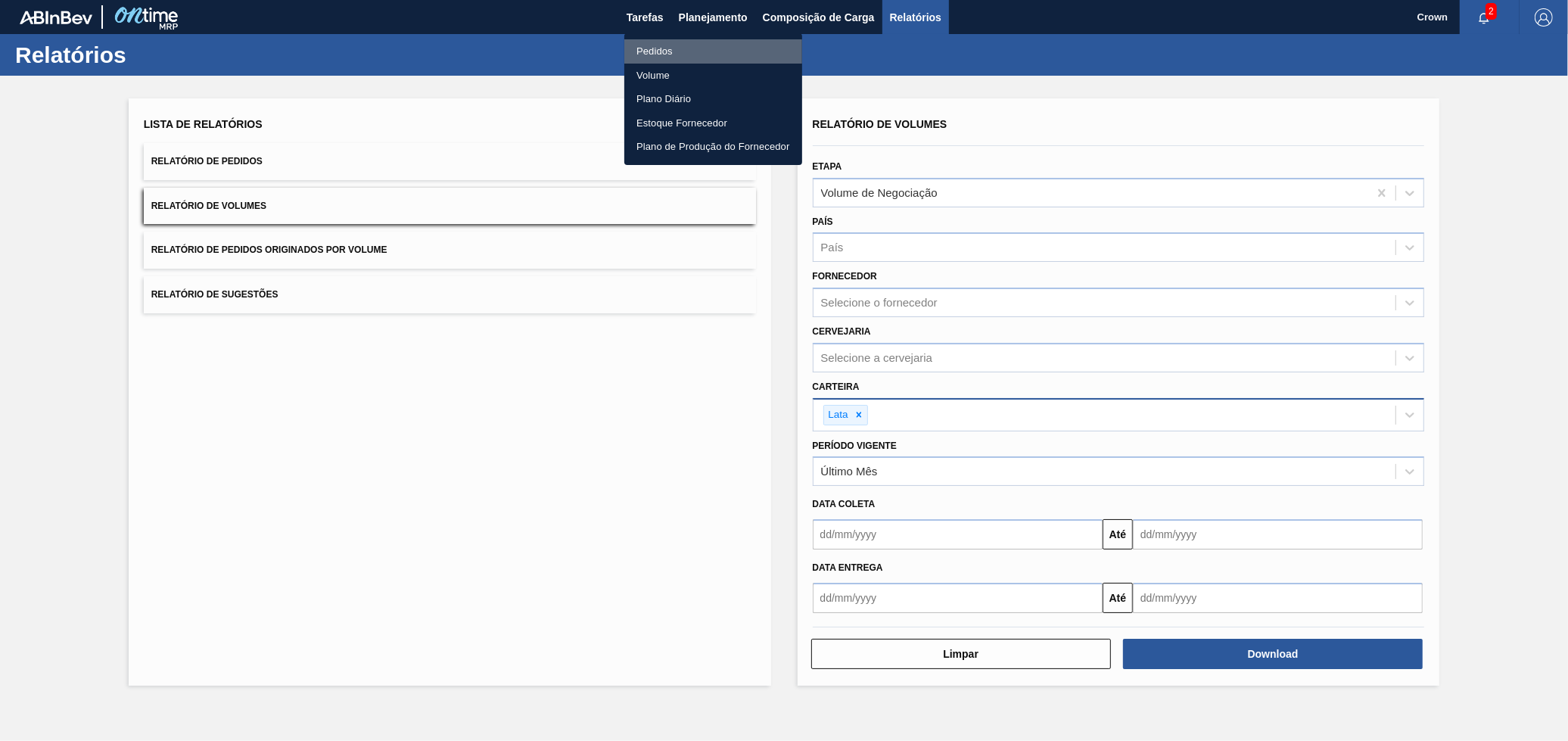
click at [677, 51] on li "Pedidos" at bounding box center [713, 51] width 178 height 24
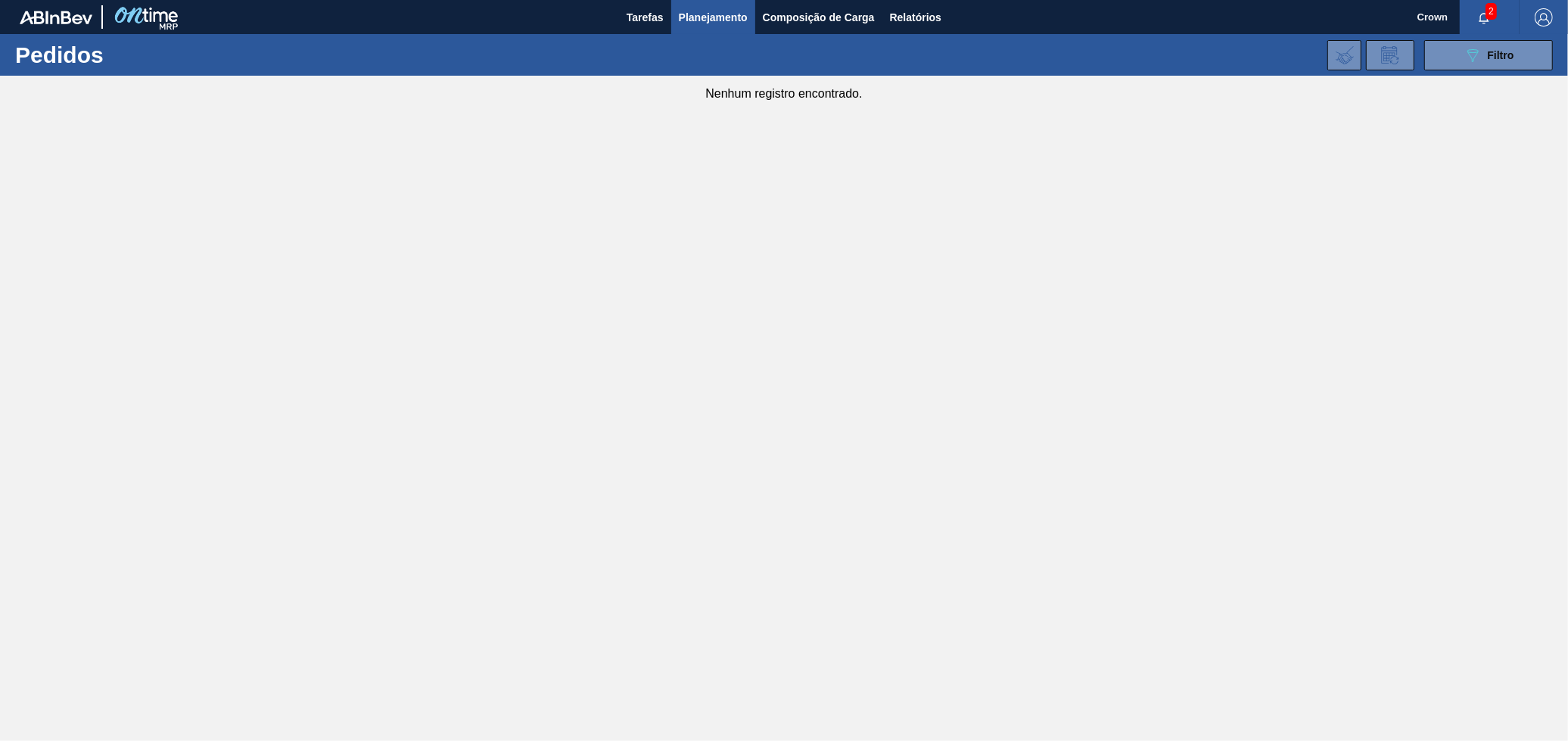
click at [706, 2] on button "Planejamento" at bounding box center [713, 17] width 84 height 34
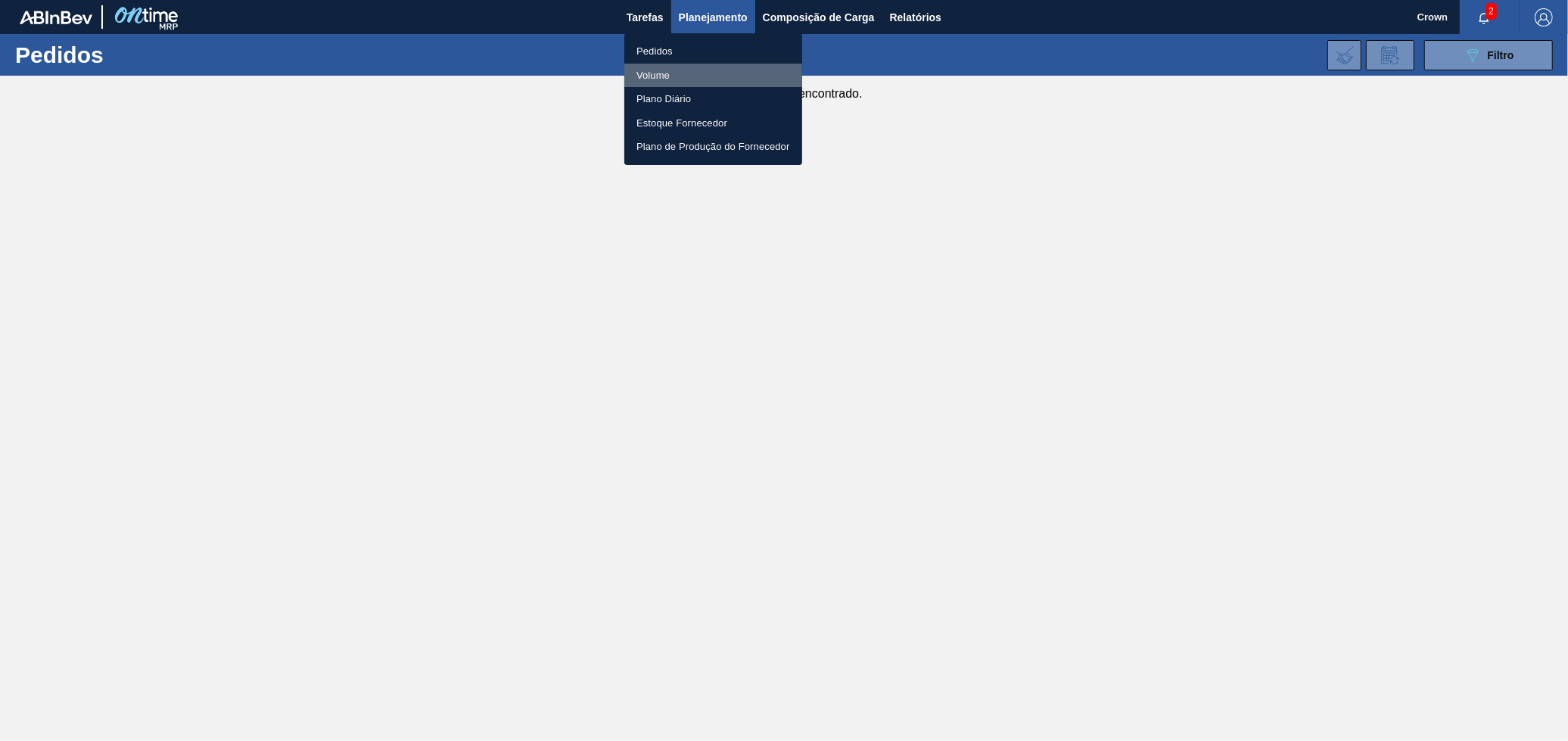
click at [659, 71] on li "Volume" at bounding box center [713, 76] width 178 height 24
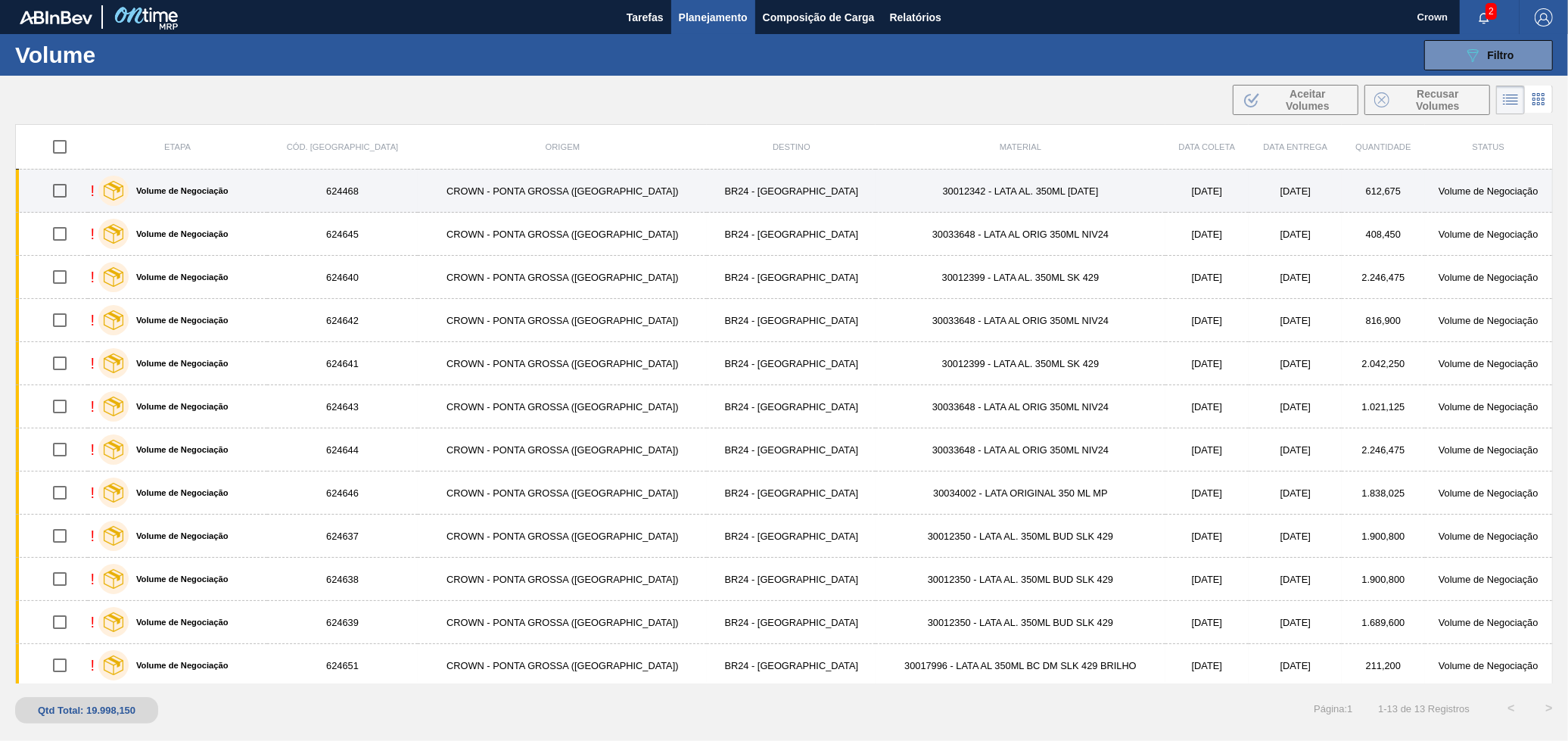
click at [487, 187] on td "CROWN - PONTA GROSSA ([GEOGRAPHIC_DATA])" at bounding box center [562, 191] width 289 height 43
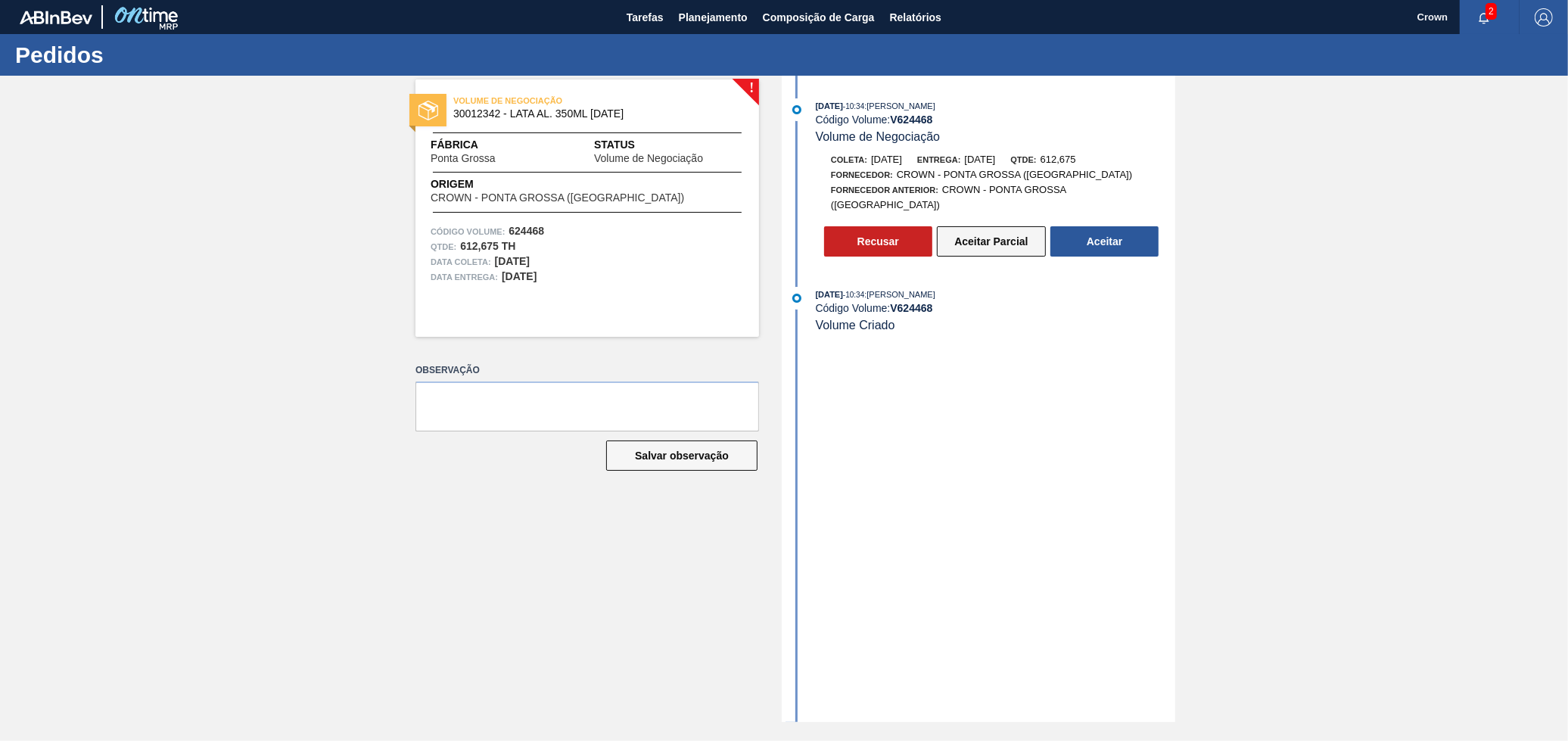
click at [987, 226] on button "Aceitar Parcial" at bounding box center [991, 241] width 109 height 30
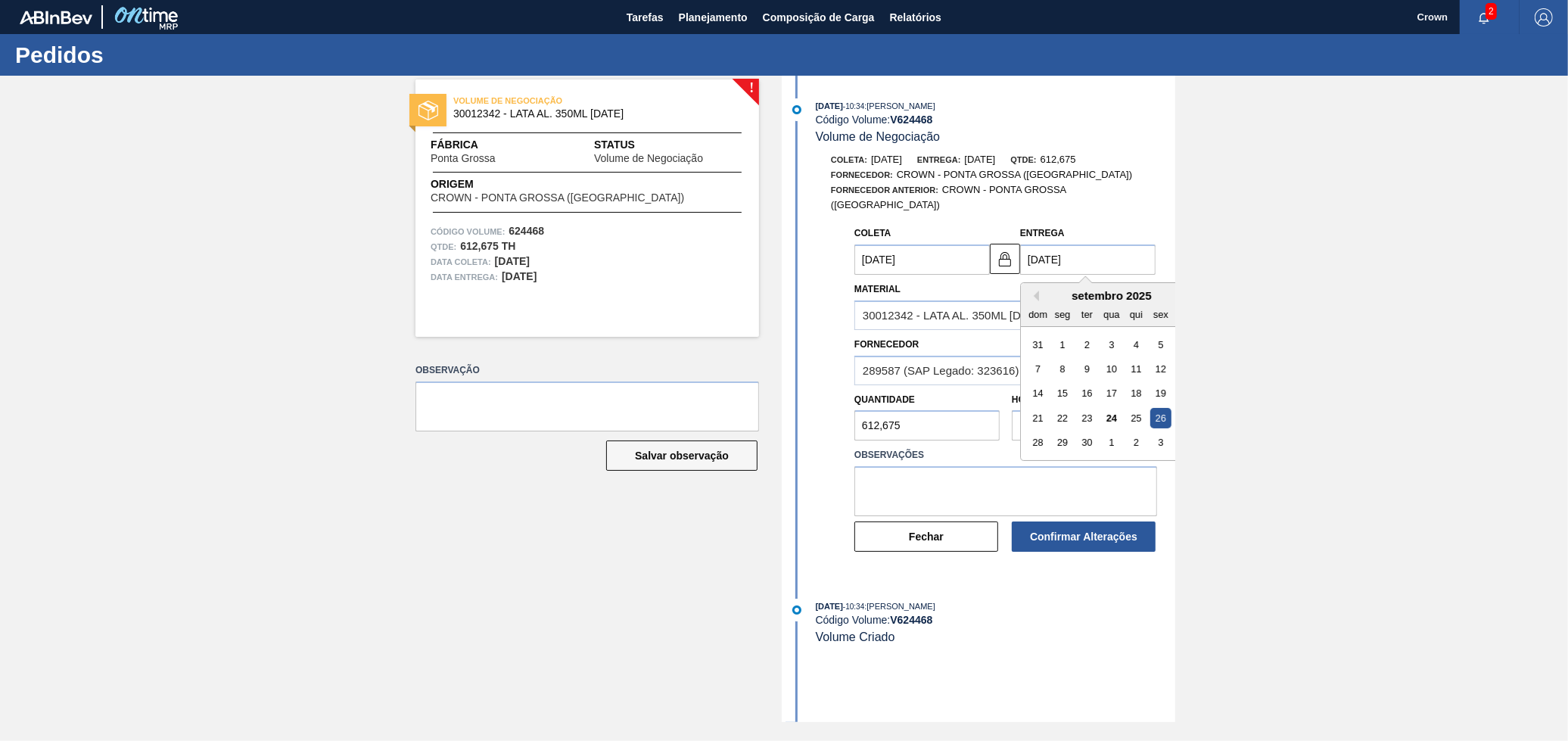
click at [1076, 257] on input "[DATE]" at bounding box center [1087, 260] width 135 height 30
click at [1087, 432] on div "30" at bounding box center [1087, 442] width 21 height 21
type input "[DATE]"
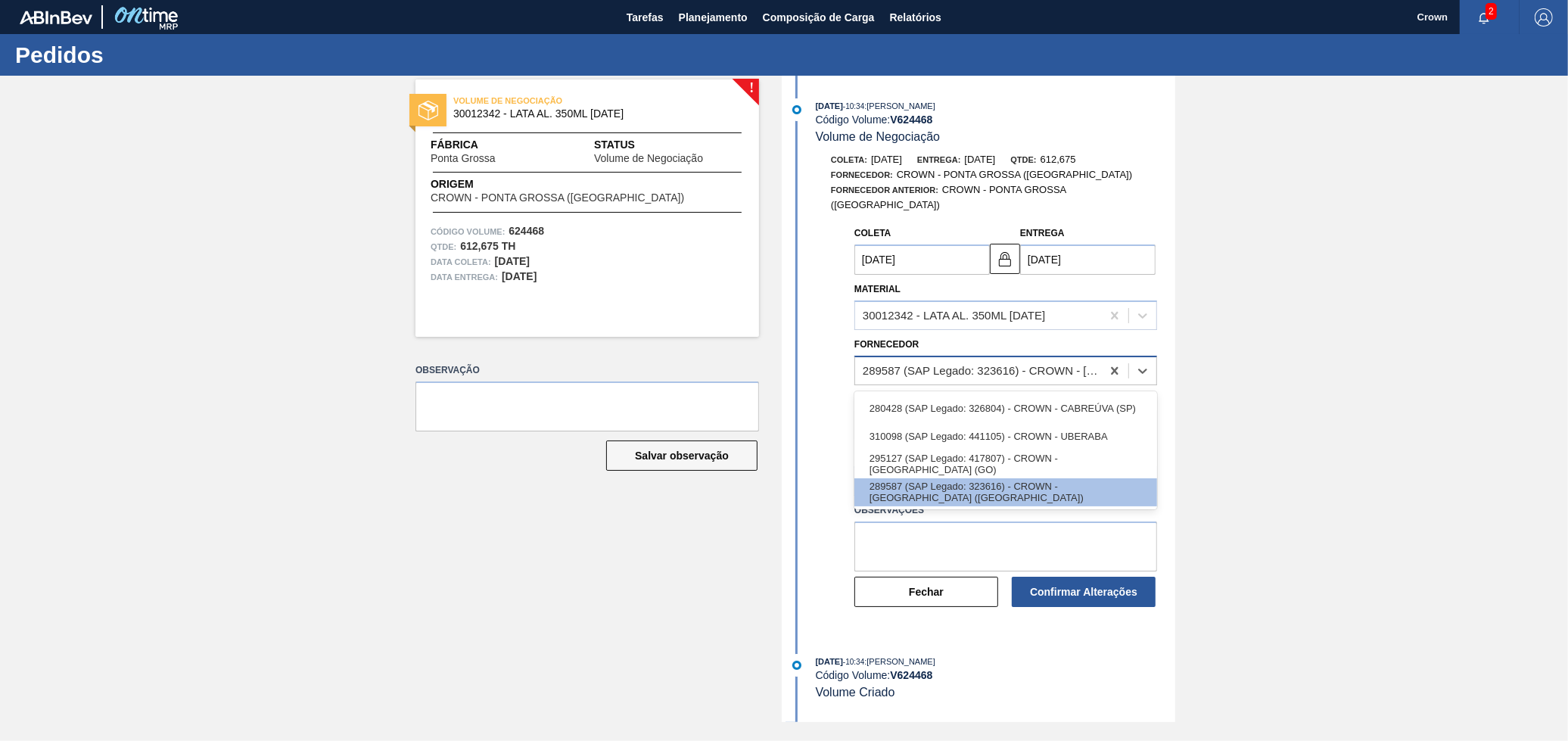
click at [1032, 363] on div "289587 (SAP Legado: 323616) - CROWN - [GEOGRAPHIC_DATA] ([GEOGRAPHIC_DATA])" at bounding box center [982, 370] width 240 height 13
click at [1038, 450] on div "295127 (SAP Legado: 417807) - CROWN - [GEOGRAPHIC_DATA] (GO)" at bounding box center [1005, 464] width 303 height 28
type input "[DATE]"
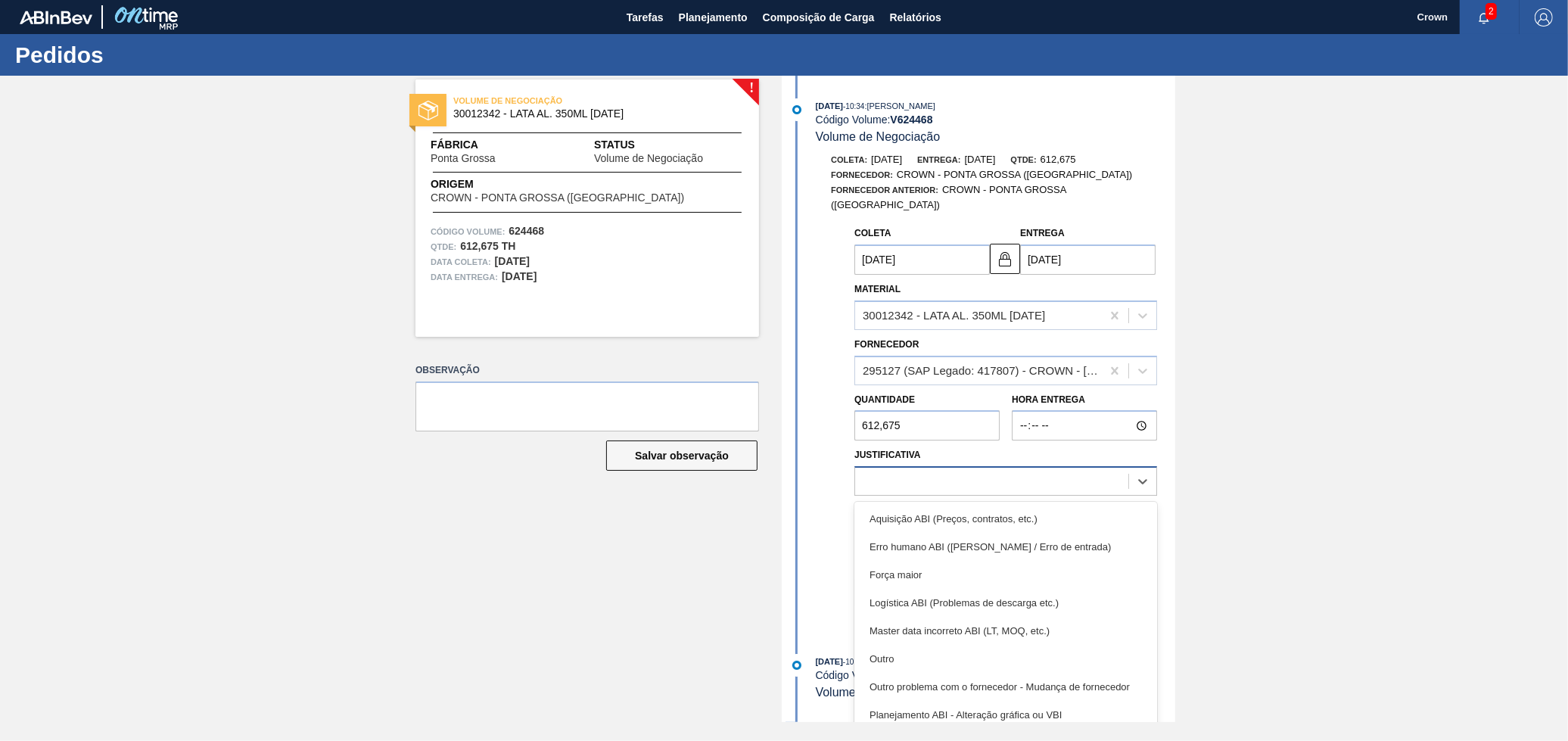
click at [971, 471] on div at bounding box center [991, 481] width 273 height 21
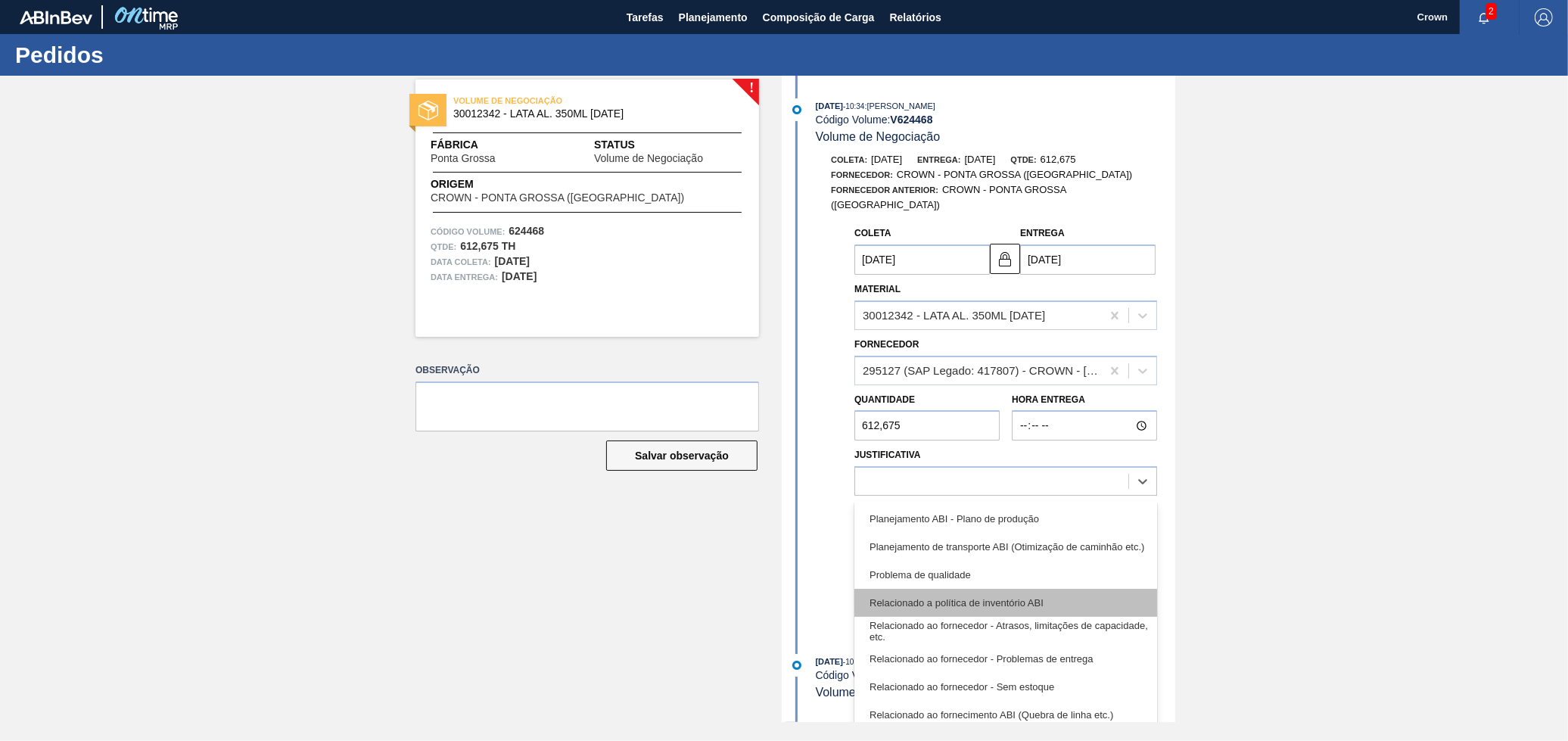
scroll to position [283, 0]
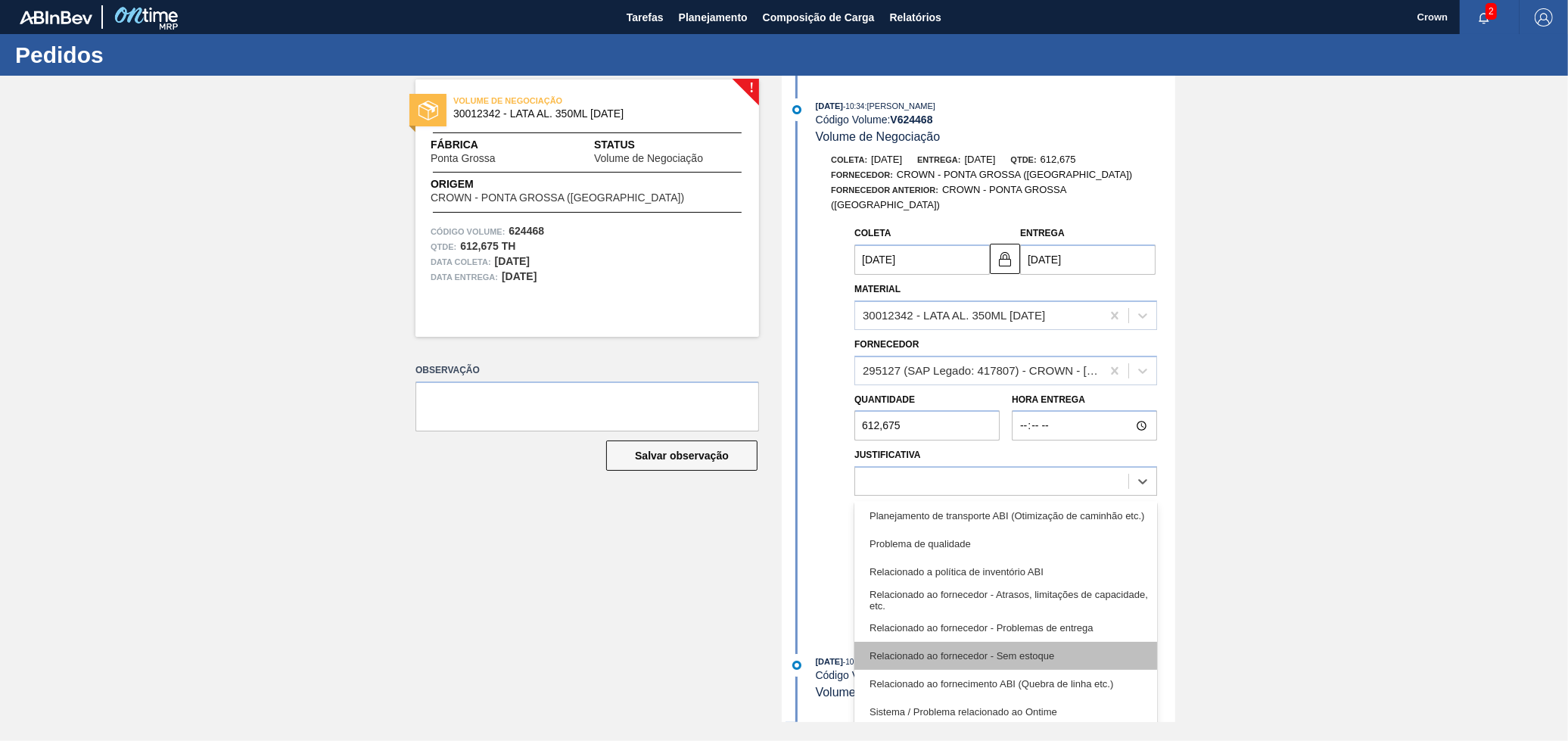
click at [1067, 642] on div "Relacionado ao fornecedor - Sem estoque" at bounding box center [1005, 656] width 303 height 28
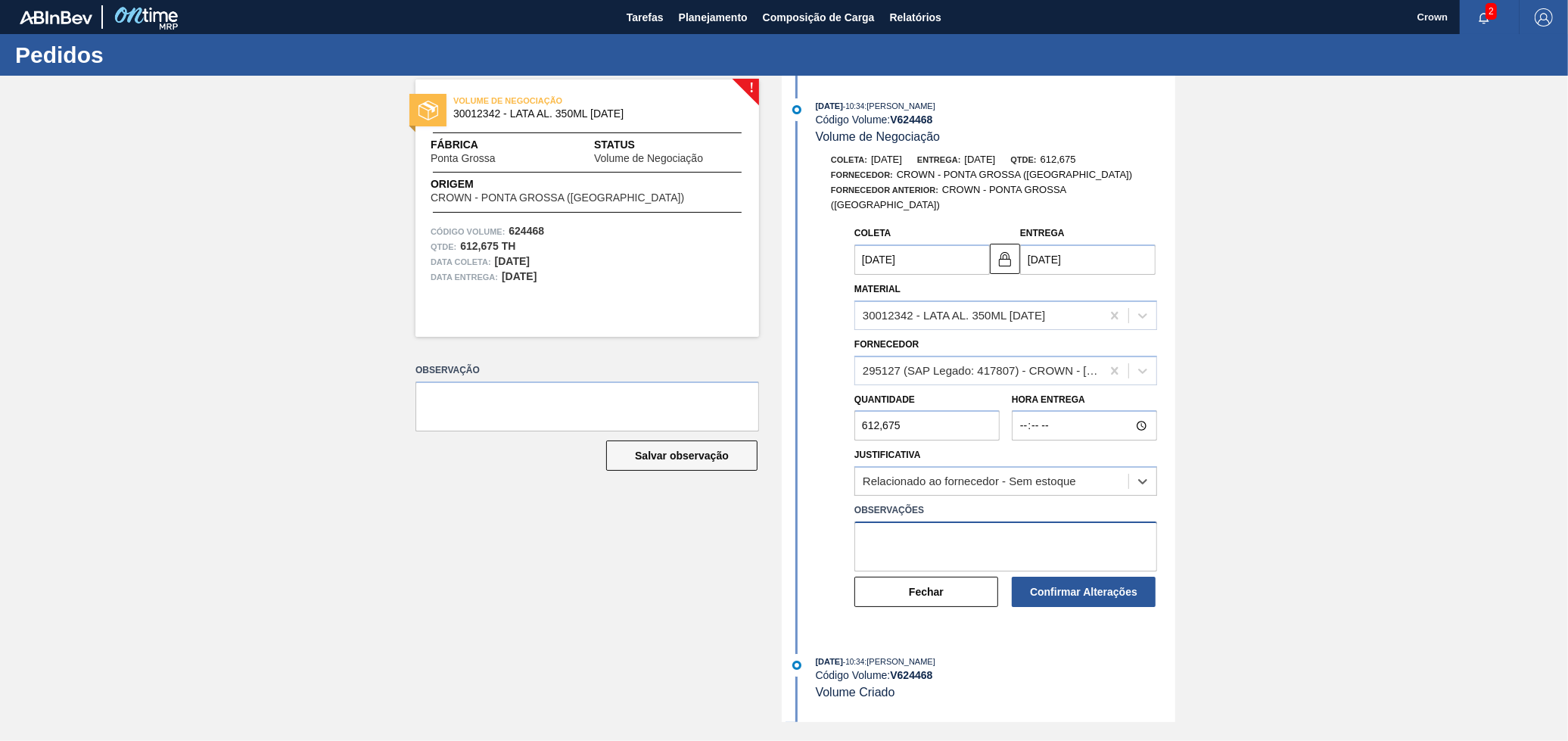
click at [978, 533] on textarea at bounding box center [1005, 546] width 303 height 50
click at [999, 521] on textarea at bounding box center [1005, 546] width 303 height 50
click at [1042, 578] on button "Confirmar Alterações" at bounding box center [1084, 591] width 144 height 30
click at [978, 526] on textarea at bounding box center [1005, 546] width 303 height 50
type textarea "a"
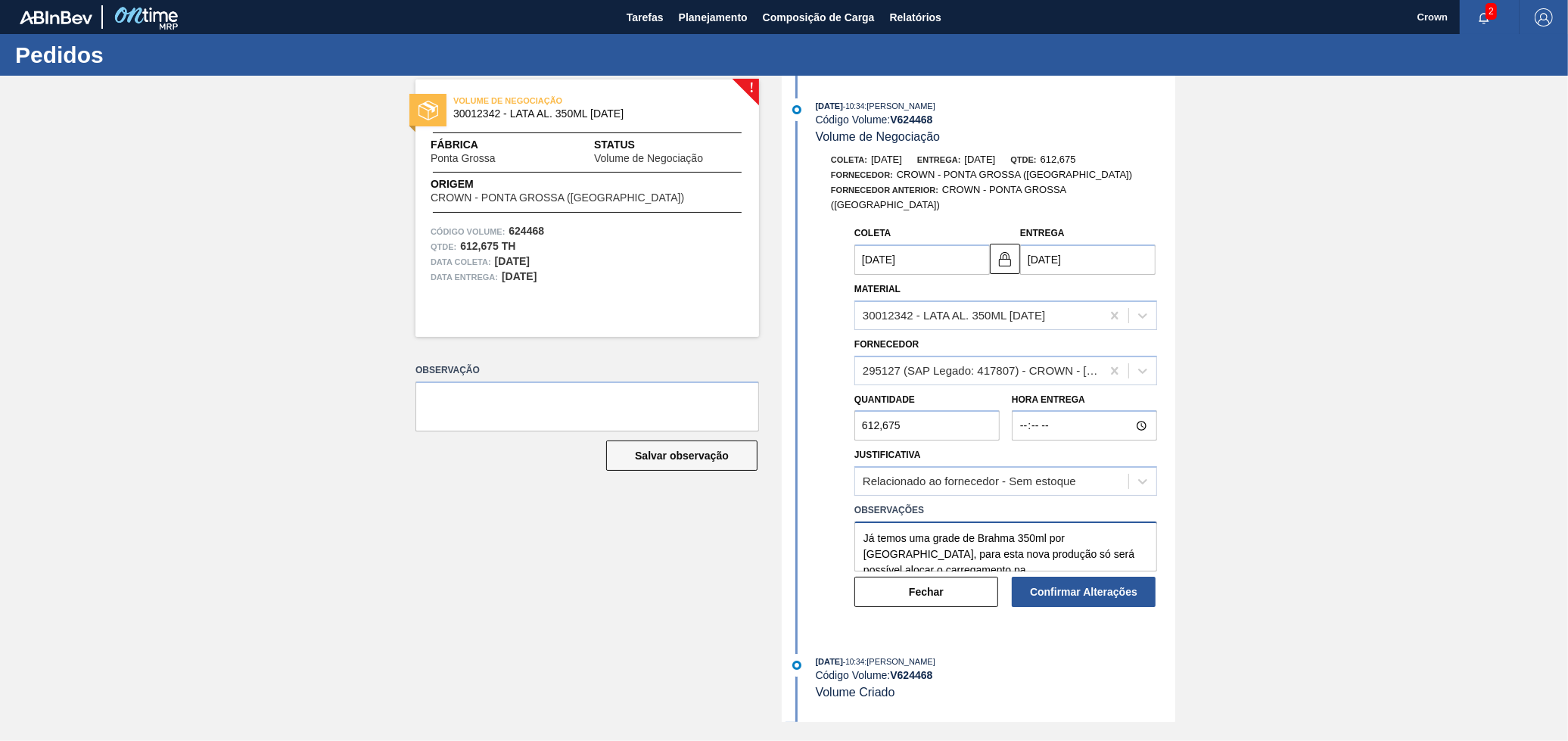
scroll to position [5, 0]
type textarea "Já temos uma grade de Brahma 350ml por [GEOGRAPHIC_DATA], para esta nova produç…"
click at [1071, 577] on button "Confirmar Alterações" at bounding box center [1084, 591] width 144 height 30
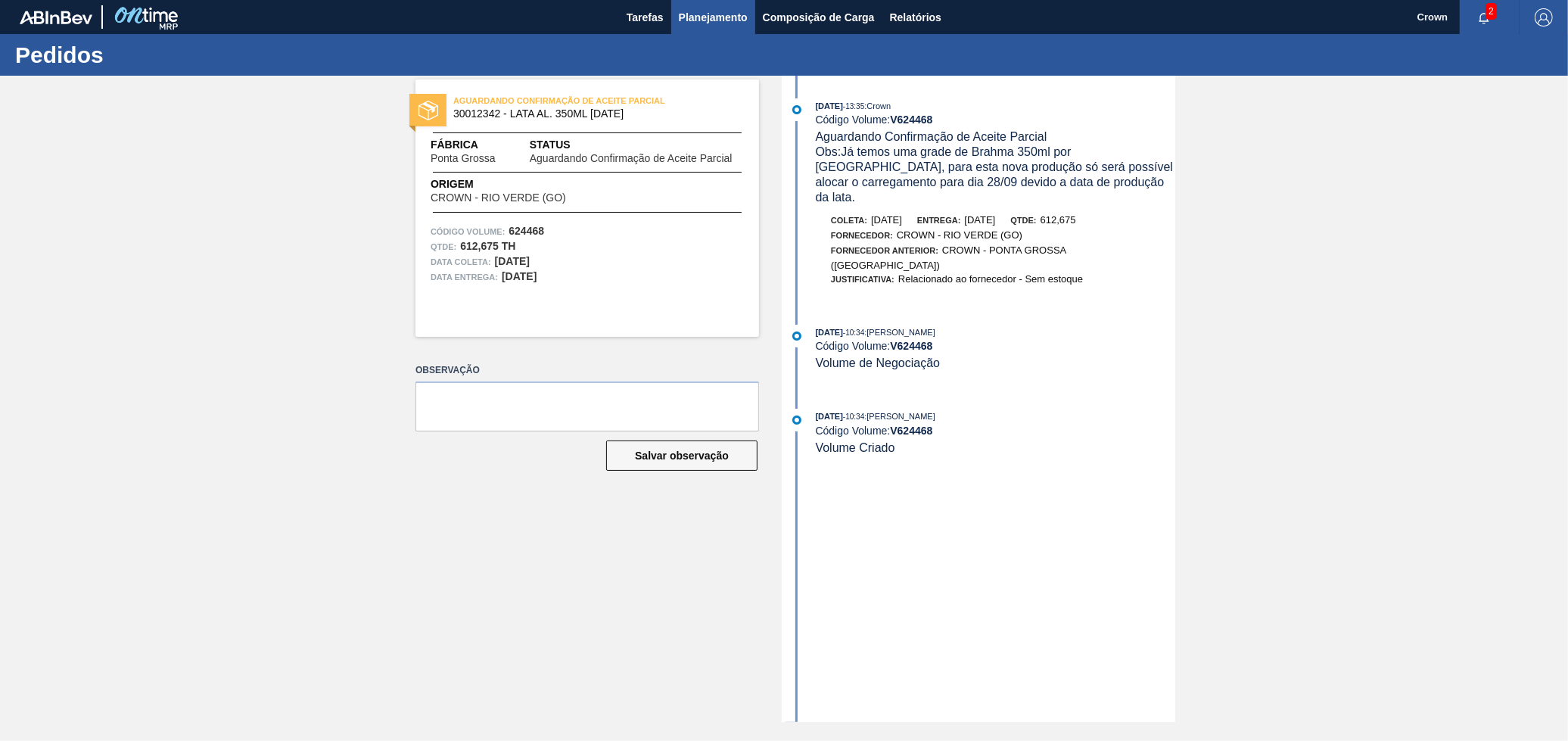
click at [713, 18] on span "Planejamento" at bounding box center [713, 17] width 69 height 18
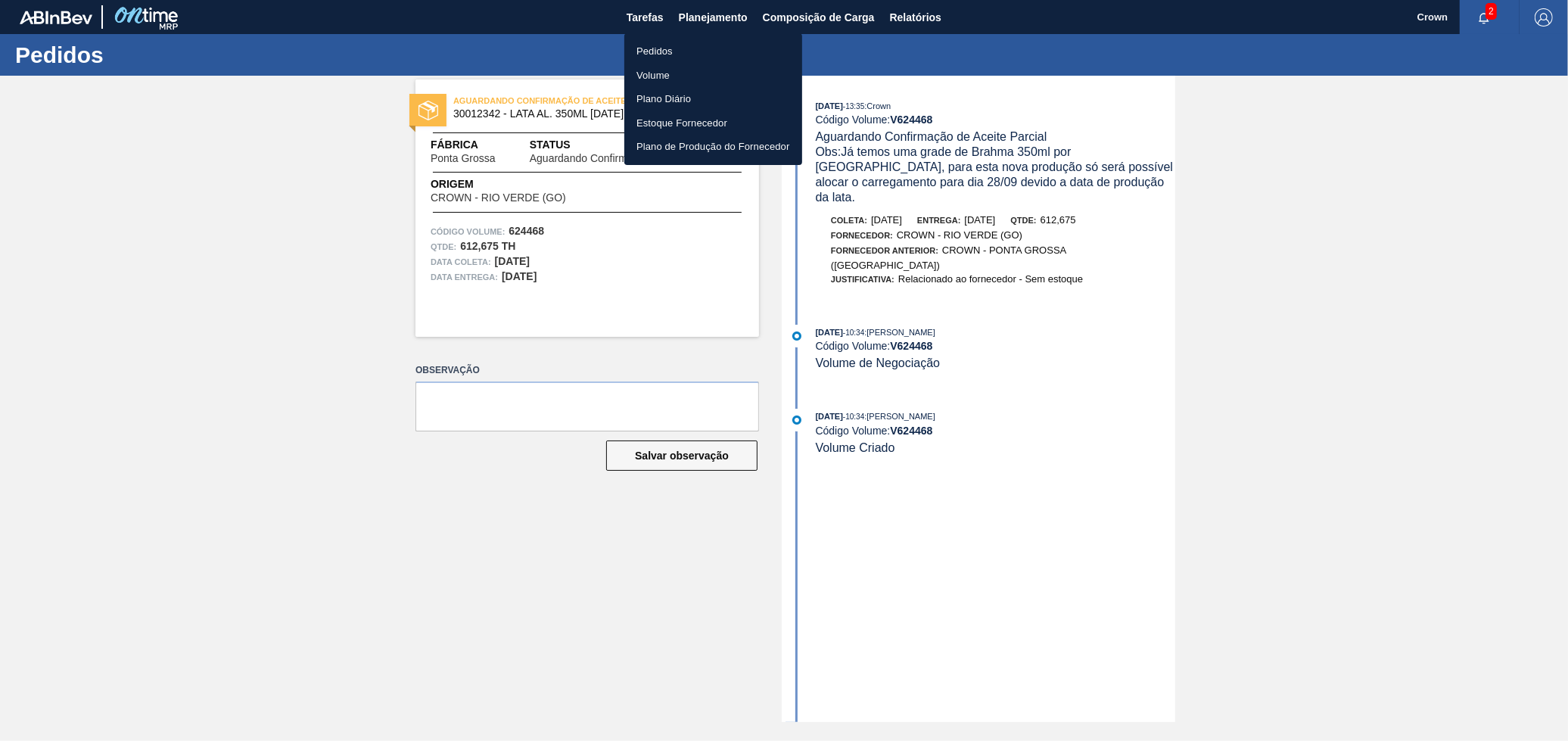
click at [687, 70] on li "Volume" at bounding box center [713, 76] width 178 height 24
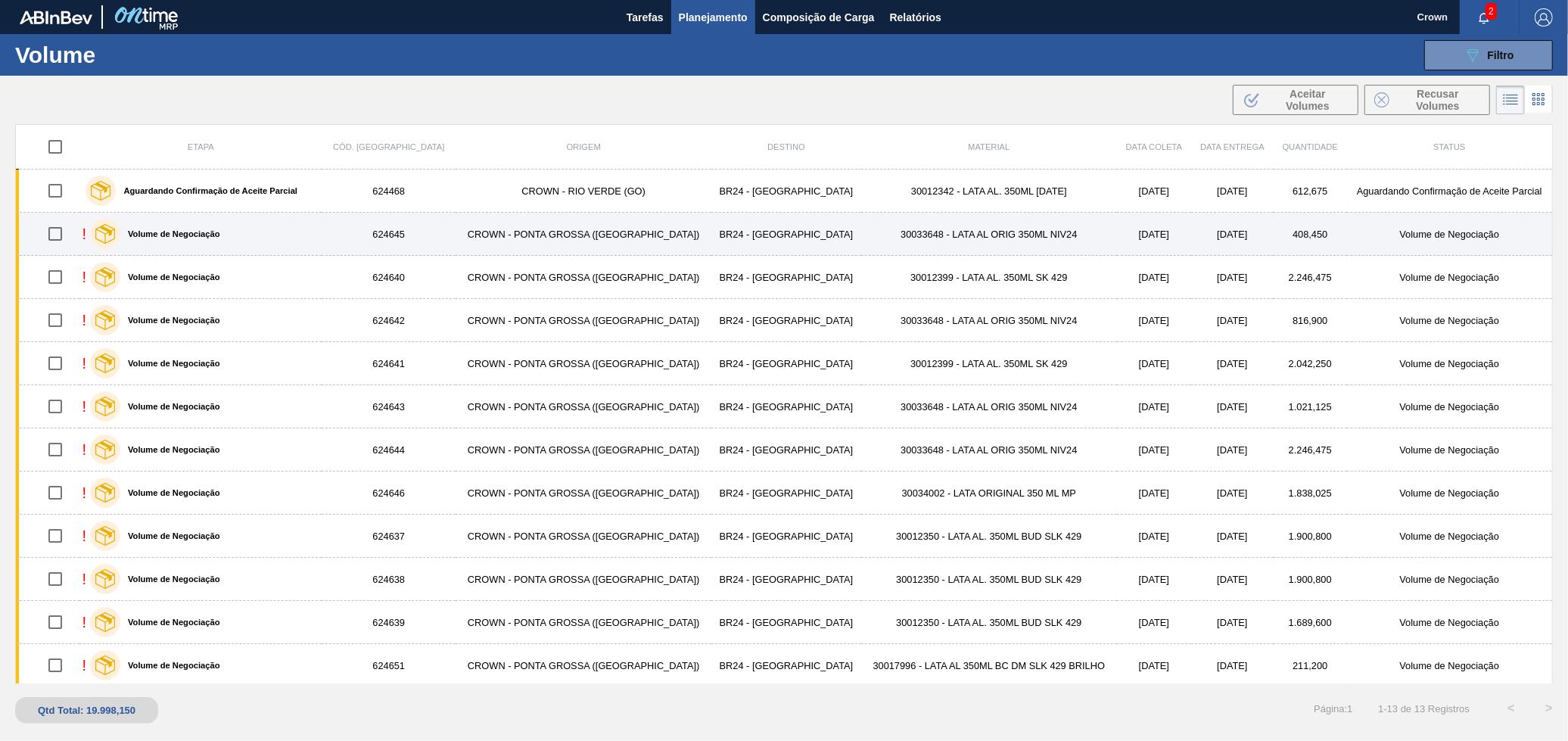
click at [976, 221] on td "30033648 - LATA AL ORIG 350ML NIV24" at bounding box center [989, 235] width 256 height 43
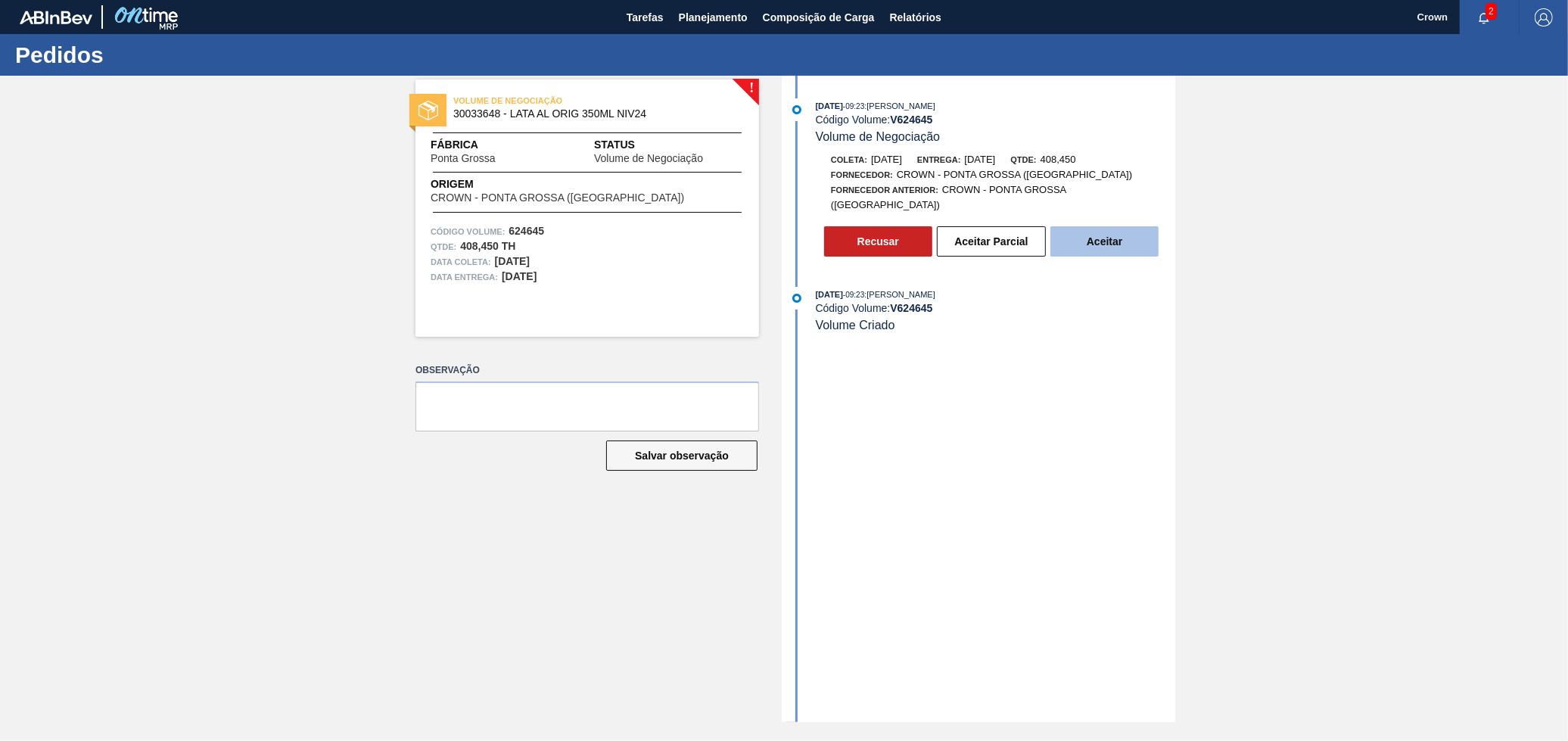
click at [1083, 236] on button "Aceitar" at bounding box center [1105, 241] width 108 height 30
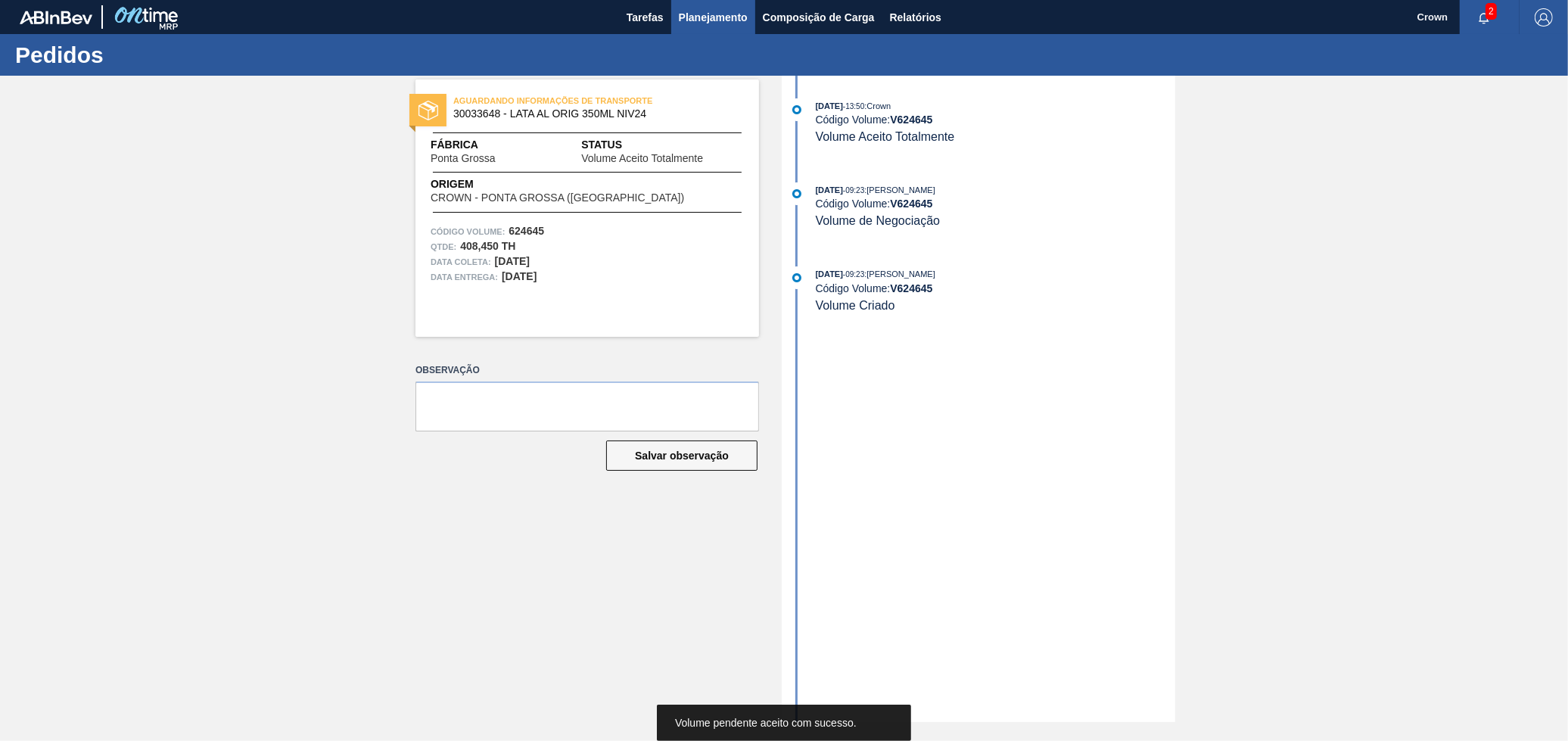
click at [690, 11] on span "Planejamento" at bounding box center [713, 17] width 69 height 18
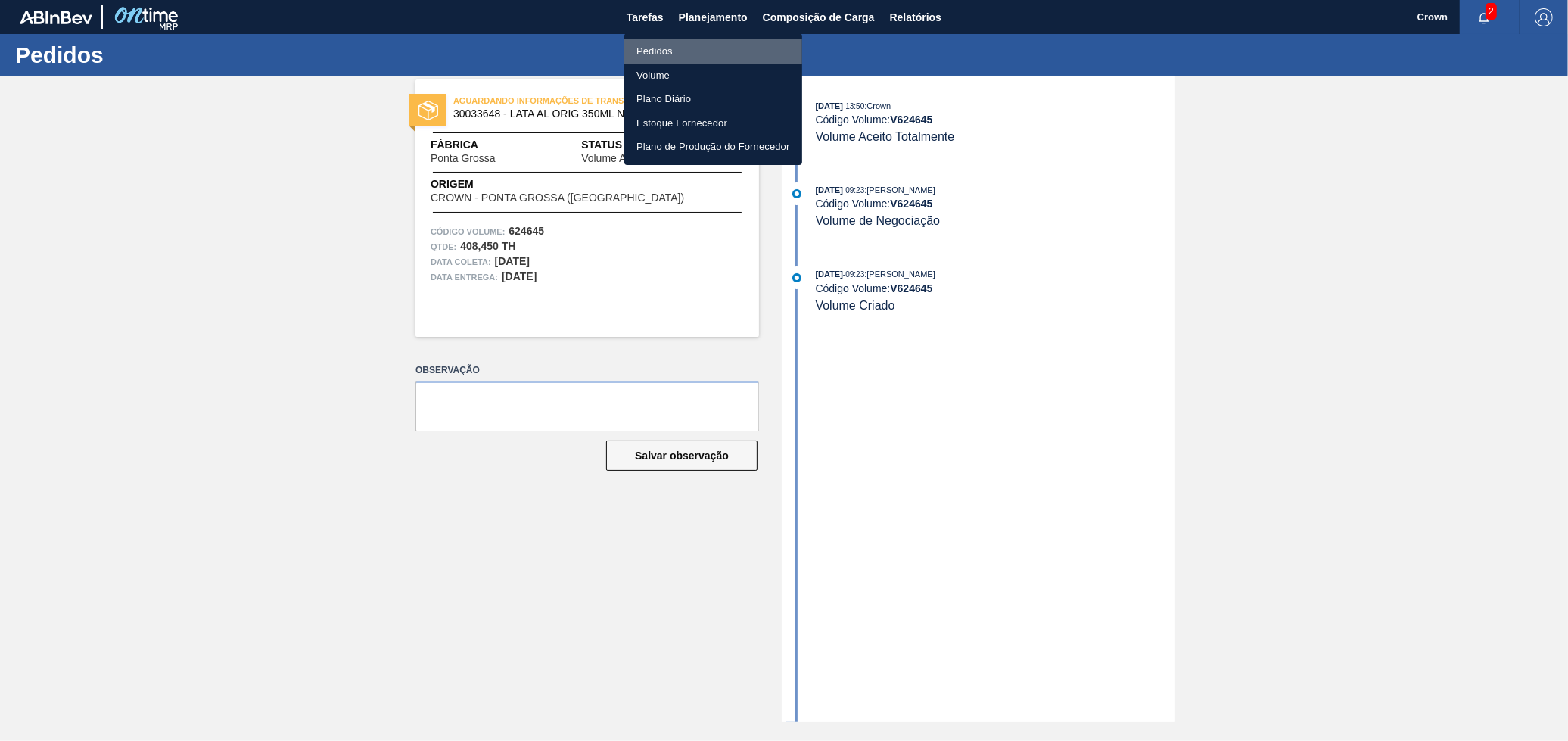
click at [704, 46] on li "Pedidos" at bounding box center [713, 51] width 178 height 24
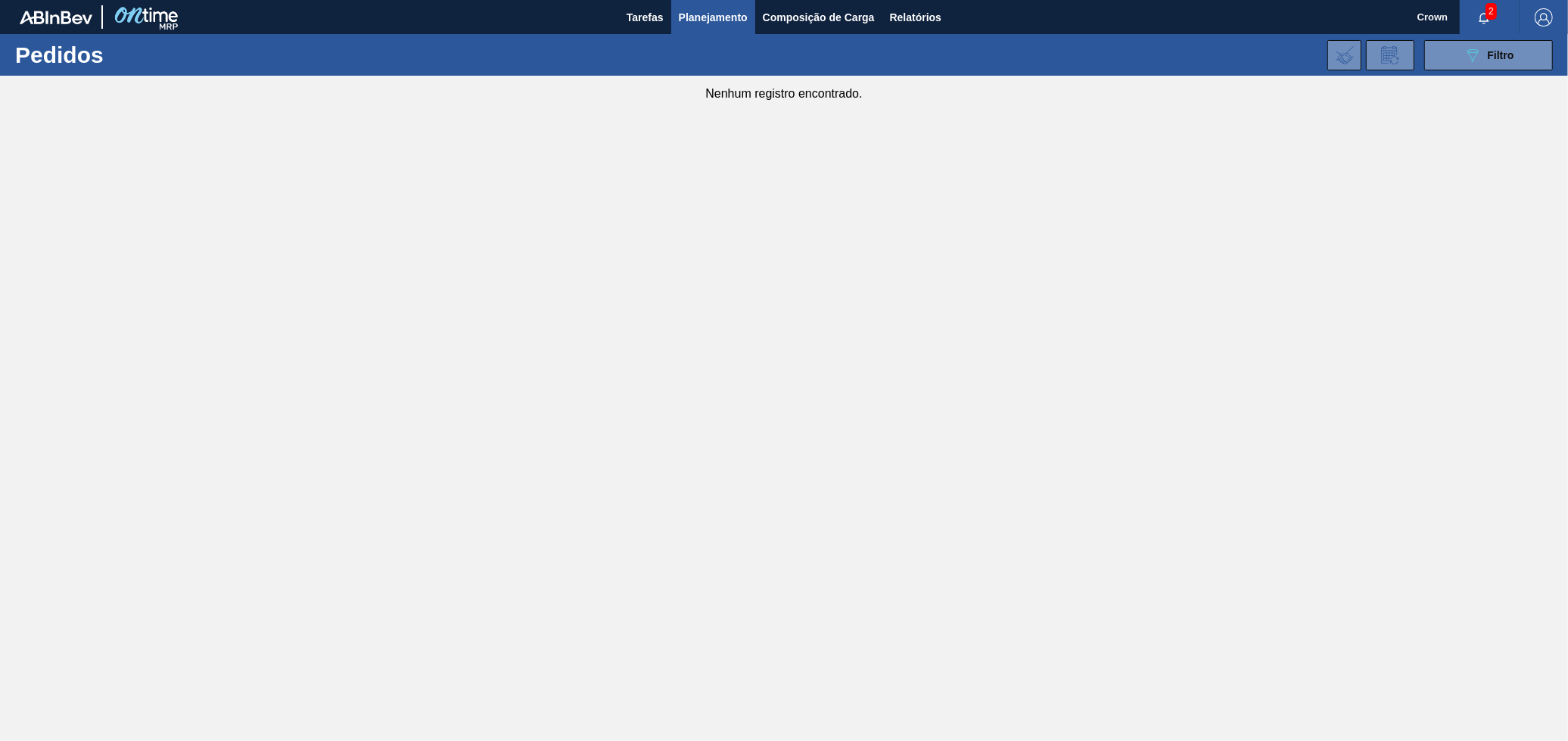
click at [964, 345] on main "Tarefas Planejamento Composição de Carga Relatórios Crown 2 Marcar todas como l…" at bounding box center [784, 370] width 1568 height 741
click at [734, 13] on span "Planejamento" at bounding box center [713, 17] width 69 height 18
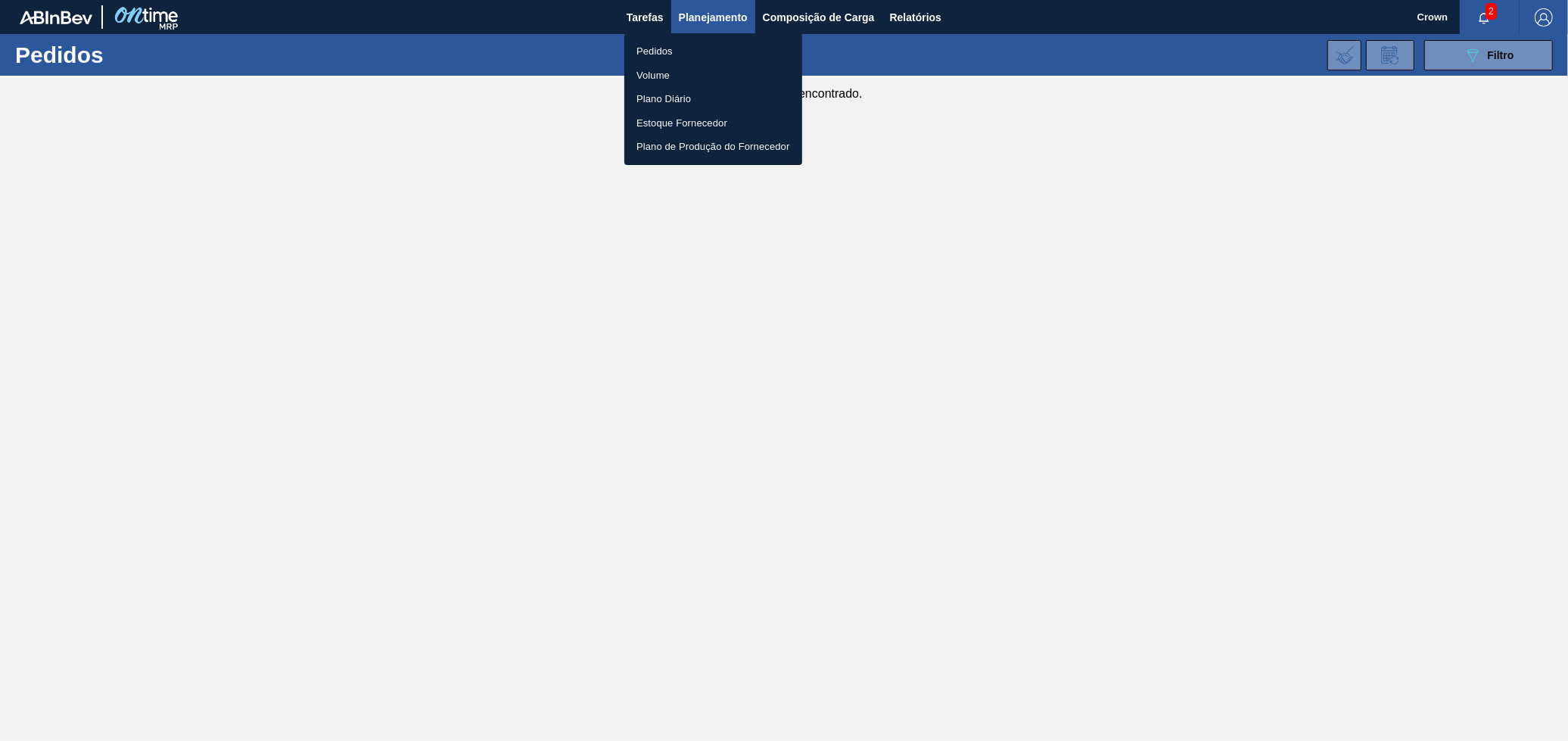
click at [644, 69] on li "Volume" at bounding box center [713, 76] width 178 height 24
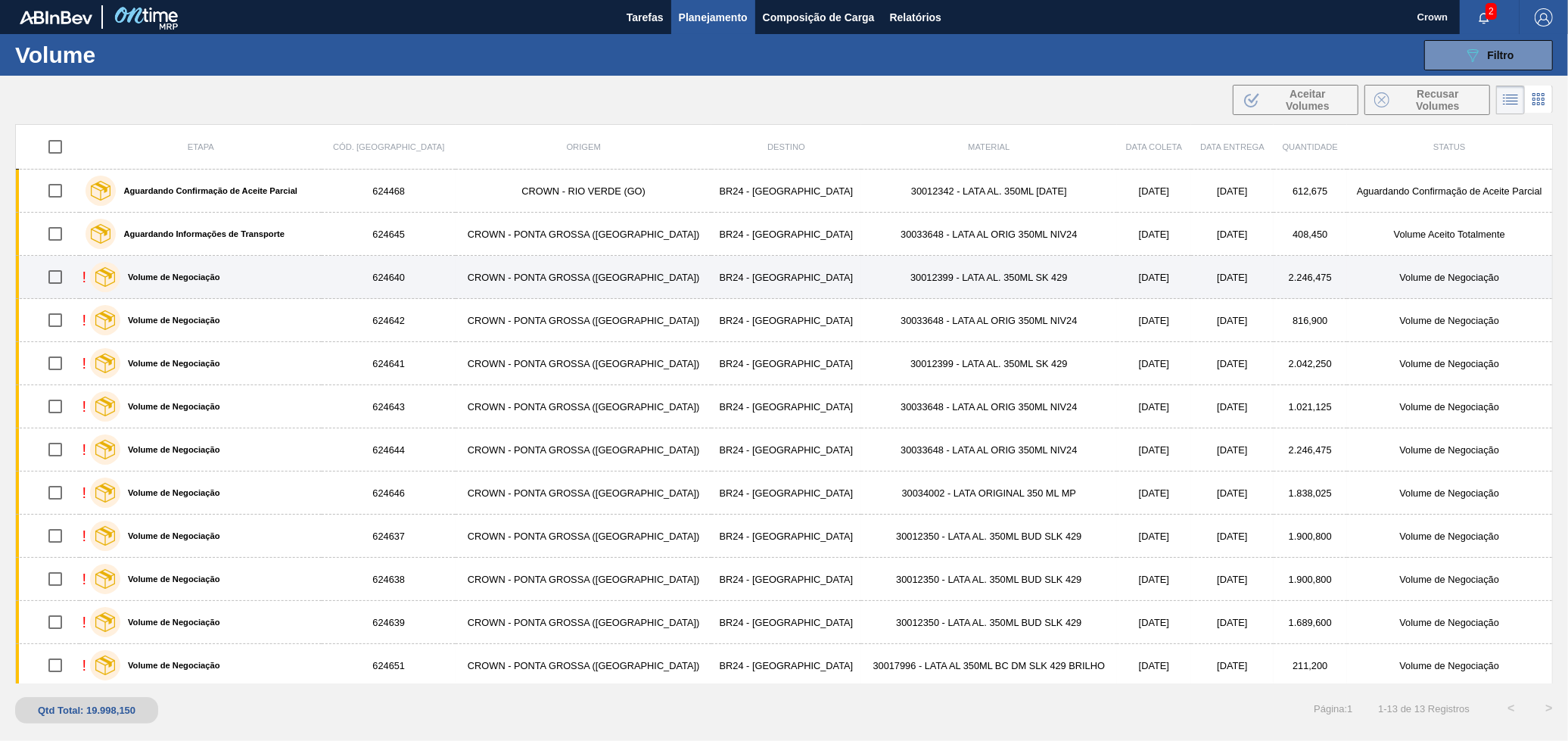
click at [58, 280] on input "checkbox" at bounding box center [55, 277] width 32 height 32
checkbox input "true"
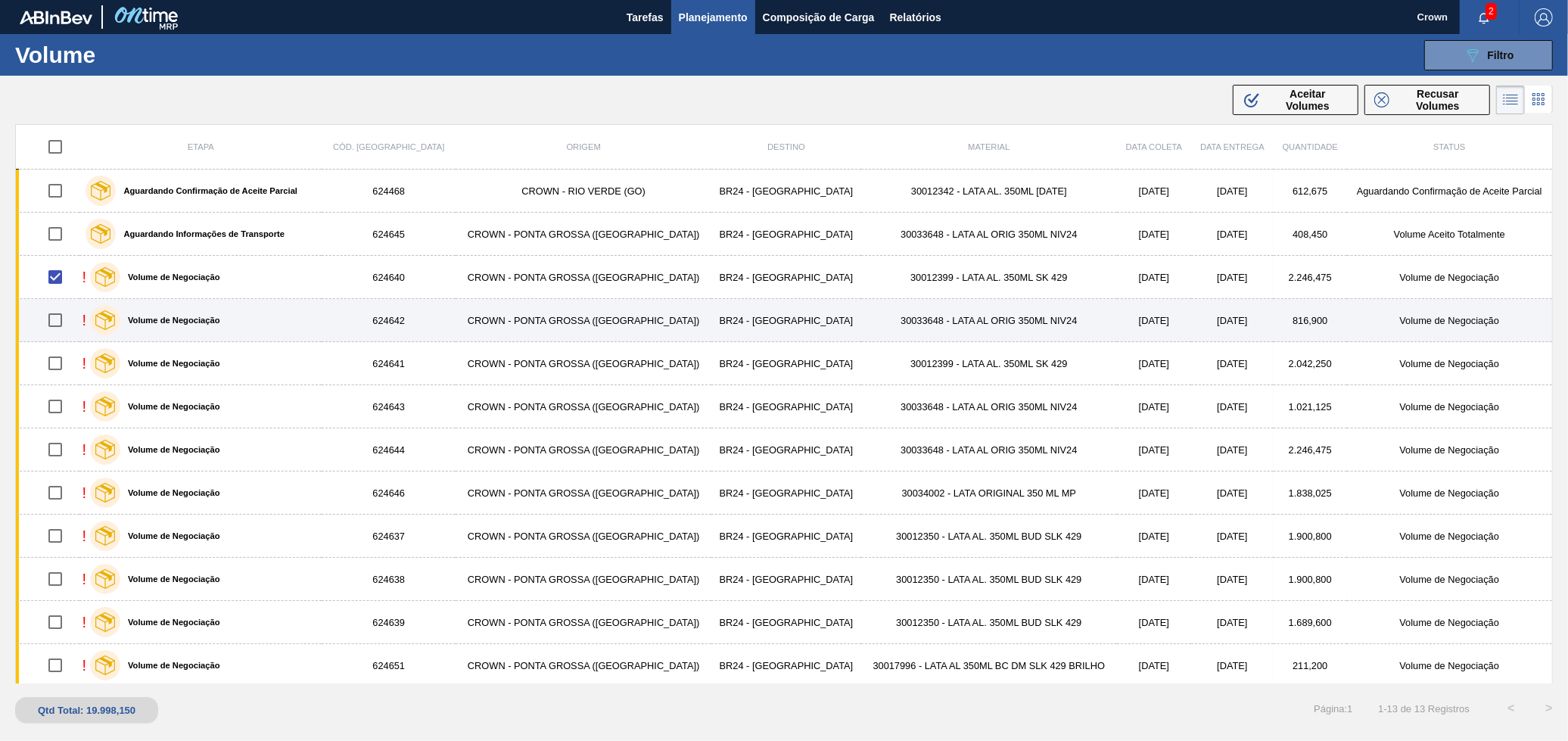
click at [58, 326] on input "checkbox" at bounding box center [55, 320] width 32 height 32
checkbox input "true"
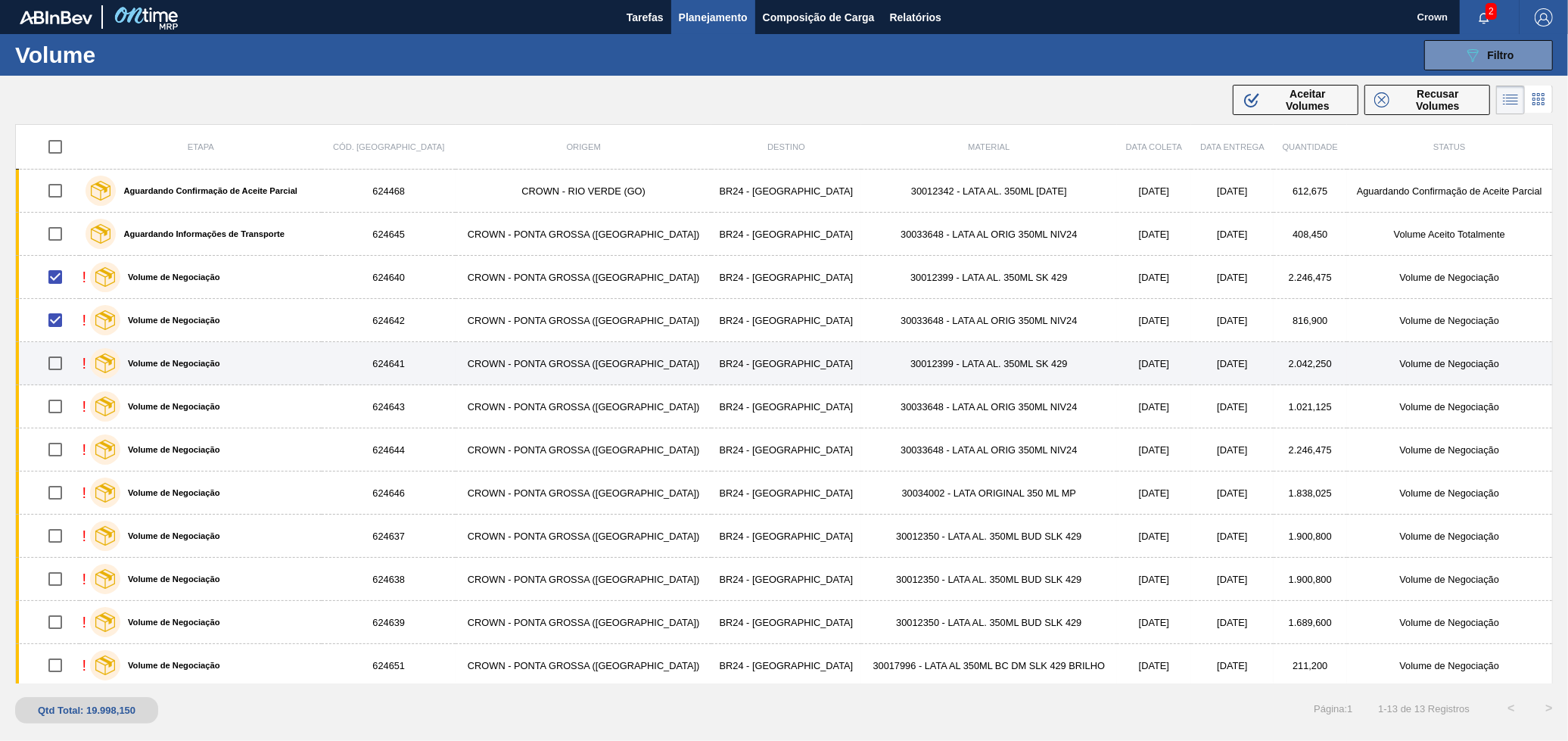
click at [57, 368] on input "checkbox" at bounding box center [55, 363] width 32 height 32
checkbox input "true"
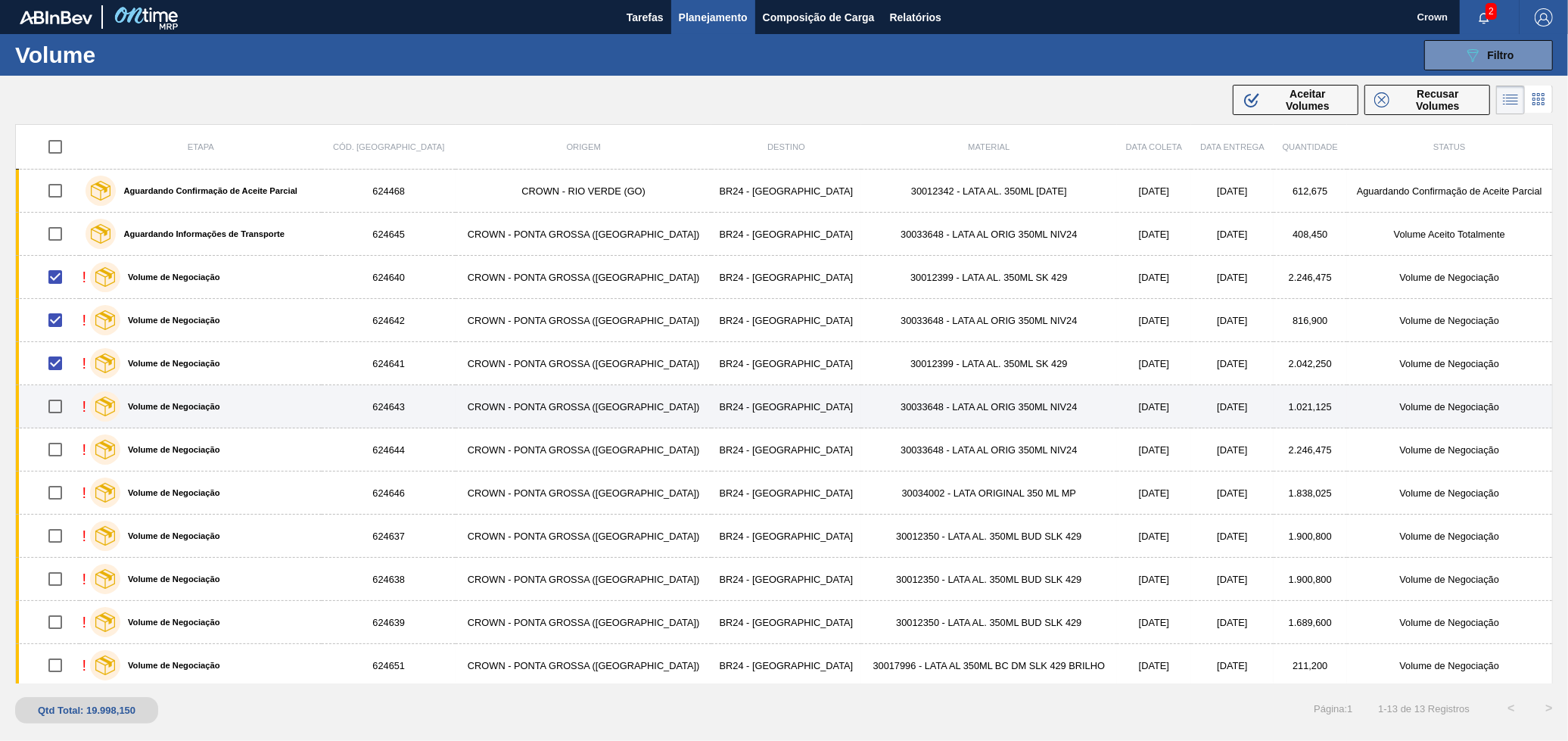
click at [64, 402] on input "checkbox" at bounding box center [55, 406] width 32 height 32
checkbox input "true"
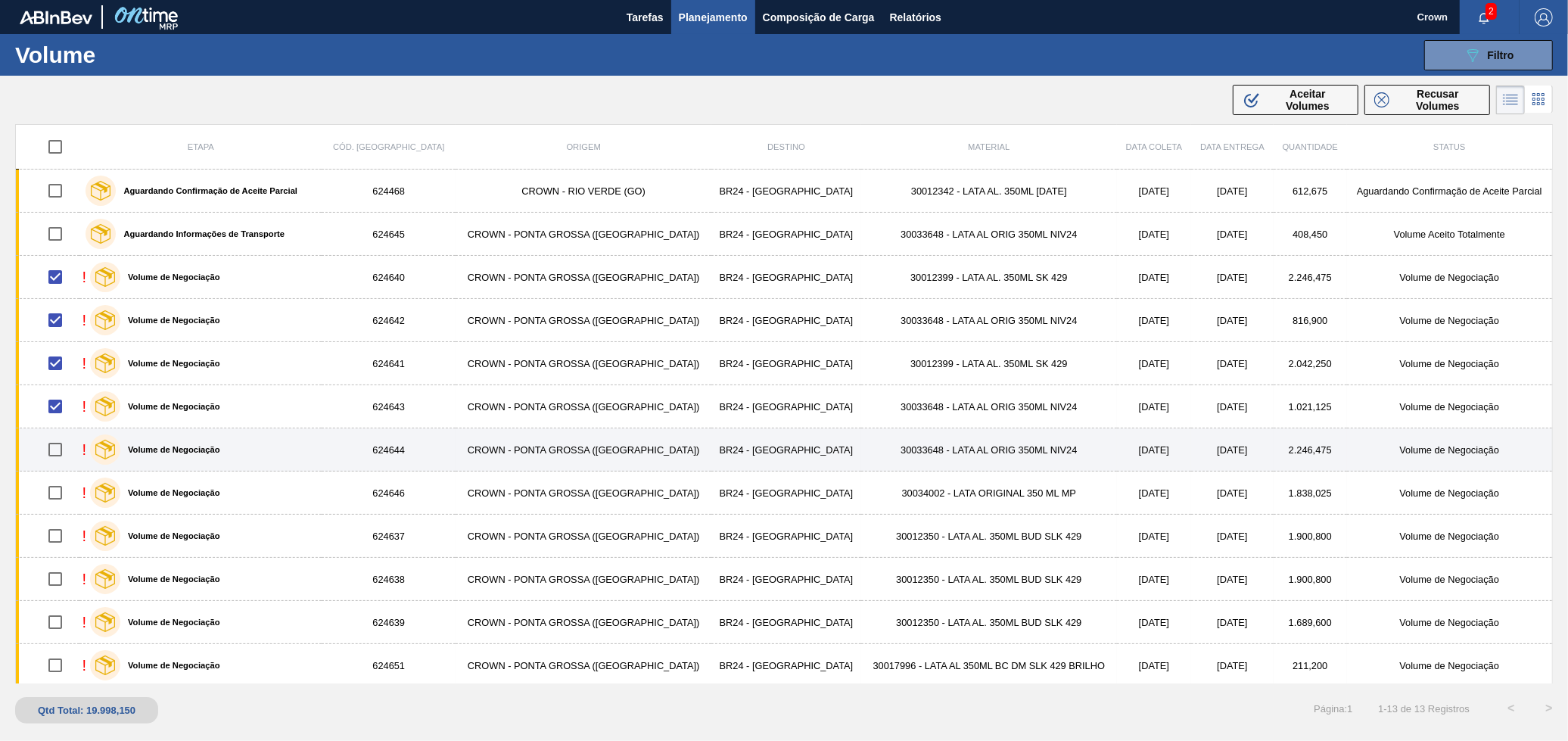
click at [61, 447] on input "checkbox" at bounding box center [55, 449] width 32 height 32
checkbox input "true"
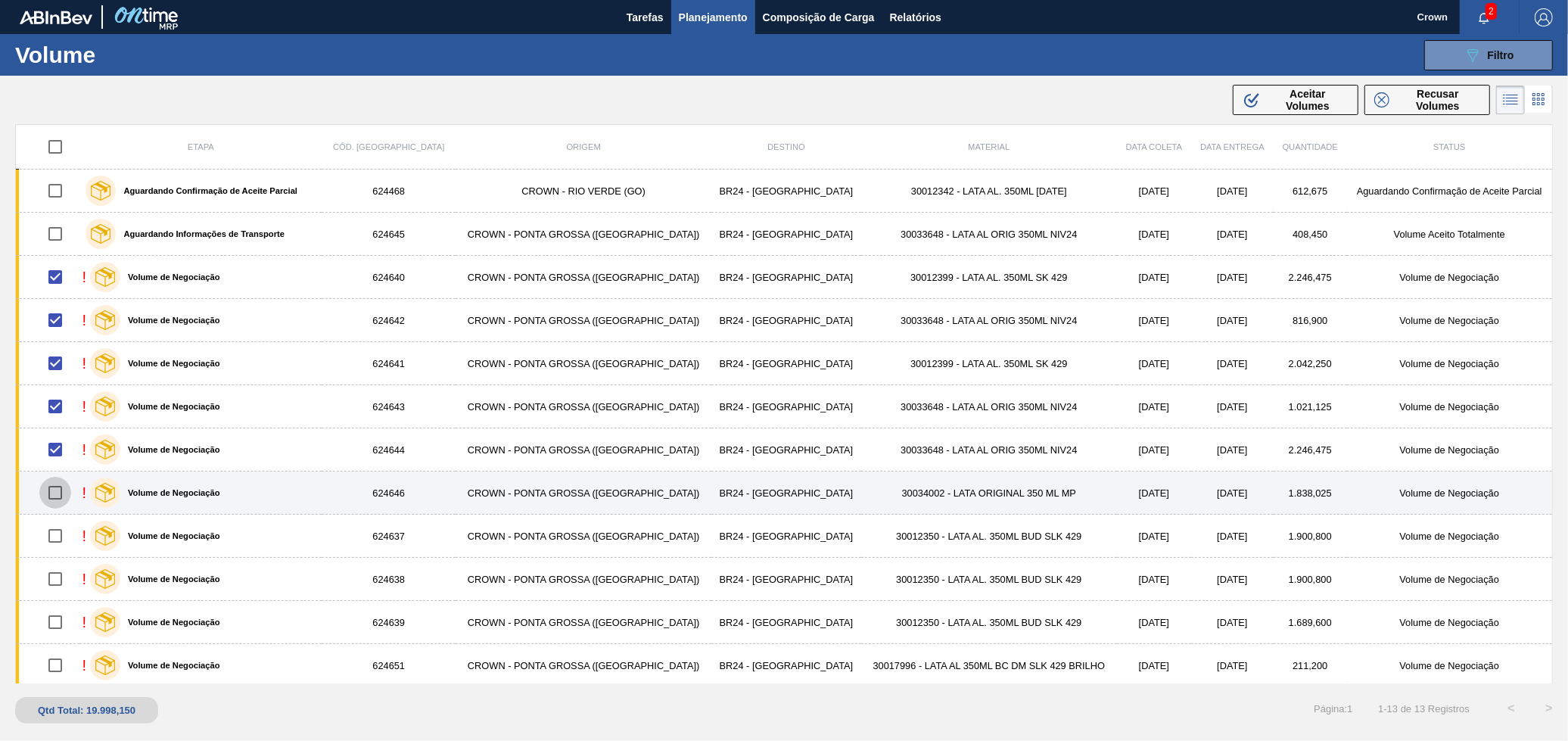
click at [55, 499] on input "checkbox" at bounding box center [55, 492] width 32 height 32
checkbox input "true"
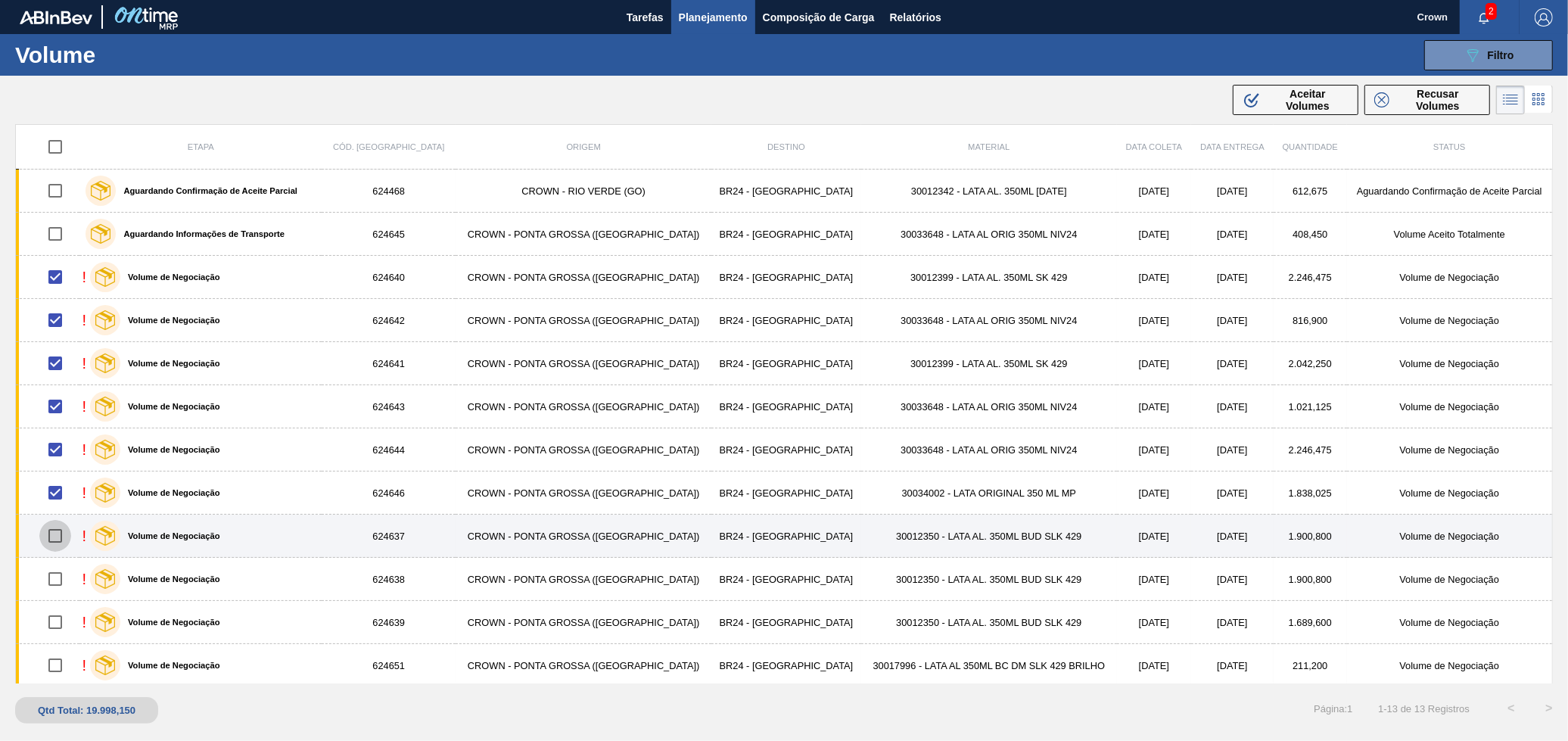
click at [71, 533] on input "checkbox" at bounding box center [55, 535] width 32 height 32
click at [62, 532] on input "checkbox" at bounding box center [55, 535] width 32 height 32
click at [58, 539] on input "checkbox" at bounding box center [55, 535] width 32 height 32
checkbox input "true"
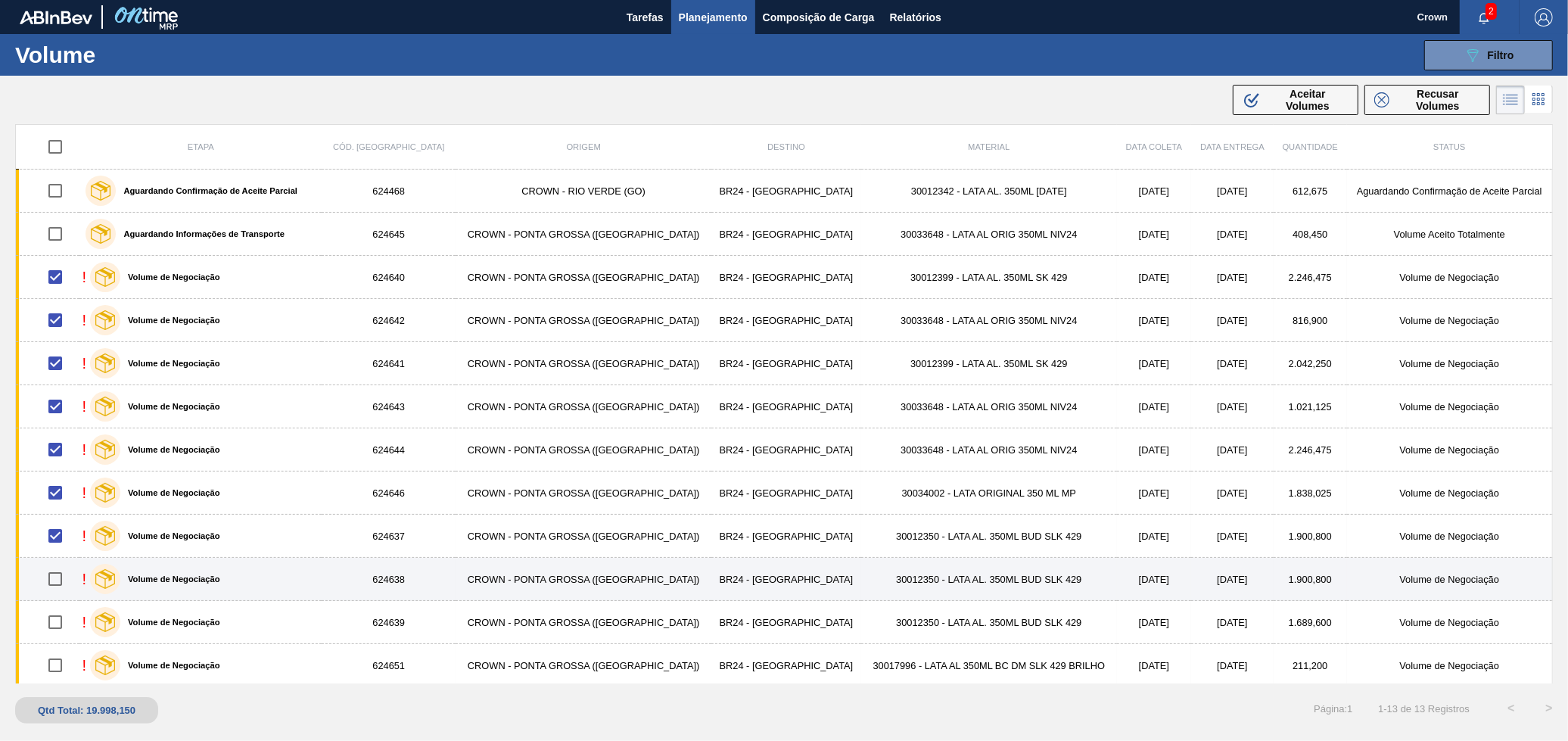
click at [60, 573] on input "checkbox" at bounding box center [55, 578] width 32 height 32
checkbox input "true"
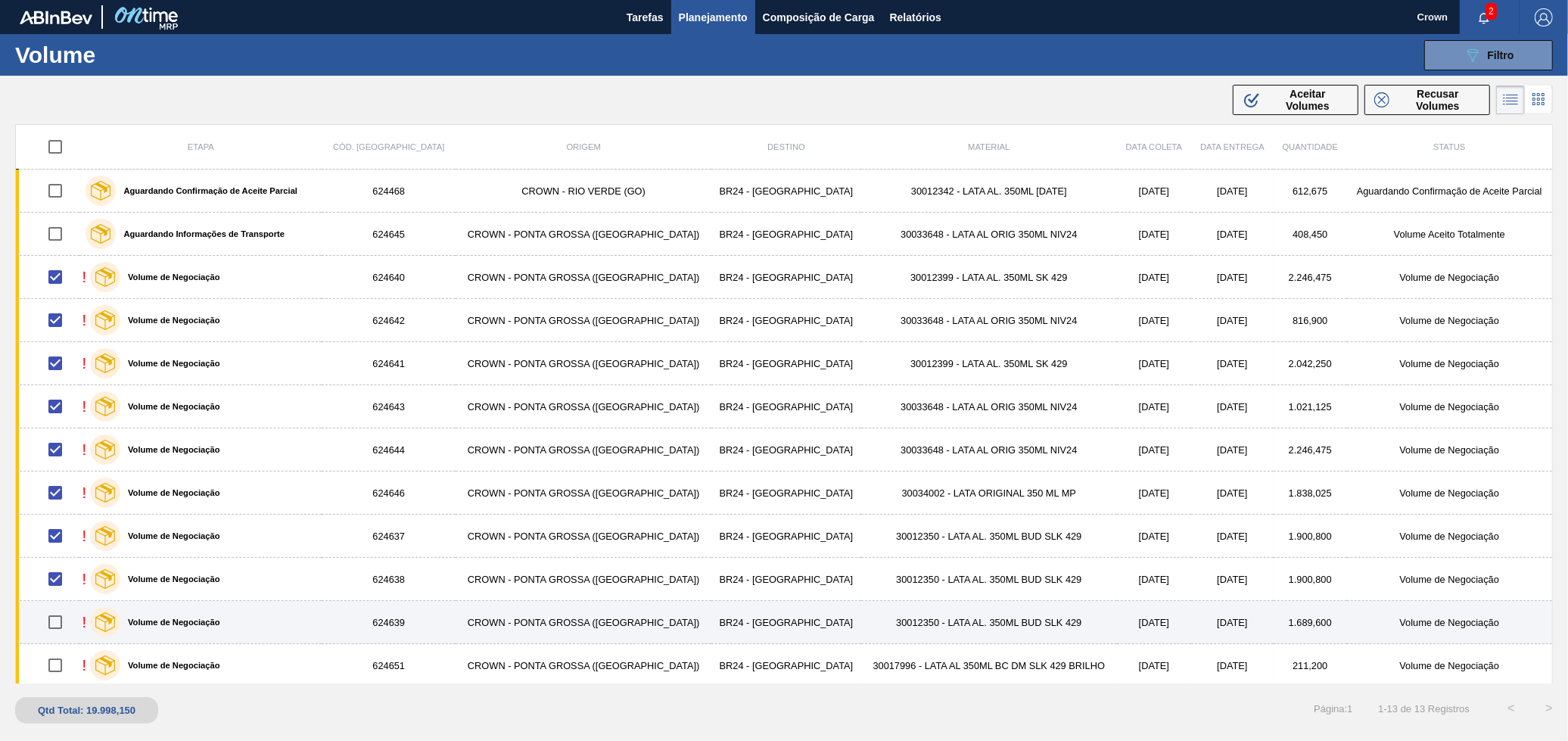
click at [57, 622] on input "checkbox" at bounding box center [55, 622] width 32 height 32
checkbox input "true"
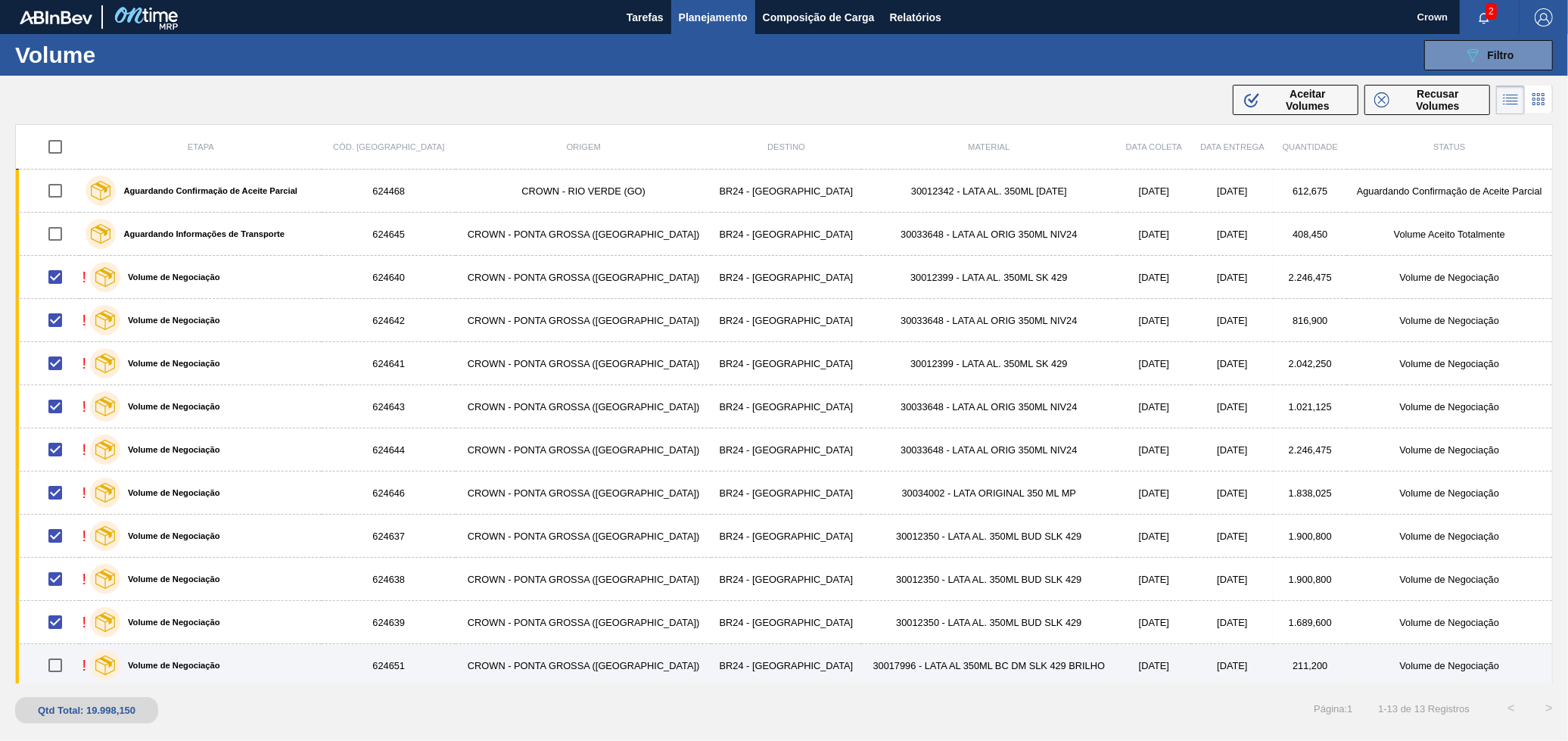
click at [61, 658] on input "checkbox" at bounding box center [55, 665] width 32 height 32
checkbox input "true"
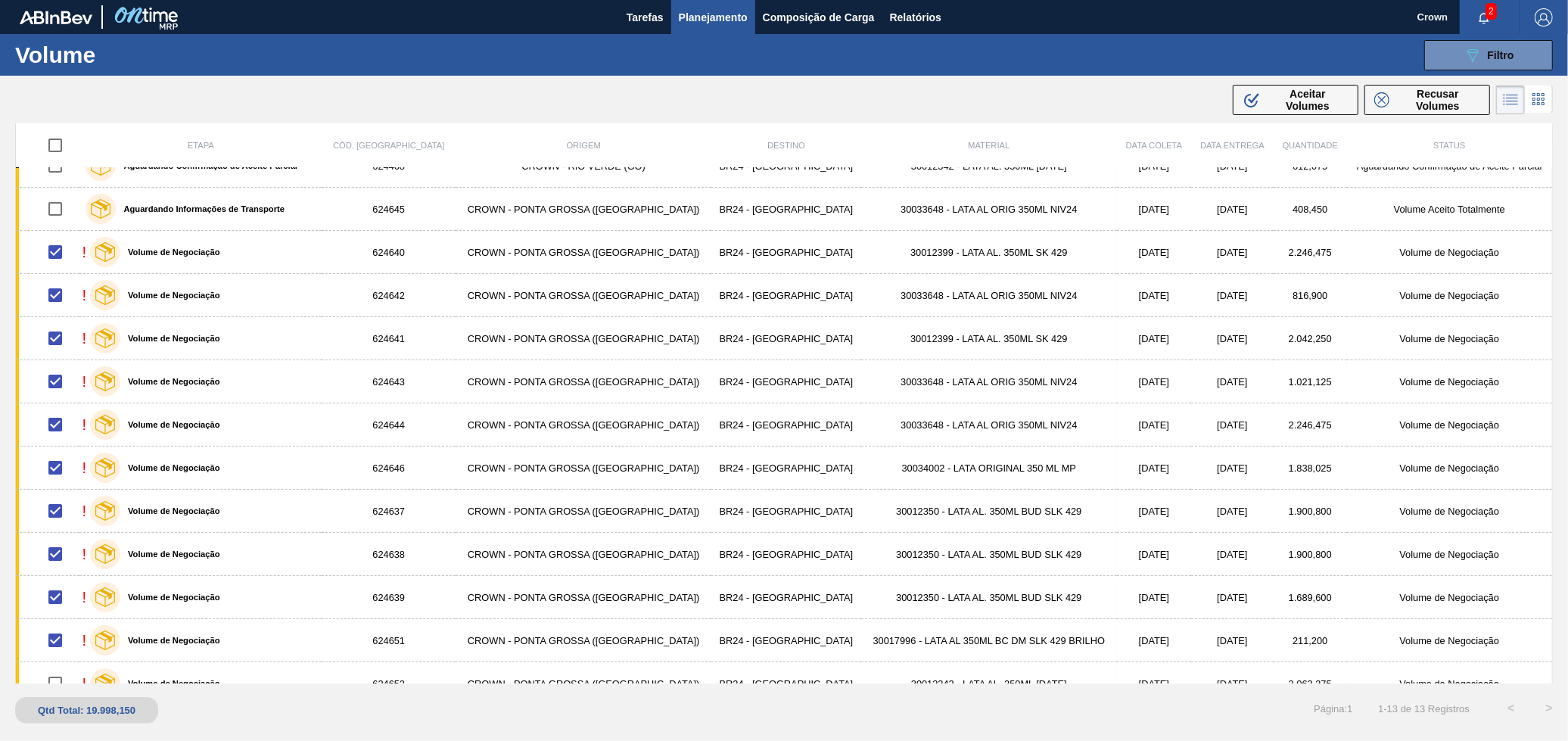
scroll to position [46, 0]
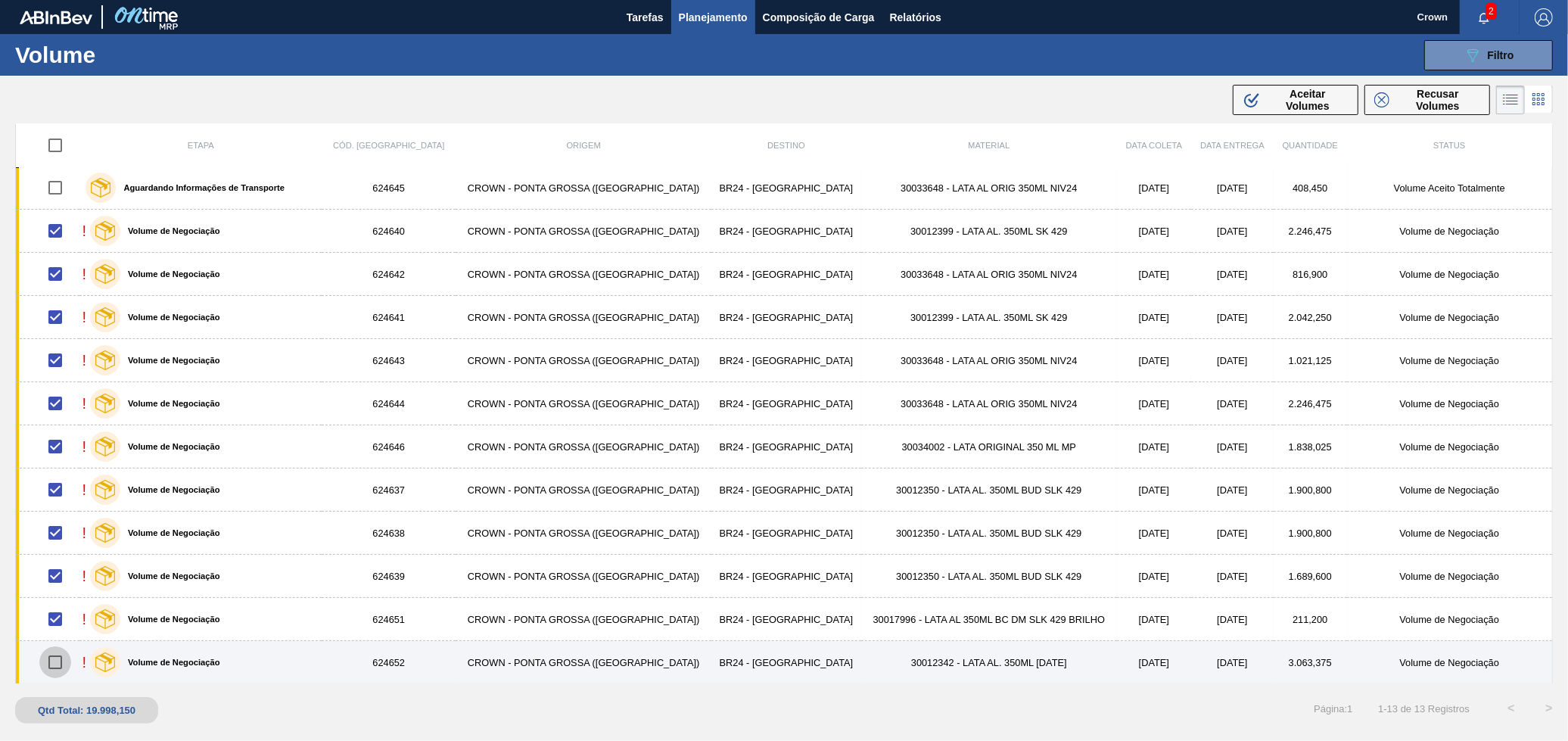
click at [64, 666] on input "checkbox" at bounding box center [55, 662] width 32 height 32
checkbox input "true"
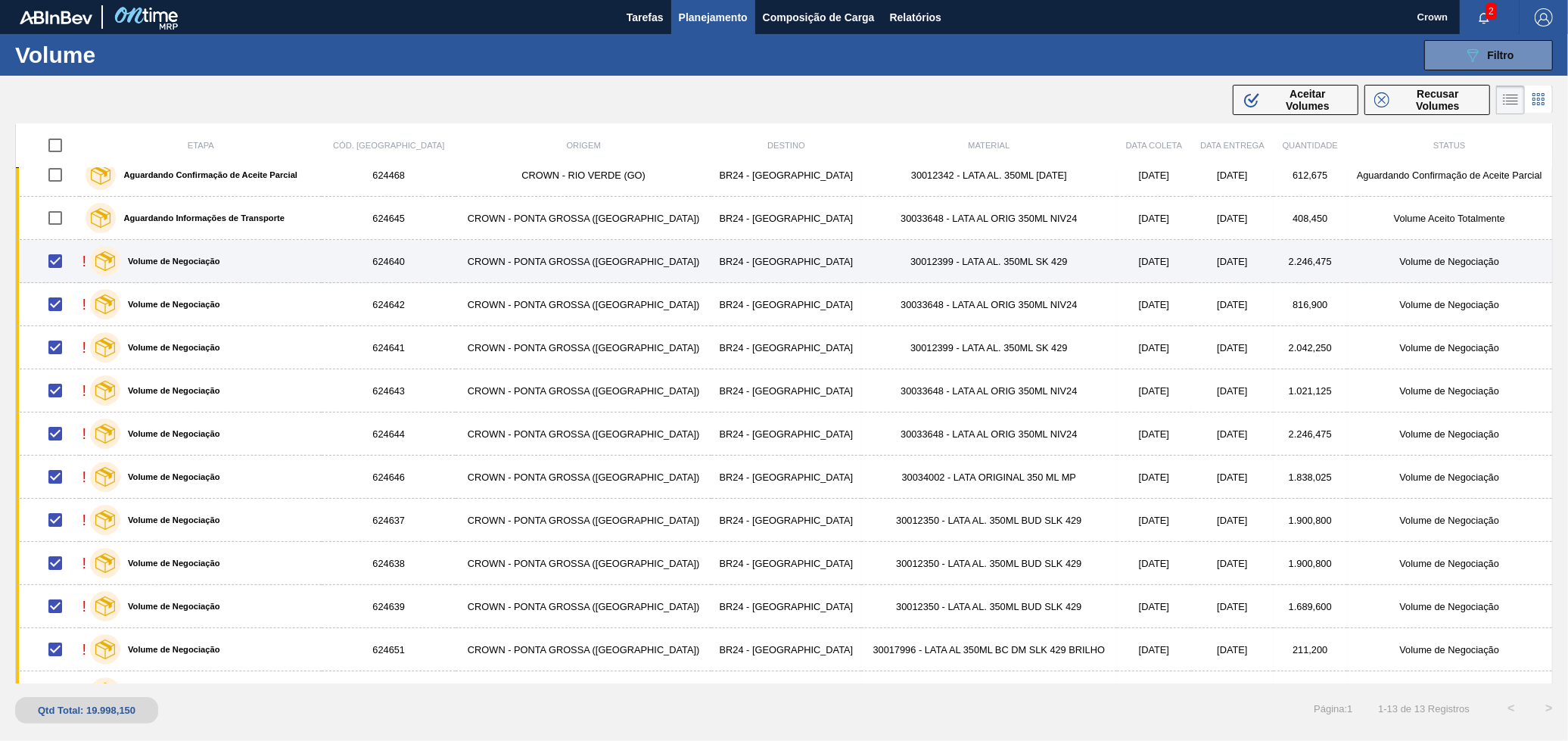
scroll to position [0, 0]
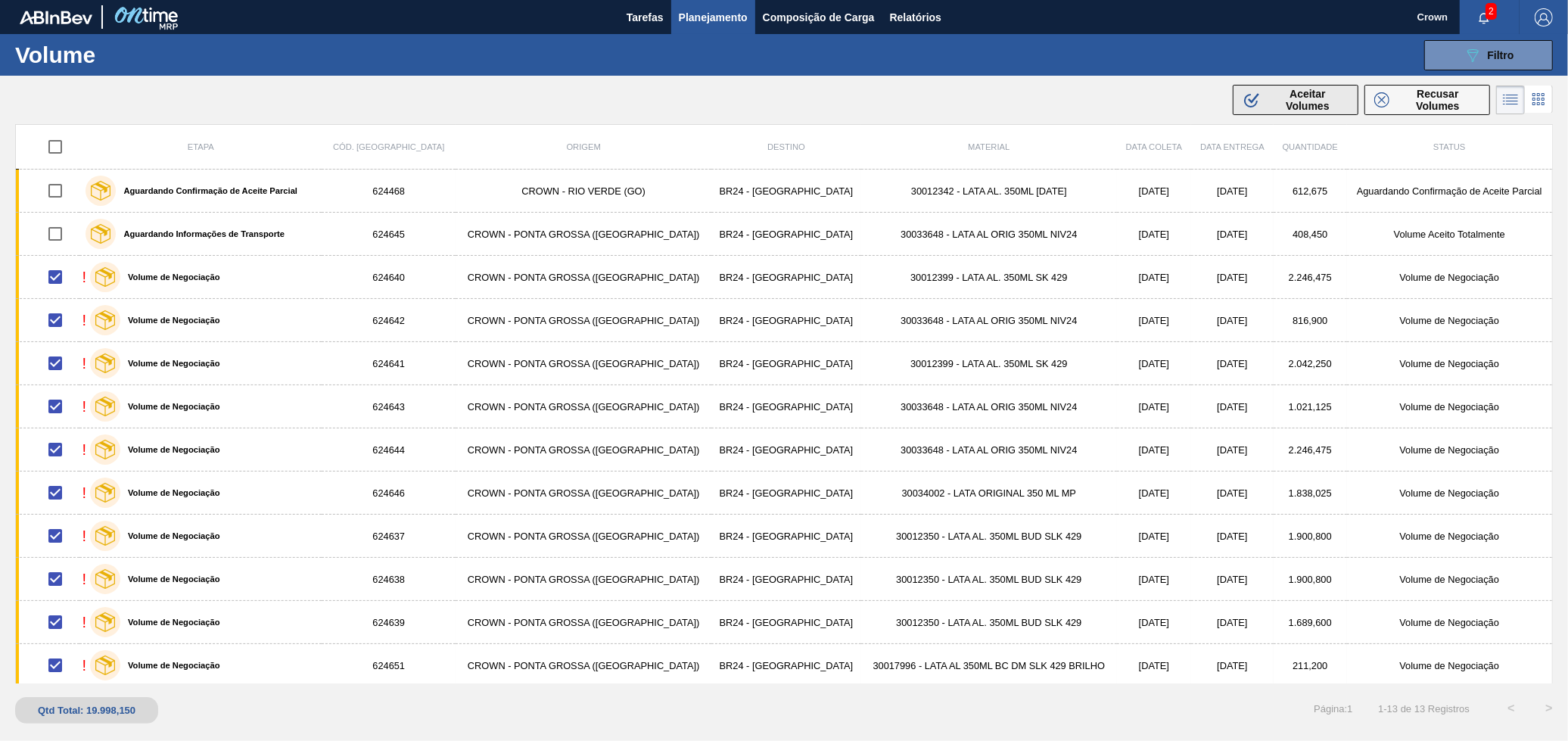
click at [1261, 101] on div ".b{fill:var(--color-action-default)} Aceitar Volumes" at bounding box center [1295, 100] width 106 height 24
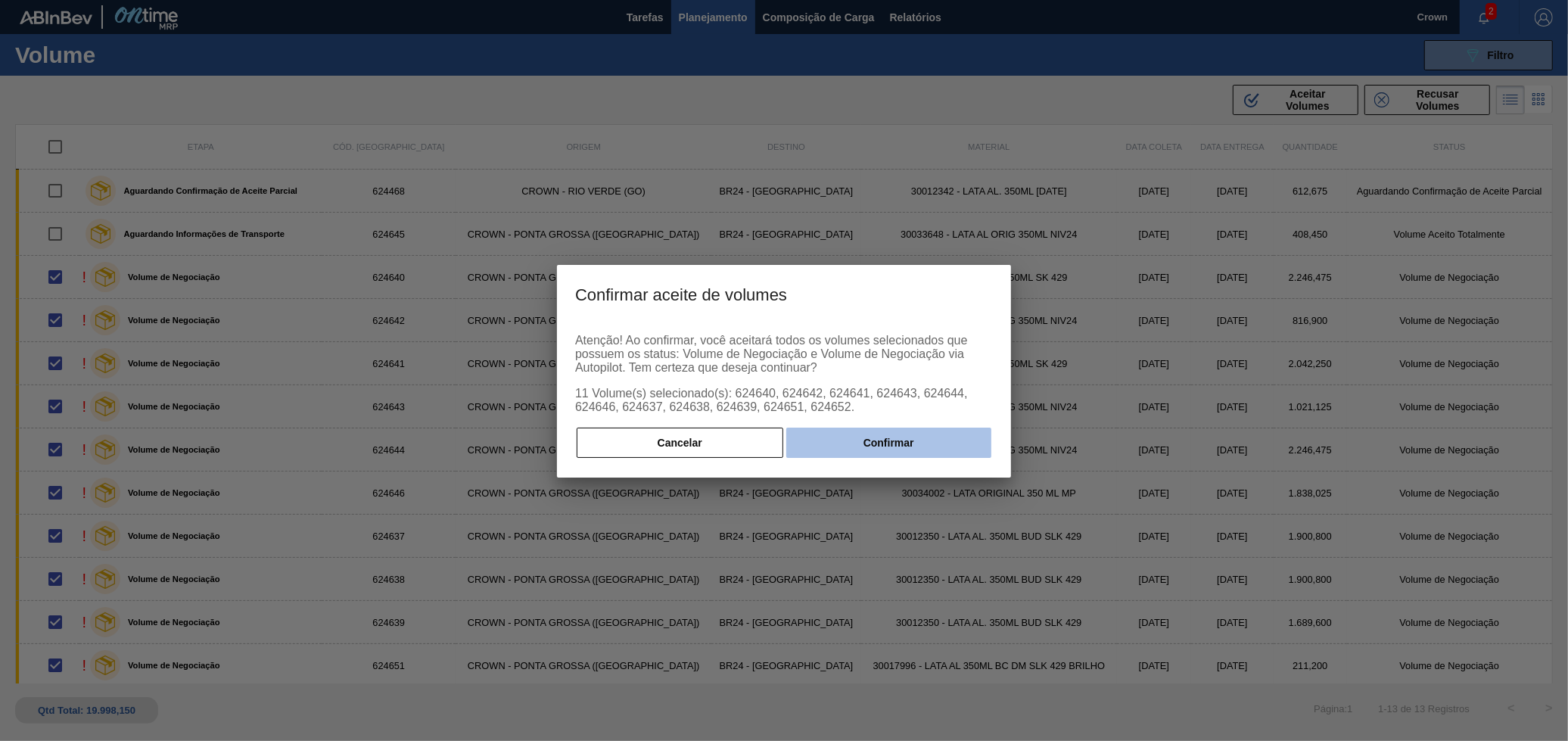
click at [848, 437] on button "Confirmar" at bounding box center [888, 442] width 205 height 30
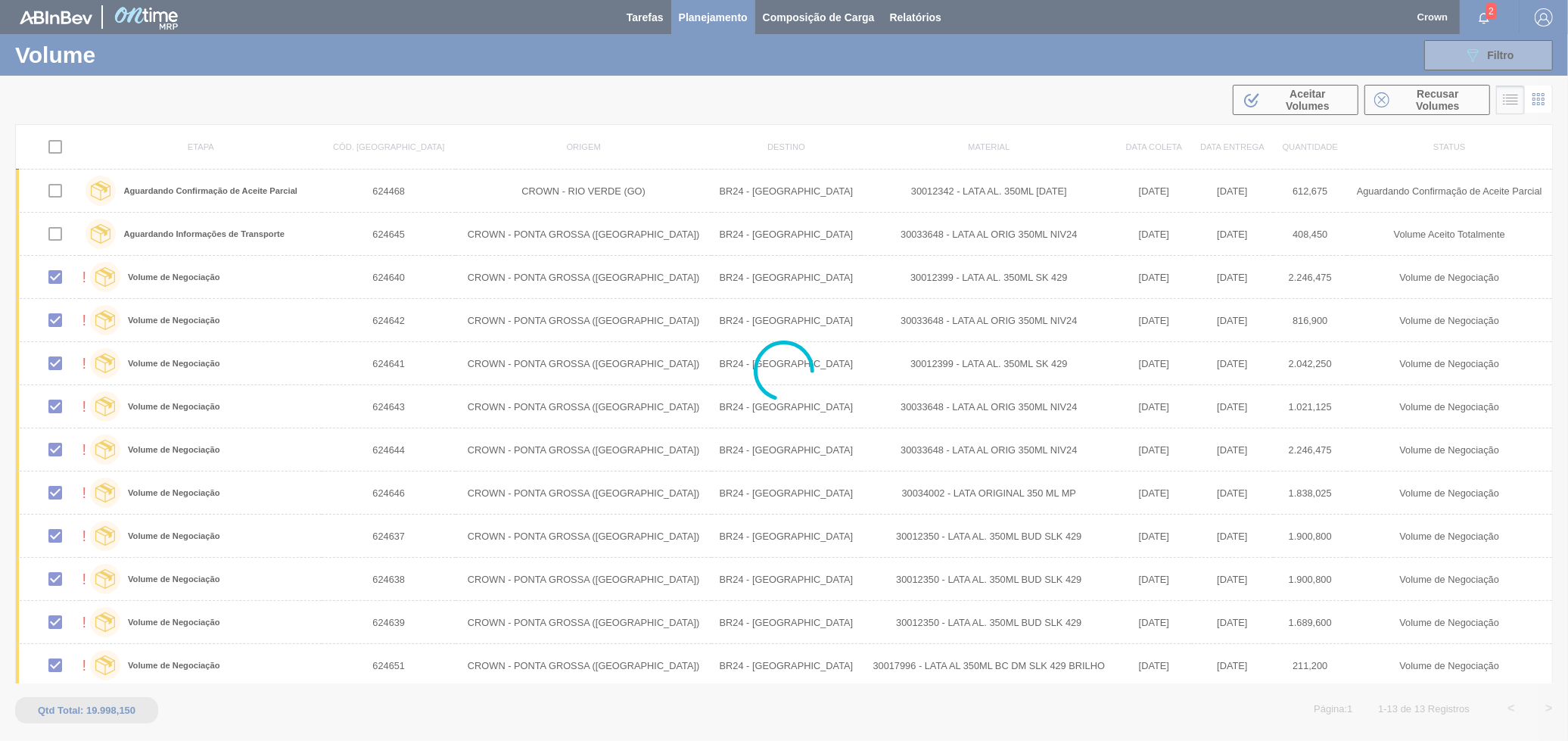
checkbox input "false"
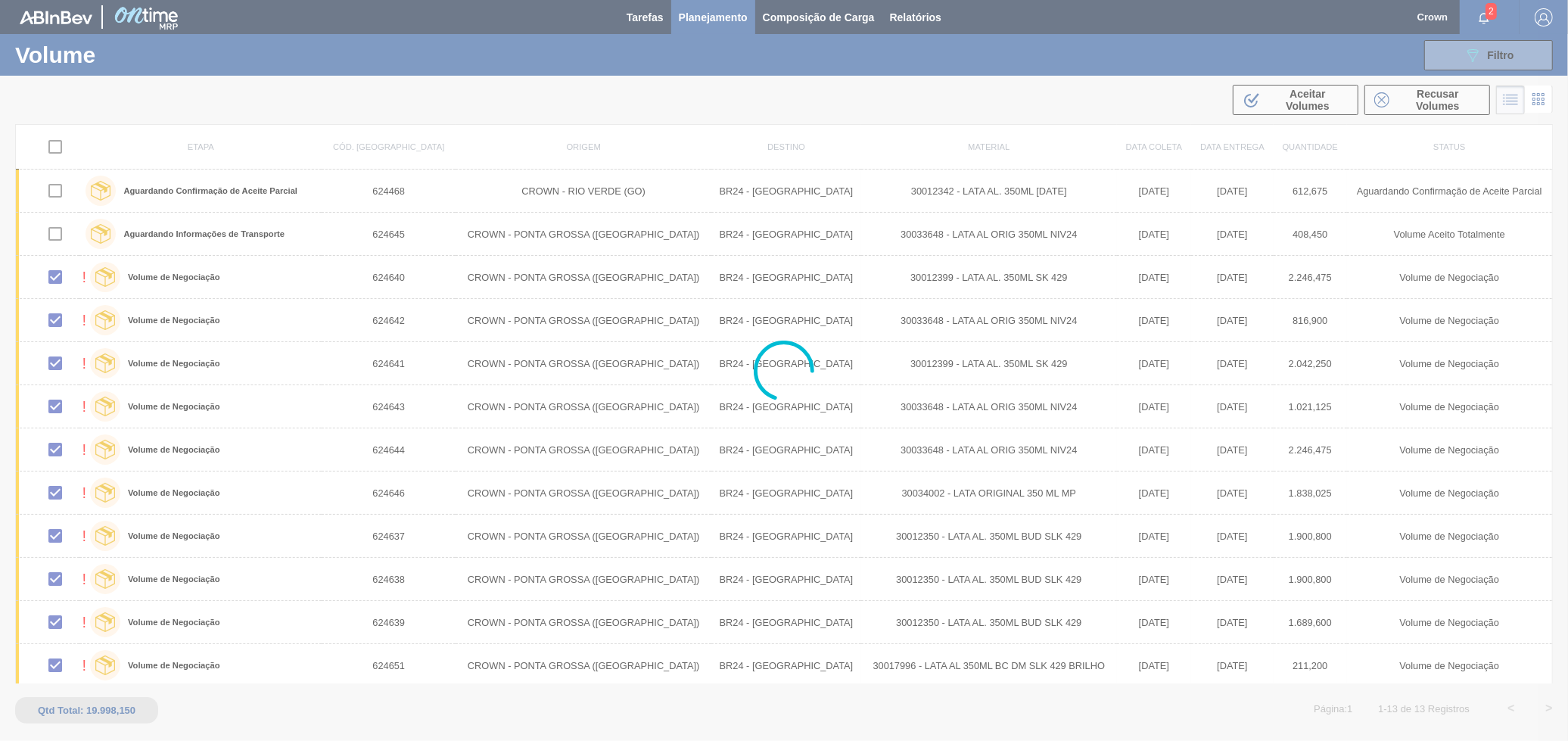
checkbox input "false"
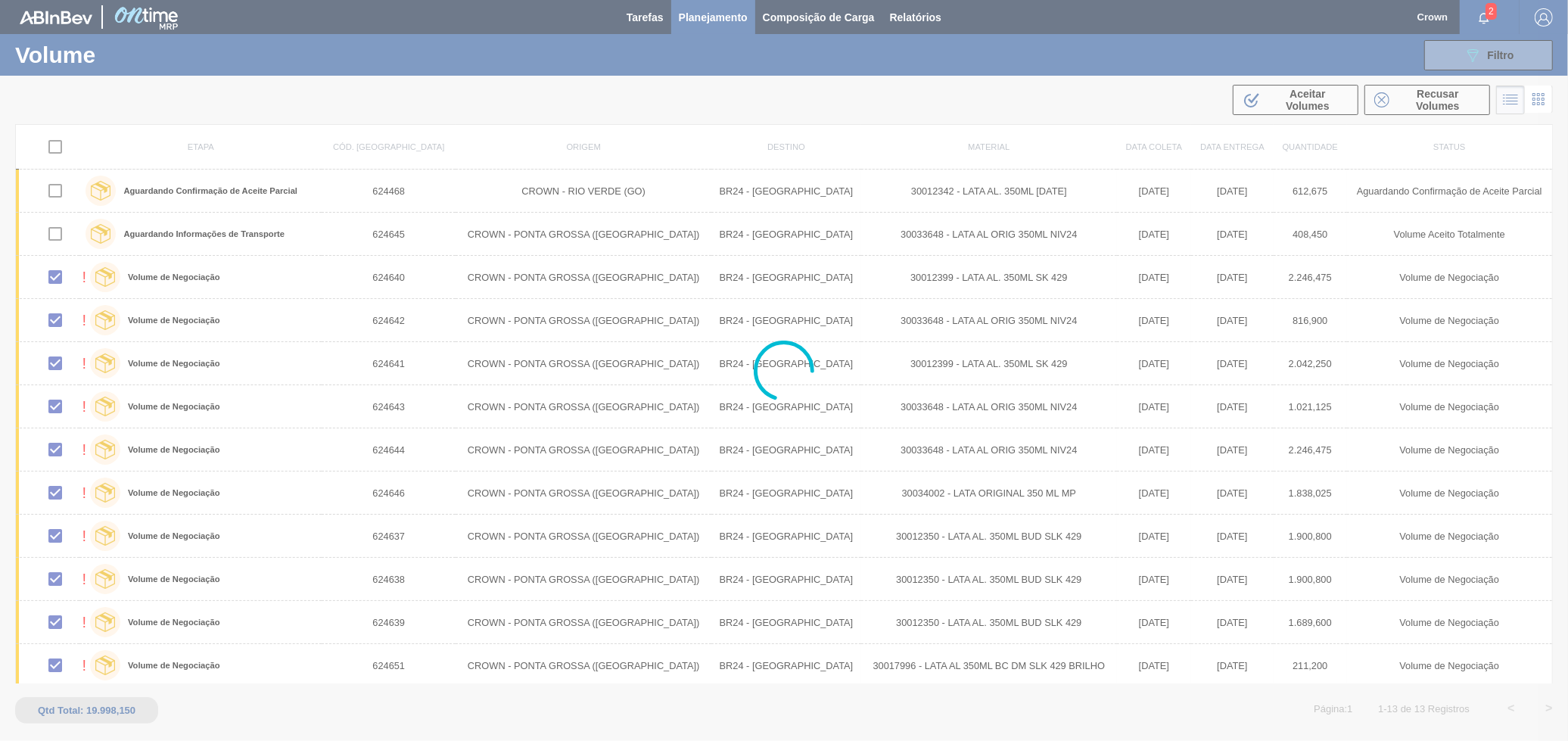
checkbox input "false"
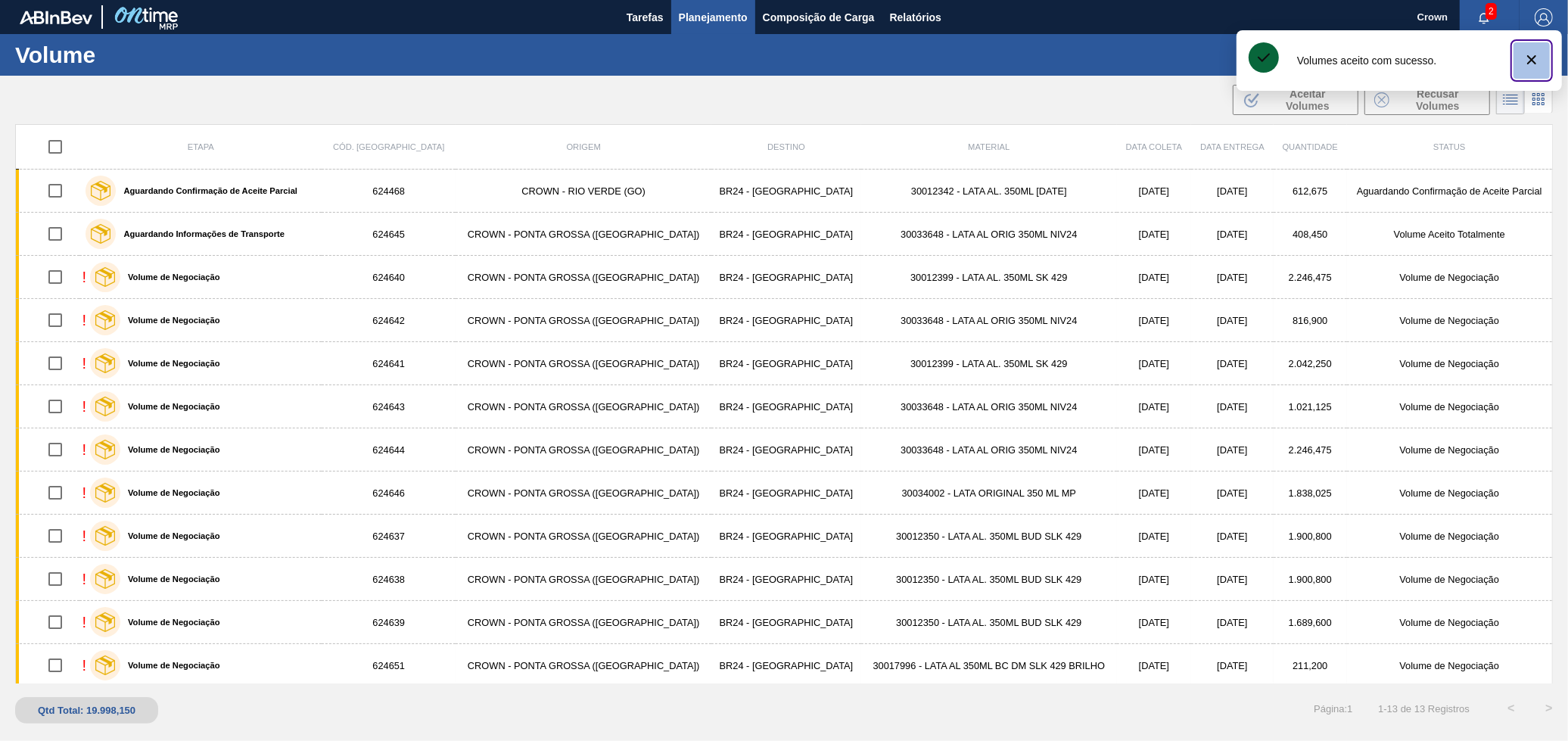
click at [1529, 52] on icon "botão de ícone" at bounding box center [1531, 59] width 18 height 18
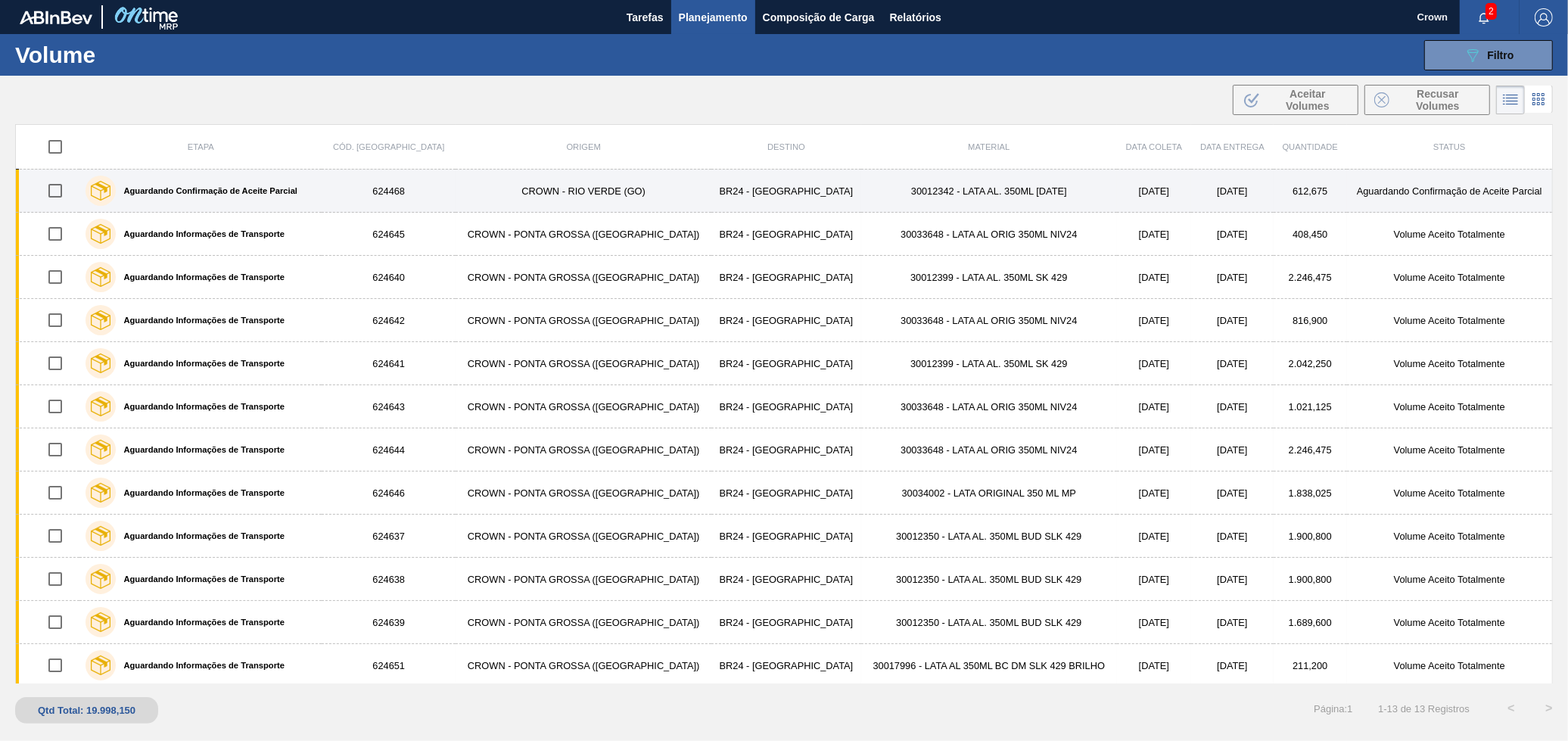
click at [63, 197] on input "checkbox" at bounding box center [55, 191] width 32 height 32
click at [56, 199] on input "checkbox" at bounding box center [55, 191] width 32 height 32
checkbox input "false"
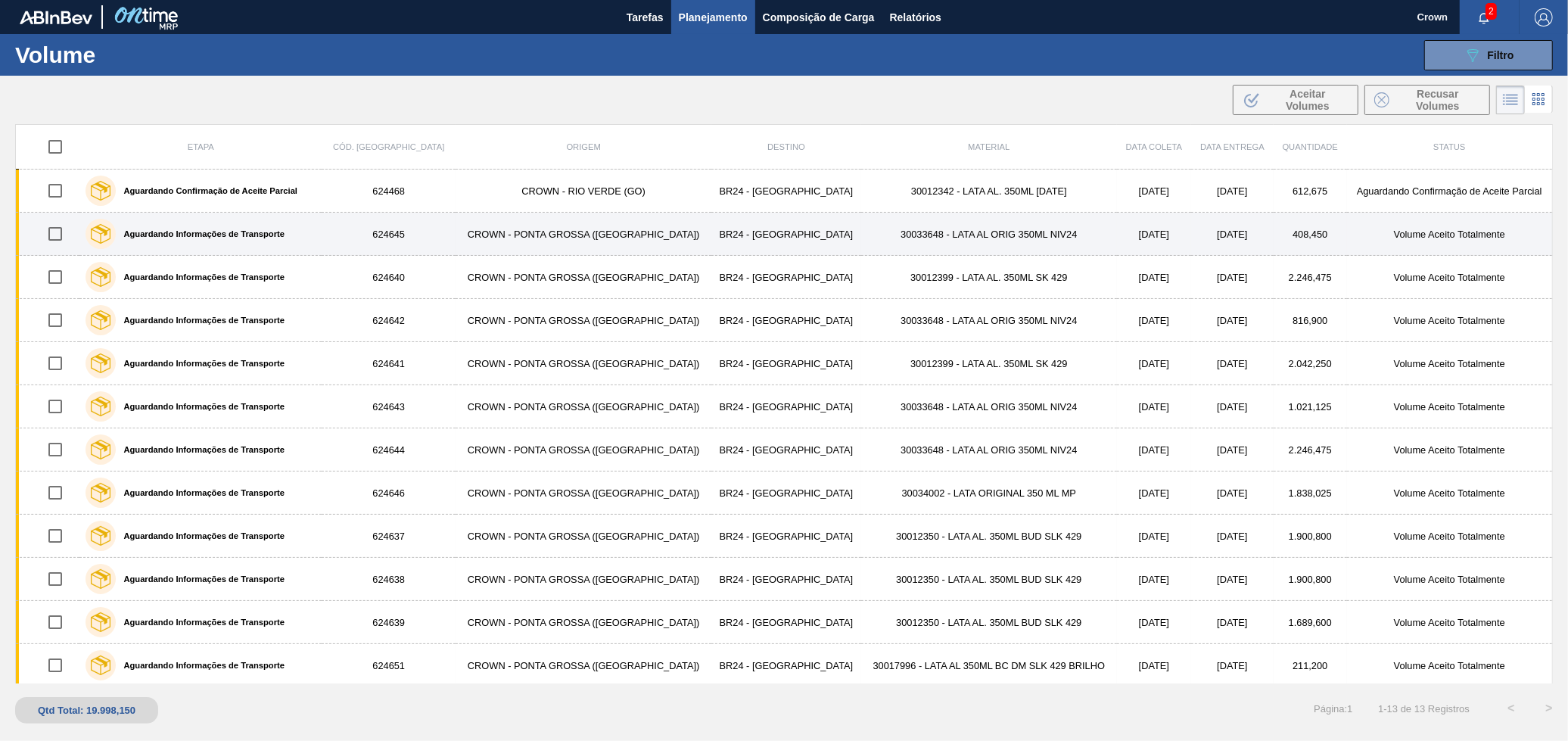
click at [58, 230] on input "checkbox" at bounding box center [55, 234] width 32 height 32
checkbox input "false"
